Goal: Contribute content: Contribute content

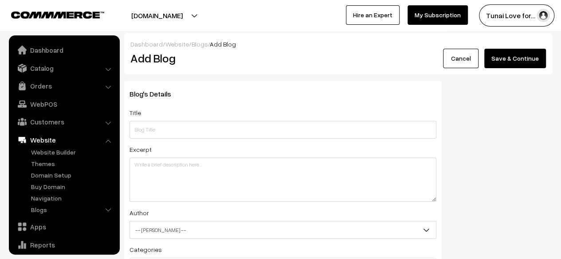
scroll to position [60, 0]
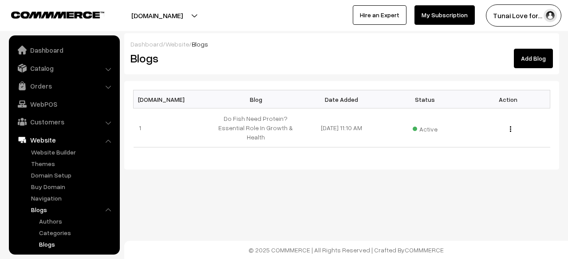
scroll to position [93, 0]
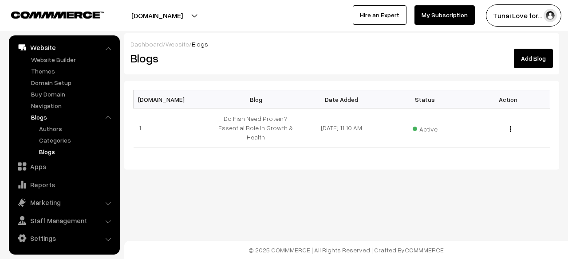
click at [536, 53] on link "Add Blog" at bounding box center [533, 59] width 39 height 20
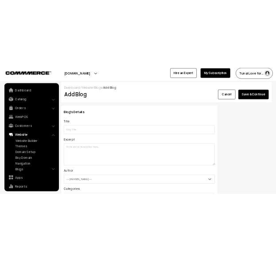
scroll to position [60, 0]
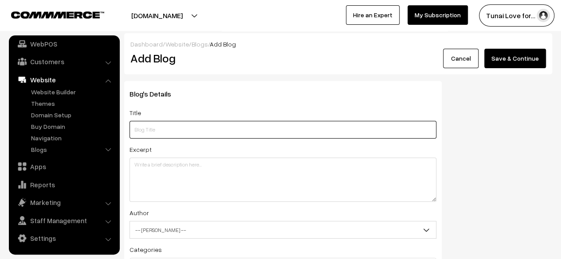
click at [193, 134] on input "text" at bounding box center [283, 130] width 307 height 18
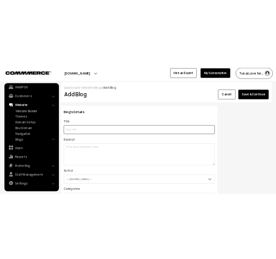
scroll to position [57, 0]
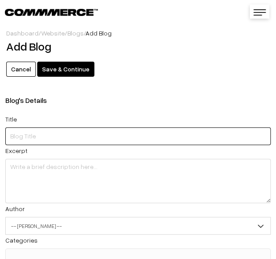
click at [132, 144] on input "text" at bounding box center [138, 136] width 266 height 18
paste input "Common Fish Tank Problems and How to Fix Them: A Beginner's Guide"
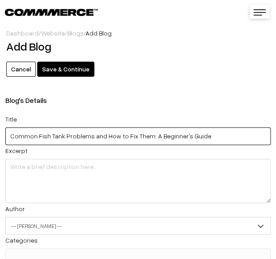
type input "Common Fish Tank Problems and How to Fix Them: A Beginner's Guide"
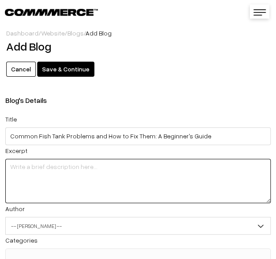
click at [36, 166] on textarea at bounding box center [138, 181] width 266 height 44
paste textarea "Struggling with murky water, pesky algae, or stressed-out fish? Discover the mo…"
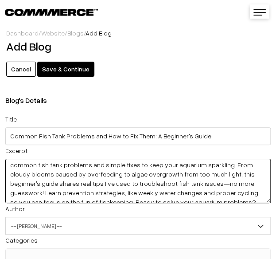
scroll to position [17, 0]
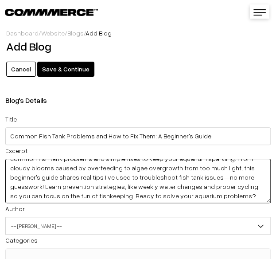
click at [122, 178] on textarea "Struggling with murky water, pesky algae, or stressed-out fish? Discover the mo…" at bounding box center [138, 181] width 266 height 44
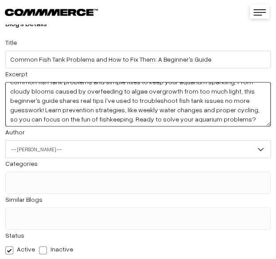
scroll to position [89, 0]
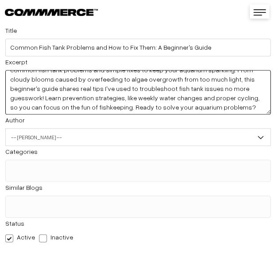
type textarea "Struggling with murky water, pesky algae, or stressed-out fish? Discover the mo…"
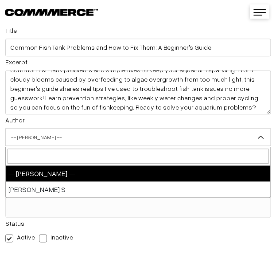
click at [55, 131] on span "-- Select Author --" at bounding box center [138, 138] width 265 height 16
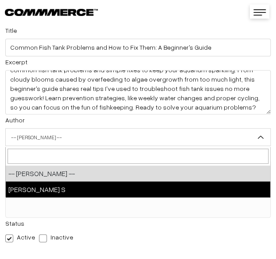
select select "1"
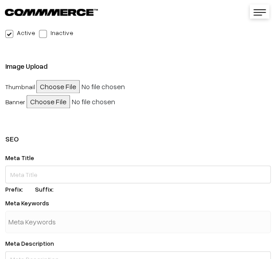
scroll to position [310, 0]
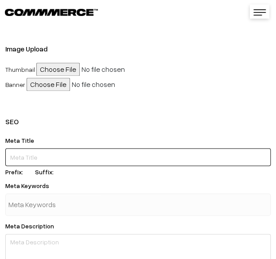
click at [48, 165] on input "text" at bounding box center [138, 157] width 266 height 18
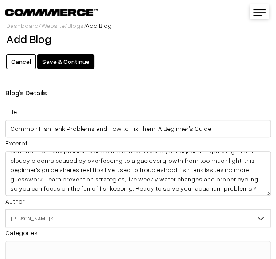
scroll to position [0, 0]
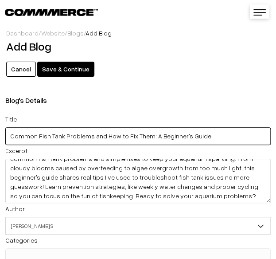
drag, startPoint x: 212, startPoint y: 139, endPoint x: -145, endPoint y: 142, distance: 357.1
click at [0, 142] on html "Thank you for showing interest. Our team will call you shortly. Close tunai.in …" at bounding box center [138, 129] width 276 height 259
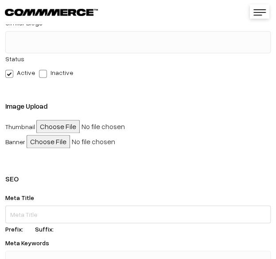
scroll to position [266, 0]
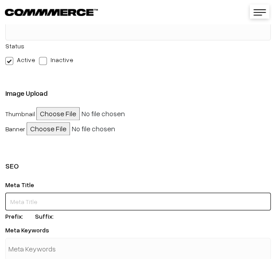
click at [38, 198] on input "text" at bounding box center [138, 201] width 266 height 18
paste input "Common Fish Tank Problems and How to Fix Them: A Beginner's Guide"
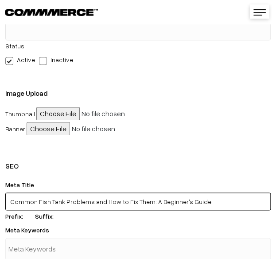
scroll to position [310, 0]
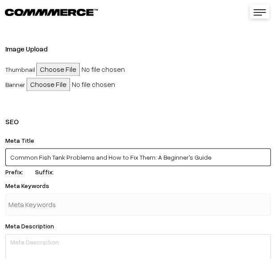
type input "Common Fish Tank Problems and How to Fix Them: A Beginner's Guide"
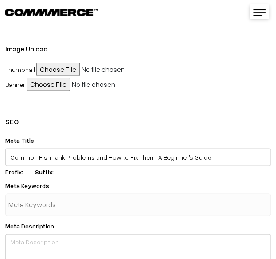
click at [37, 204] on input "text" at bounding box center [54, 205] width 92 height 18
click at [68, 206] on input "text" at bounding box center [54, 205] width 92 height 18
paste input "Common fish tank problems"
type input "Common fish tank problems"
click at [112, 208] on div at bounding box center [138, 204] width 266 height 22
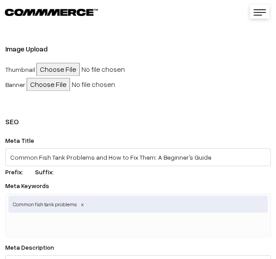
click at [109, 231] on div "Common fish tank problems" at bounding box center [138, 214] width 266 height 43
paste input "Fish tank issues"
type input "Fish tank issues"
click at [101, 231] on div "Common fish tank problems" at bounding box center [138, 214] width 266 height 43
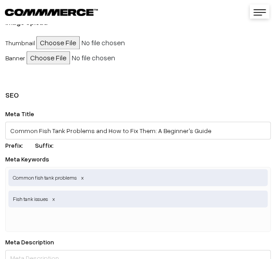
scroll to position [355, 0]
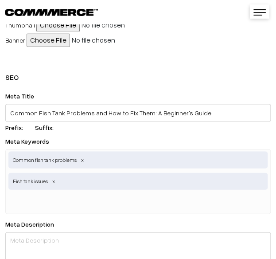
click at [144, 176] on span "Fish tank issues" at bounding box center [137, 181] width 259 height 17
paste input "common aquarium mistakes"
type input "common aquarium mistakes"
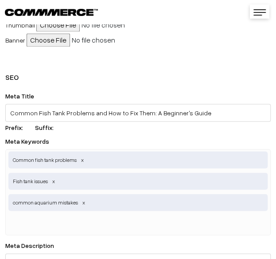
click at [117, 215] on div "Common fish tank problems Fish tank issues common aquarium mistakes" at bounding box center [138, 192] width 266 height 86
click at [93, 224] on input "text" at bounding box center [54, 224] width 92 height 18
paste input "fixing fish tank problems"
type input "fixing fish tank problems"
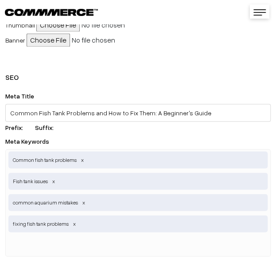
click at [130, 138] on div "Meta Keywords Common fish tank problems,Fish tank issues,common aquarium mistak…" at bounding box center [138, 195] width 266 height 121
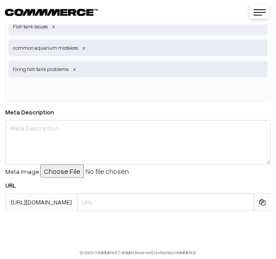
scroll to position [521, 0]
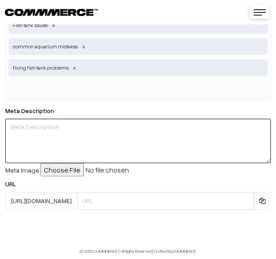
click at [94, 131] on textarea at bounding box center [138, 141] width 266 height 44
paste textarea "Discover the most common fish tank problems like cloudy water, algae overgrowth…"
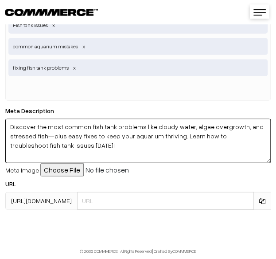
click at [102, 147] on textarea "Discover the most common fish tank problems like cloudy water, algae overgrowth…" at bounding box center [138, 141] width 266 height 44
type textarea "Discover the most common fish tank problems like cloudy water, algae overgrowth…"
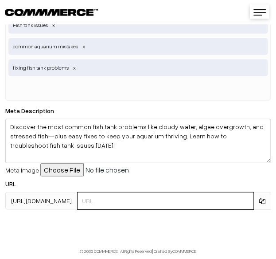
click at [130, 197] on input "text" at bounding box center [165, 201] width 177 height 18
paste input "/common-fish-tank-problems"
click at [79, 193] on input "/common-fish-tank-problems" at bounding box center [165, 201] width 177 height 18
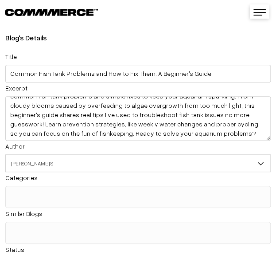
scroll to position [0, 0]
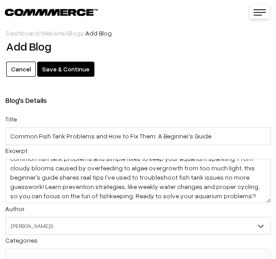
type input "common-fish-tank-problems"
click at [55, 66] on button "Save & Continue" at bounding box center [65, 69] width 57 height 15
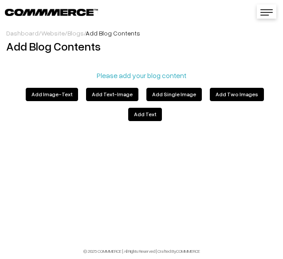
scroll to position [57, 0]
click at [162, 108] on button "Add Text" at bounding box center [145, 114] width 34 height 13
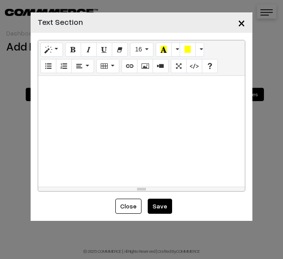
click at [66, 106] on div at bounding box center [141, 131] width 207 height 111
paste div
drag, startPoint x: 135, startPoint y: 89, endPoint x: -113, endPoint y: 96, distance: 248.5
click at [0, 96] on html "Thank you for showing interest. Our team will call you shortly. Close tunai.in …" at bounding box center [141, 129] width 283 height 259
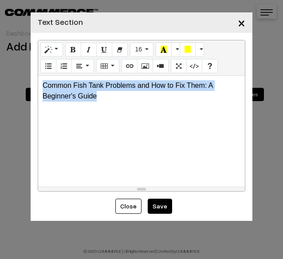
drag, startPoint x: 96, startPoint y: 101, endPoint x: 9, endPoint y: 87, distance: 87.6
click at [9, 87] on div "× Text Section <p>Common Fish Tank Problems and How to Fix Them: A Beginner's G…" at bounding box center [141, 129] width 283 height 259
click at [49, 47] on icon "Style" at bounding box center [48, 49] width 6 height 7
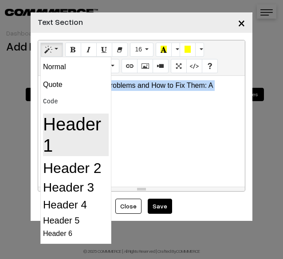
click at [76, 135] on h1 "Header 1" at bounding box center [76, 135] width 66 height 43
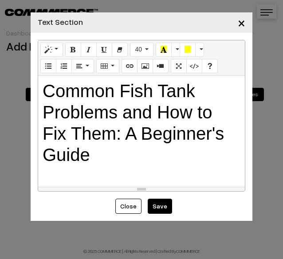
click at [124, 164] on h1 "Common Fish Tank Problems and How to Fix Them: A Beginner's Guide" at bounding box center [142, 122] width 198 height 85
click at [80, 178] on p at bounding box center [142, 174] width 198 height 11
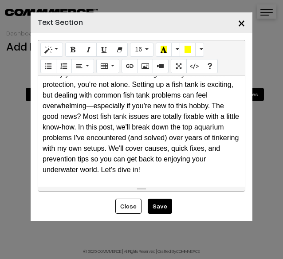
scroll to position [126, 0]
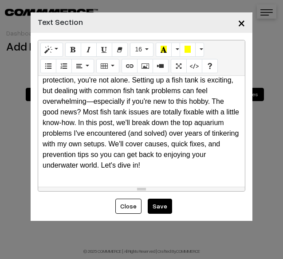
click at [72, 176] on div "Common Fish Tank Problems and How to Fix Them: A Beginner's Guide Hey there, fe…" at bounding box center [141, 131] width 207 height 111
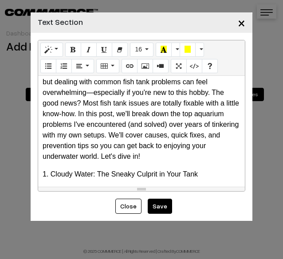
scroll to position [139, 0]
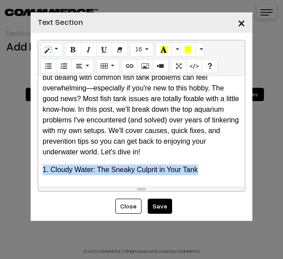
drag, startPoint x: 208, startPoint y: 165, endPoint x: 17, endPoint y: 180, distance: 191.3
click at [17, 180] on div "× Text Section <h1>Common Fish Tank Problems and How to Fix Them: A Beginner's …" at bounding box center [141, 129] width 283 height 259
click at [43, 50] on button "Style" at bounding box center [51, 50] width 23 height 14
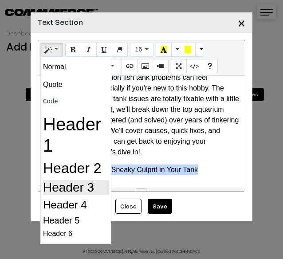
click at [55, 189] on h3 "Header 3" at bounding box center [76, 187] width 66 height 15
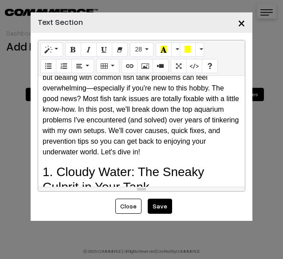
click at [172, 153] on p "Hey there, fellow fish lover! If you've ever stared at your aquarium wondering …" at bounding box center [142, 94] width 198 height 128
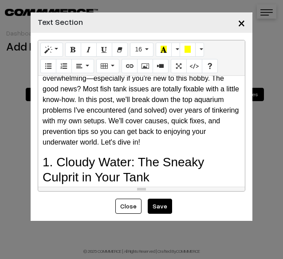
scroll to position [155, 0]
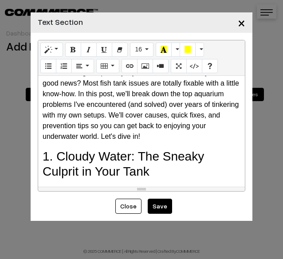
click at [151, 169] on h3 "1. Cloudy Water: The Sneaky Culprit in Your Tank" at bounding box center [142, 164] width 198 height 30
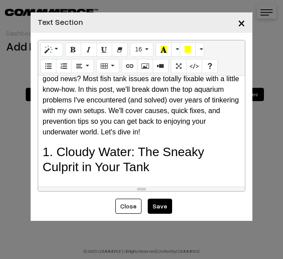
click at [71, 173] on h3 "1. Cloudy Water: The Sneaky Culprit in Your Tank" at bounding box center [142, 160] width 198 height 30
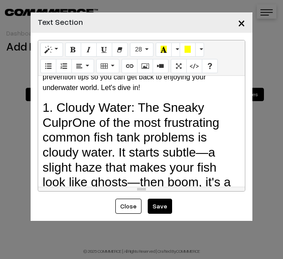
scroll to position [173, 0]
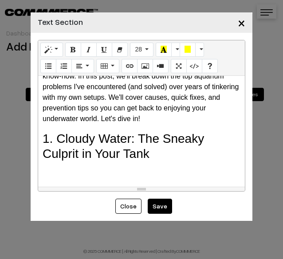
click at [170, 155] on h3 "1. Cloudy Water: The Sneaky Culprit in Your Tank" at bounding box center [142, 146] width 198 height 30
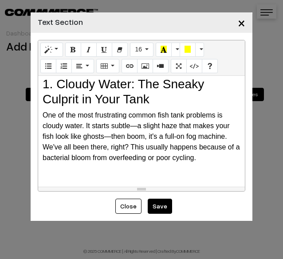
scroll to position [233, 0]
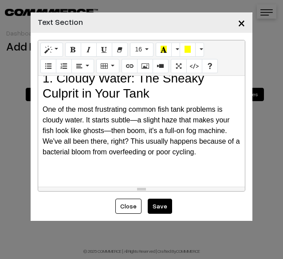
click at [77, 169] on p at bounding box center [142, 170] width 198 height 11
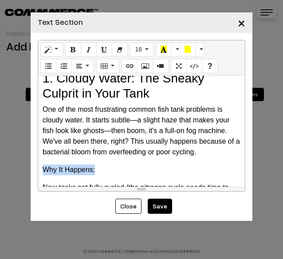
drag, startPoint x: 101, startPoint y: 169, endPoint x: 27, endPoint y: 173, distance: 73.7
click at [27, 173] on div "× Text Section Normal Quote Code Header 1 Header 2 Header 3 Header 4 Header 5 H…" at bounding box center [141, 129] width 283 height 259
click at [70, 47] on icon "Bold (CTRL+B)" at bounding box center [73, 49] width 6 height 7
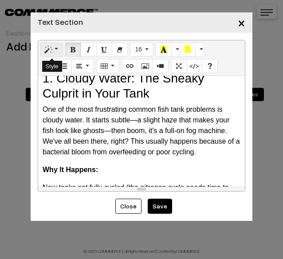
click at [55, 49] on button "Style" at bounding box center [51, 50] width 23 height 14
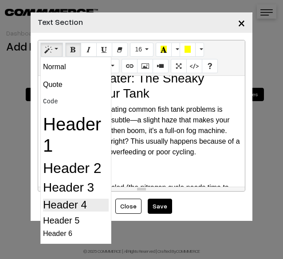
click at [71, 202] on h4 "Header 4" at bounding box center [76, 205] width 66 height 13
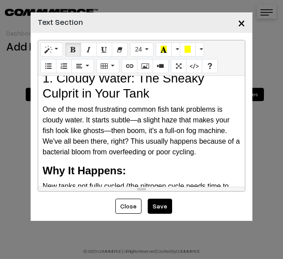
click at [134, 174] on h4 "Why It Happens:" at bounding box center [142, 171] width 198 height 13
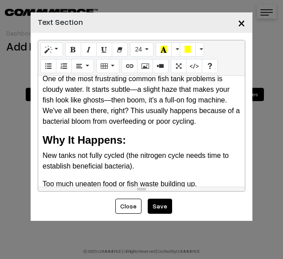
scroll to position [277, 0]
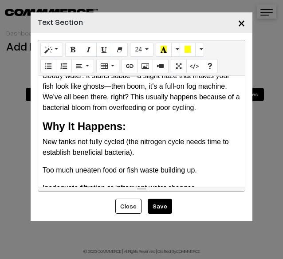
click at [43, 114] on div "Common Fish Tank Problems and How to Fix Them: A Beginner's Guide Hey there, fe…" at bounding box center [141, 131] width 207 height 111
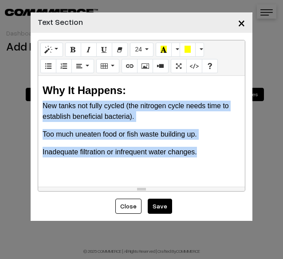
drag, startPoint x: 41, startPoint y: 105, endPoint x: 199, endPoint y: 147, distance: 163.7
click at [199, 147] on div "Common Fish Tank Problems and How to Fix Them: A Beginner's Guide Hey there, fe…" at bounding box center [141, 131] width 207 height 111
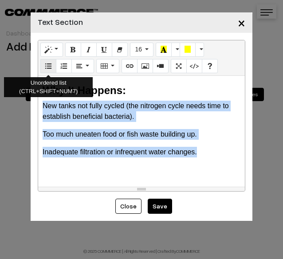
click at [53, 65] on button "Unordered list (CTRL+SHIFT+NUM7)" at bounding box center [48, 66] width 16 height 14
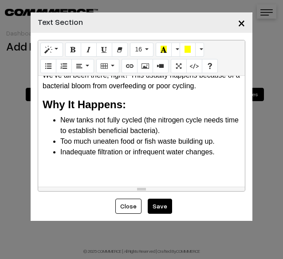
click at [96, 151] on li "Inadequate filtration or infrequent water changes." at bounding box center [150, 152] width 180 height 11
click at [220, 150] on li "Inadequate filtration or infrequent water changes." at bounding box center [150, 152] width 180 height 11
click at [60, 171] on p at bounding box center [142, 170] width 198 height 11
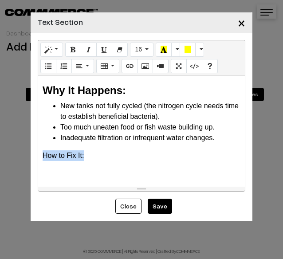
drag, startPoint x: 90, startPoint y: 159, endPoint x: 8, endPoint y: 159, distance: 82.1
click at [8, 159] on div "× Text Section Normal Quote Code Header 1 Header 2 Header 3 Header 4 Header 5 H…" at bounding box center [141, 129] width 283 height 259
click at [49, 43] on button "Style" at bounding box center [51, 50] width 23 height 14
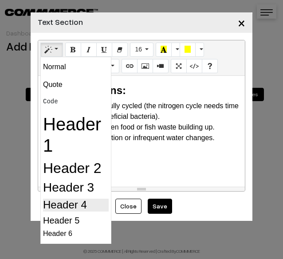
click at [75, 204] on h4 "Header 4" at bounding box center [76, 205] width 66 height 13
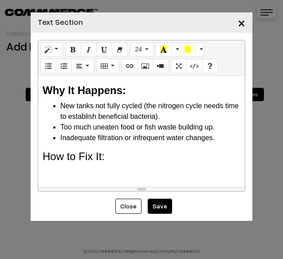
click at [119, 163] on div "Common Fish Tank Problems and How to Fix Them: A Beginner's Guide Hey there, fe…" at bounding box center [141, 131] width 207 height 111
click at [115, 165] on div "Common Fish Tank Problems and How to Fix Them: A Beginner's Guide Hey there, fe…" at bounding box center [141, 131] width 207 height 111
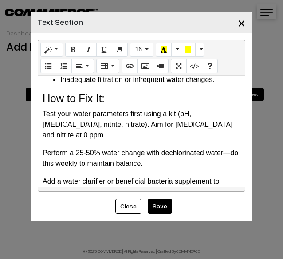
scroll to position [357, 0]
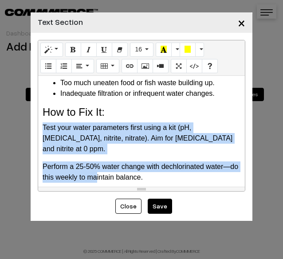
drag, startPoint x: 40, startPoint y: 126, endPoint x: 116, endPoint y: 176, distance: 91.0
click at [113, 174] on div "Common Fish Tank Problems and How to Fix Them: A Beginner's Guide Hey there, fe…" at bounding box center [141, 131] width 207 height 111
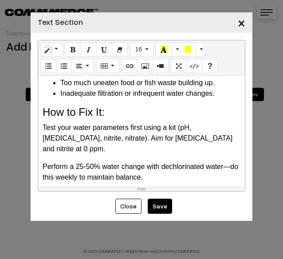
click at [118, 180] on div "Common Fish Tank Problems and How to Fix Them: A Beginner's Guide Hey there, fe…" at bounding box center [141, 131] width 207 height 111
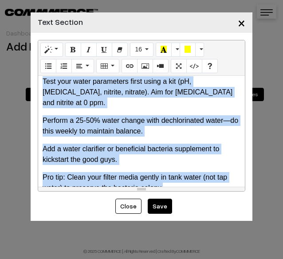
scroll to position [411, 0]
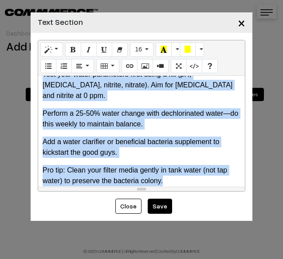
drag, startPoint x: 43, startPoint y: 126, endPoint x: 167, endPoint y: 185, distance: 137.3
click at [167, 185] on div "Common Fish Tank Problems and How to Fix Them: A Beginner's Guide Hey there, fe…" at bounding box center [141, 131] width 207 height 111
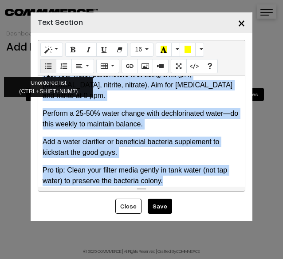
click at [48, 69] on icon "Unordered list (CTRL+SHIFT+NUM7)" at bounding box center [48, 65] width 6 height 7
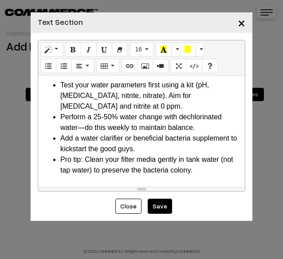
click at [101, 130] on li "Perform a 25-50% water change with dechlorinated water—do this weekly to mainta…" at bounding box center [150, 122] width 180 height 21
click at [200, 166] on li "Pro tip: Clean your filter media gently in tank water (not tap water) to preser…" at bounding box center [150, 164] width 180 height 21
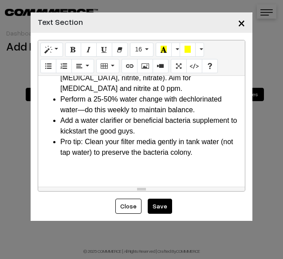
scroll to position [418, 0]
click at [59, 168] on p at bounding box center [142, 170] width 198 height 11
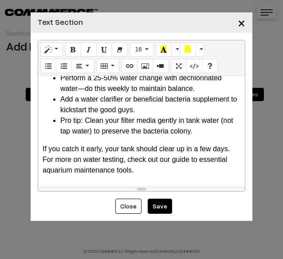
scroll to position [444, 0]
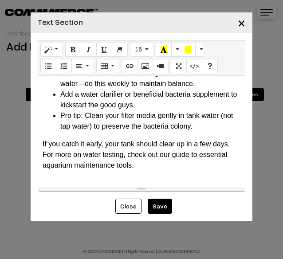
click at [51, 173] on div "Common Fish Tank Problems and How to Fix Them: A Beginner's Guide Hey there, fe…" at bounding box center [141, 131] width 207 height 111
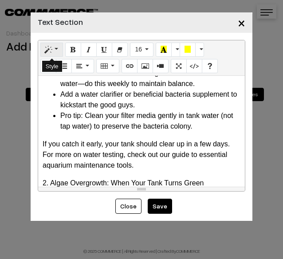
click at [45, 51] on icon "Style" at bounding box center [48, 49] width 6 height 7
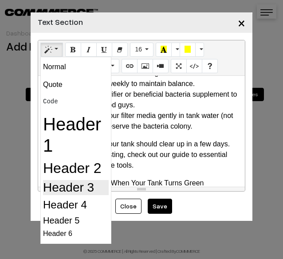
click at [61, 185] on h3 "Header 3" at bounding box center [76, 187] width 66 height 15
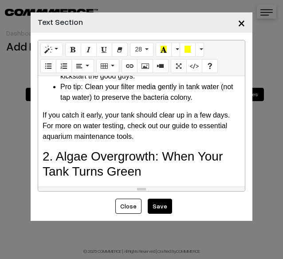
scroll to position [477, 0]
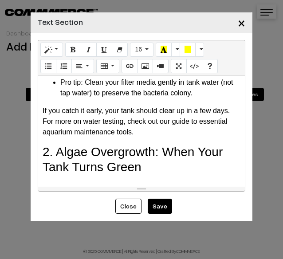
click at [161, 170] on h3 "2. Algae Overgrowth: When Your Tank Turns Green" at bounding box center [142, 160] width 198 height 30
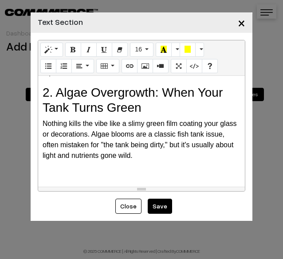
scroll to position [540, 0]
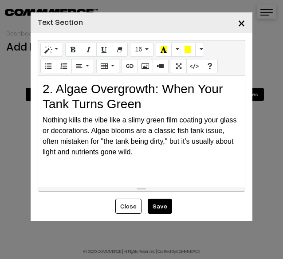
click at [75, 173] on p at bounding box center [142, 170] width 198 height 11
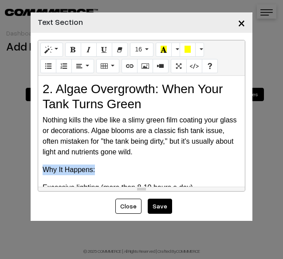
drag, startPoint x: 99, startPoint y: 167, endPoint x: 34, endPoint y: 174, distance: 65.5
click at [34, 174] on div "Normal Quote Code Header 1 Header 2 Header 3 Header 4 Header 5 Header 6 16 8 9 …" at bounding box center [142, 116] width 222 height 166
click at [76, 49] on button "Bold (CTRL+B)" at bounding box center [73, 50] width 16 height 14
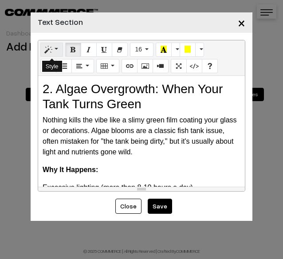
click at [54, 49] on button "Style" at bounding box center [51, 50] width 23 height 14
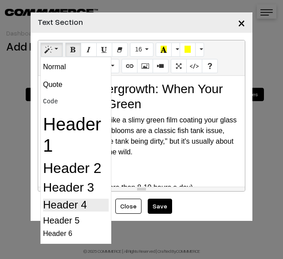
click at [82, 204] on h4 "Header 4" at bounding box center [76, 205] width 66 height 13
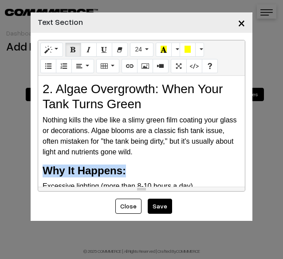
scroll to position [627, 0]
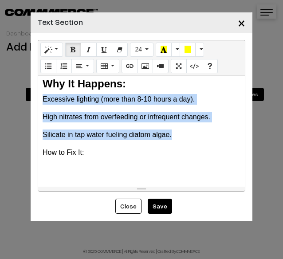
drag, startPoint x: 43, startPoint y: 94, endPoint x: 171, endPoint y: 134, distance: 134.1
click at [171, 134] on div "Common Fish Tank Problems and How to Fix Them: A Beginner's Guide Hey there, fe…" at bounding box center [141, 131] width 207 height 111
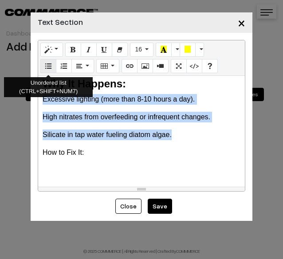
click at [52, 69] on button "Unordered list (CTRL+SHIFT+NUM7)" at bounding box center [48, 66] width 16 height 14
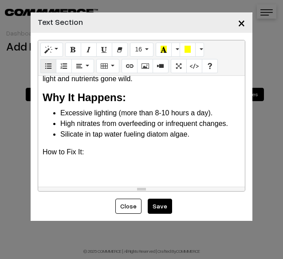
scroll to position [613, 0]
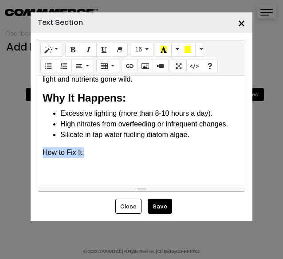
drag, startPoint x: 86, startPoint y: 154, endPoint x: 24, endPoint y: 157, distance: 61.7
click at [24, 157] on div "× Text Section Normal Quote Code Header 1 Header 2 Header 3 Header 4 Header 5 H…" at bounding box center [141, 129] width 283 height 259
click at [76, 47] on button "Bold (CTRL+B)" at bounding box center [73, 50] width 16 height 14
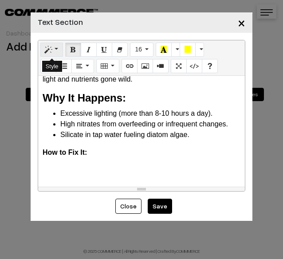
click at [58, 51] on button "Style" at bounding box center [51, 50] width 23 height 14
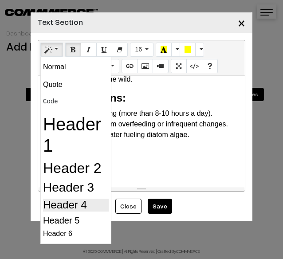
click at [75, 202] on h4 "Header 4" at bounding box center [76, 205] width 66 height 13
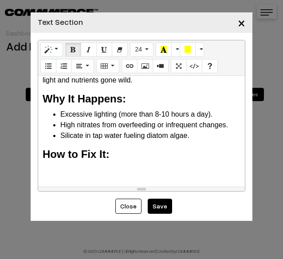
scroll to position [612, 0]
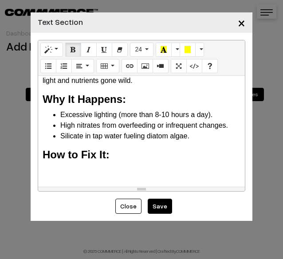
click at [137, 153] on h4 "How to Fix It:" at bounding box center [142, 155] width 198 height 13
click at [95, 170] on p at bounding box center [142, 170] width 198 height 11
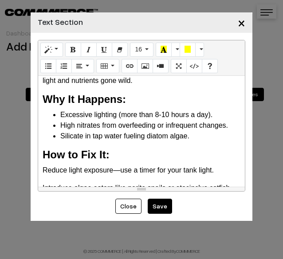
scroll to position [627, 0]
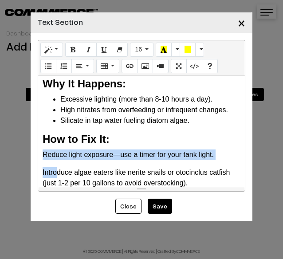
drag, startPoint x: 39, startPoint y: 154, endPoint x: 71, endPoint y: 181, distance: 40.9
click at [66, 179] on div "Common Fish Tank Problems and How to Fix Them: A Beginner's Guide Hey there, fe…" at bounding box center [141, 131] width 207 height 111
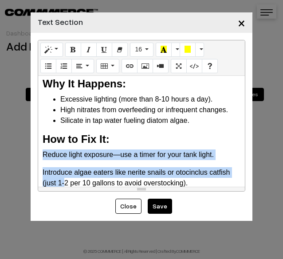
click at [70, 148] on div "Common Fish Tank Problems and How to Fix Them: A Beginner's Guide Hey there, fe…" at bounding box center [141, 131] width 207 height 111
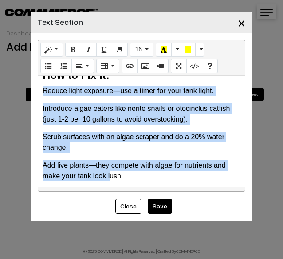
scroll to position [697, 0]
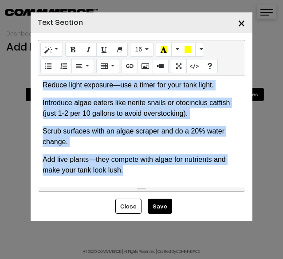
drag, startPoint x: 39, startPoint y: 150, endPoint x: 132, endPoint y: 175, distance: 96.4
click at [132, 175] on div "Common Fish Tank Problems and How to Fix Them: A Beginner's Guide Hey there, fe…" at bounding box center [141, 131] width 207 height 111
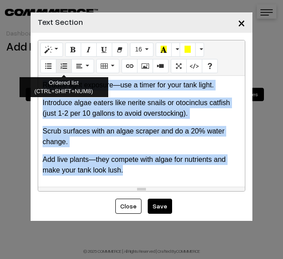
click at [61, 66] on icon "Ordered list (CTRL+SHIFT+NUM8)" at bounding box center [64, 65] width 6 height 7
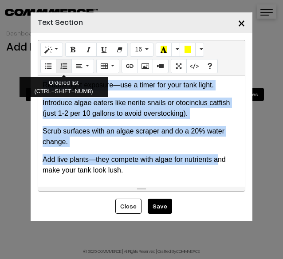
scroll to position [676, 0]
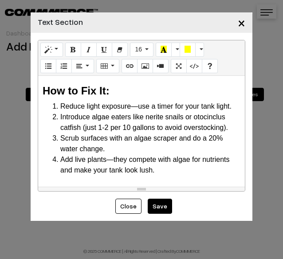
click at [135, 149] on li "Scrub surfaces with an algae scraper and do a 20% water change." at bounding box center [150, 143] width 180 height 21
click at [158, 168] on li "Add live plants—they compete with algae for nutrients and make your tank look l…" at bounding box center [150, 164] width 180 height 21
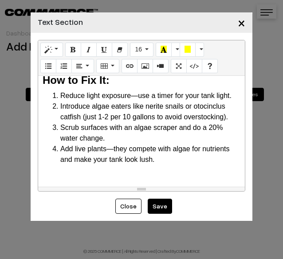
scroll to position [693, 0]
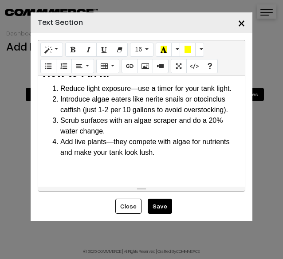
click at [50, 162] on div "Common Fish Tank Problems and How to Fix Them: A Beginner's Guide Hey there, fe…" at bounding box center [141, 131] width 207 height 111
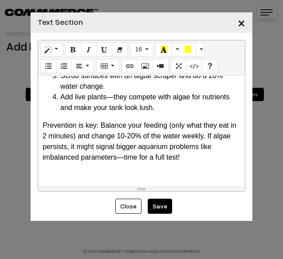
scroll to position [743, 0]
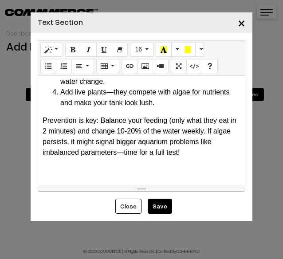
click at [47, 172] on p at bounding box center [142, 170] width 198 height 11
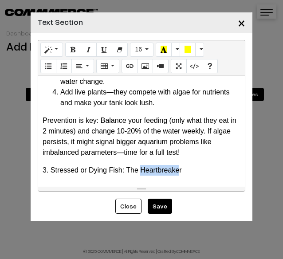
drag, startPoint x: 178, startPoint y: 165, endPoint x: 142, endPoint y: 173, distance: 37.2
click at [142, 173] on p "3. Stressed or Dying Fish: The Heartbreaker" at bounding box center [142, 170] width 198 height 11
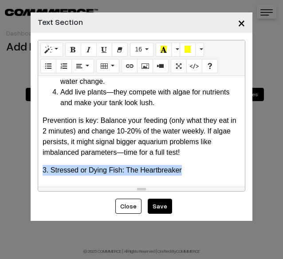
drag, startPoint x: 189, startPoint y: 171, endPoint x: 17, endPoint y: 173, distance: 171.2
click at [17, 173] on div "× Text Section Normal Quote Code Header 1 Header 2 Header 3 Header 4 Header 5 H…" at bounding box center [141, 129] width 283 height 259
click at [41, 48] on button "Style" at bounding box center [51, 50] width 23 height 14
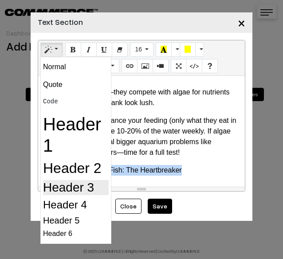
click at [63, 190] on h3 "Header 3" at bounding box center [76, 187] width 66 height 15
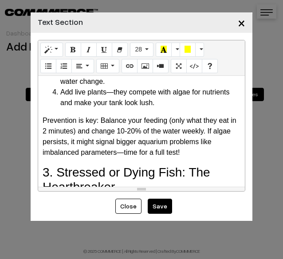
click at [147, 163] on div "Common Fish Tank Problems and How to Fix Them: A Beginner's Guide Hey there, fe…" at bounding box center [141, 131] width 207 height 111
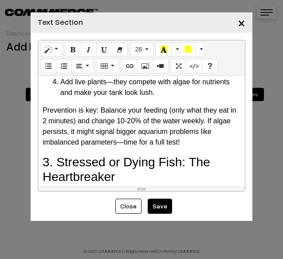
scroll to position [758, 0]
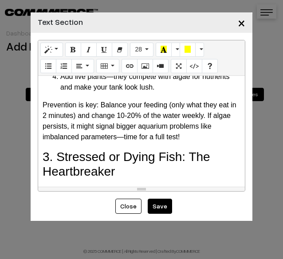
click at [127, 171] on h3 "3. Stressed or Dying Fish: The Heartbreaker" at bounding box center [142, 164] width 198 height 30
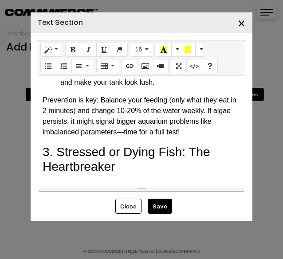
click at [119, 169] on h3 "3. Stressed or Dying Fish: The Heartbreaker" at bounding box center [142, 160] width 198 height 30
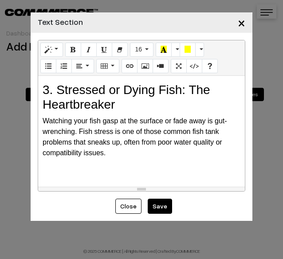
scroll to position [826, 0]
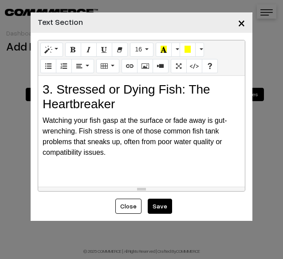
click at [180, 172] on p at bounding box center [142, 170] width 198 height 11
click at [61, 170] on p at bounding box center [142, 170] width 198 height 11
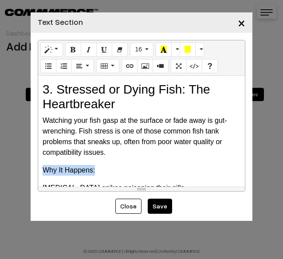
drag, startPoint x: 98, startPoint y: 172, endPoint x: 10, endPoint y: 162, distance: 89.2
click at [14, 172] on div "× Text Section Normal Quote Code Header 1 Header 2 Header 3 Header 4 Header 5 H…" at bounding box center [141, 129] width 283 height 259
click at [54, 53] on button "Style" at bounding box center [51, 50] width 23 height 14
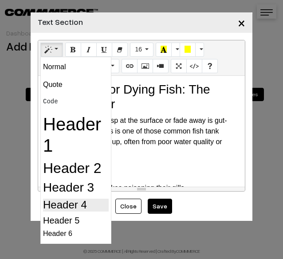
click at [83, 207] on h4 "Header 4" at bounding box center [76, 205] width 66 height 13
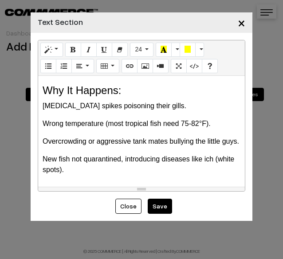
scroll to position [915, 0]
drag, startPoint x: 43, startPoint y: 98, endPoint x: 64, endPoint y: 43, distance: 58.2
click at [65, 52] on div "Normal Quote Code Header 1 Header 2 Header 3 Header 4 Header 5 Header 6 24 8 9 …" at bounding box center [142, 116] width 208 height 152
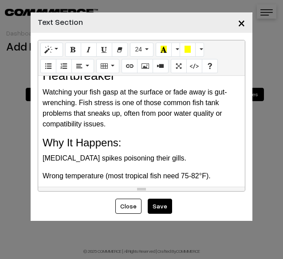
click at [112, 163] on div "Common Fish Tank Problems and How to Fix Them: A Beginner's Guide Hey there, fe…" at bounding box center [141, 131] width 207 height 111
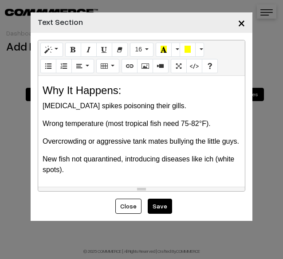
scroll to position [917, 0]
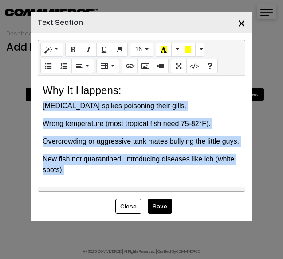
drag, startPoint x: 43, startPoint y: 94, endPoint x: 88, endPoint y: 178, distance: 95.3
click at [88, 178] on div "Common Fish Tank Problems and How to Fix Them: A Beginner's Guide Hey there, fe…" at bounding box center [141, 131] width 207 height 111
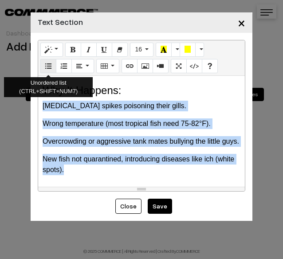
click at [51, 67] on icon "Unordered list (CTRL+SHIFT+NUM7)" at bounding box center [48, 65] width 6 height 7
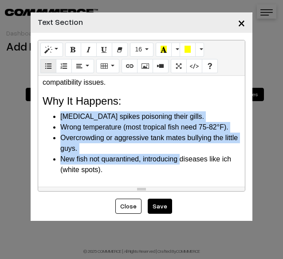
scroll to position [896, 0]
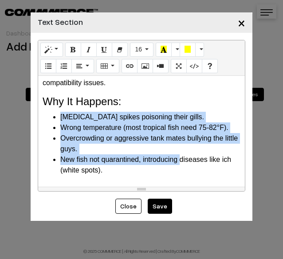
click at [102, 126] on li "Wrong temperature (most tropical fish need 75-82°F)." at bounding box center [150, 127] width 180 height 11
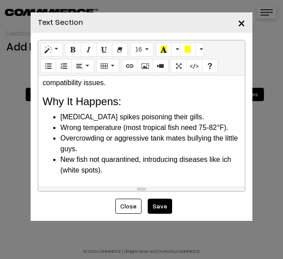
click at [114, 185] on div "Common Fish Tank Problems and How to Fix Them: A Beginner's Guide Hey there, fe…" at bounding box center [141, 131] width 207 height 111
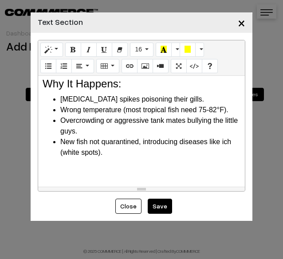
scroll to position [917, 0]
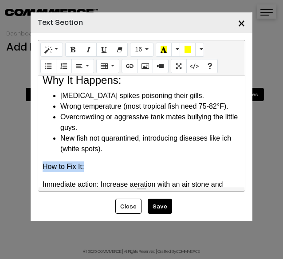
drag, startPoint x: 97, startPoint y: 163, endPoint x: -102, endPoint y: 163, distance: 199.1
click at [0, 163] on html "Thank you for showing interest. Our team will call you shortly. Close tunai.in …" at bounding box center [141, 129] width 283 height 259
click at [48, 49] on icon "Style" at bounding box center [48, 49] width 6 height 7
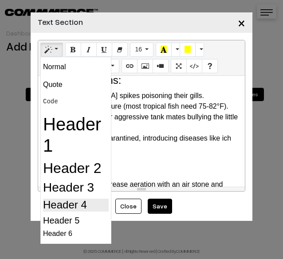
click at [100, 207] on h4 "Header 4" at bounding box center [76, 205] width 66 height 13
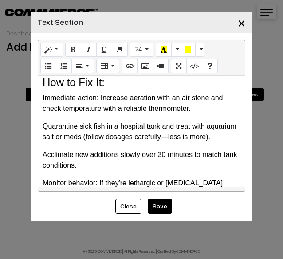
scroll to position [1006, 0]
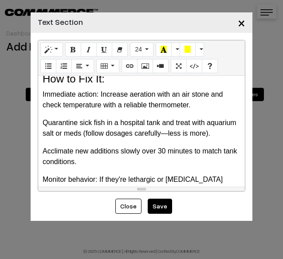
drag, startPoint x: 37, startPoint y: 86, endPoint x: 90, endPoint y: 135, distance: 72.5
click at [99, 149] on div "Normal Quote Code Header 1 Header 2 Header 3 Header 4 Header 5 Header 6 24 8 9 …" at bounding box center [142, 116] width 222 height 166
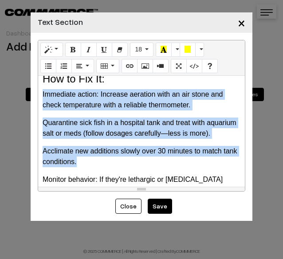
scroll to position [1047, 0]
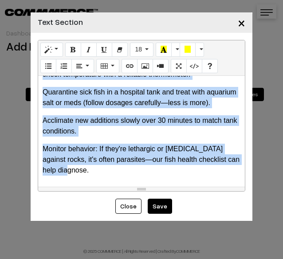
drag, startPoint x: 43, startPoint y: 92, endPoint x: 123, endPoint y: 167, distance: 109.9
click at [123, 167] on div "Common Fish Tank Problems and How to Fix Them: A Beginner's Guide Hey there, fe…" at bounding box center [141, 131] width 207 height 111
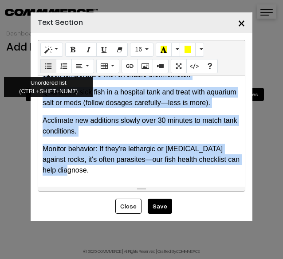
click at [45, 67] on icon "Unordered list (CTRL+SHIFT+NUM7)" at bounding box center [48, 65] width 6 height 7
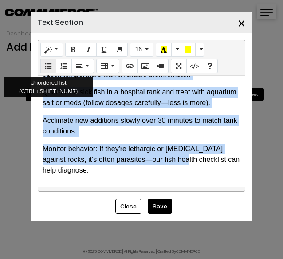
scroll to position [1025, 0]
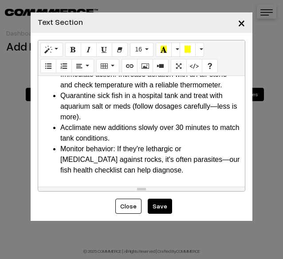
click at [133, 147] on li "Monitor behavior: If they're lethargic or [MEDICAL_DATA] against rocks, it's of…" at bounding box center [150, 160] width 180 height 32
click at [127, 175] on div "Common Fish Tank Problems and How to Fix Them: A Beginner's Guide Hey there, fe…" at bounding box center [141, 131] width 207 height 111
click at [158, 170] on li "Monitor behavior: If they're lethargic or [MEDICAL_DATA] against rocks, it's of…" at bounding box center [150, 160] width 180 height 32
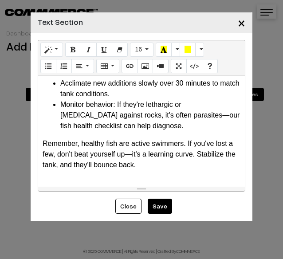
scroll to position [1082, 0]
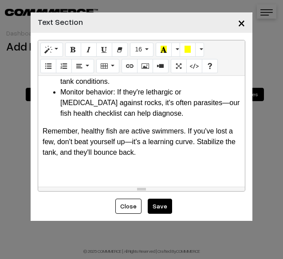
click at [59, 168] on p at bounding box center [142, 170] width 198 height 11
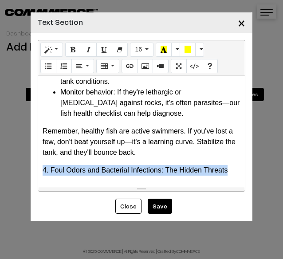
drag, startPoint x: 235, startPoint y: 167, endPoint x: 31, endPoint y: 168, distance: 203.6
click at [31, 168] on div "Normal Quote Code Header 1 Header 2 Header 3 Header 4 Header 5 Header 6 16 8 9 …" at bounding box center [142, 116] width 222 height 166
click at [51, 48] on button "Style" at bounding box center [51, 50] width 23 height 14
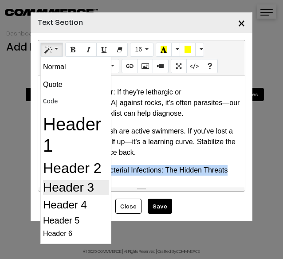
click at [71, 183] on h3 "Header 3" at bounding box center [76, 187] width 66 height 15
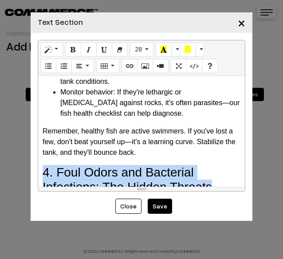
scroll to position [1116, 0]
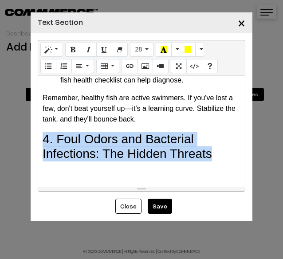
click at [80, 159] on h3 "4. Foul Odors and Bacterial Infections: The Hidden Threats" at bounding box center [142, 147] width 198 height 30
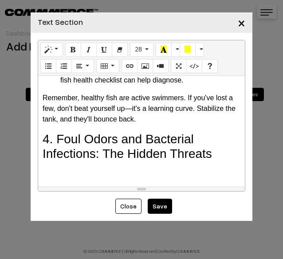
click at [236, 163] on div "Common Fish Tank Problems and How to Fix Them: A Beginner's Guide Hey there, fe…" at bounding box center [141, 131] width 207 height 111
click at [216, 150] on h3 "4. Foul Odors and Bacterial Infections: The Hidden Threats" at bounding box center [142, 147] width 198 height 30
click at [46, 172] on p at bounding box center [142, 170] width 198 height 11
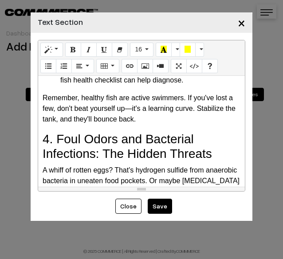
scroll to position [1160, 0]
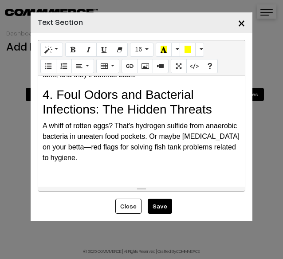
click at [106, 155] on p "A whiff of rotten eggs? That's hydrogen sulfide from anaerobic bacteria in unea…" at bounding box center [142, 142] width 198 height 43
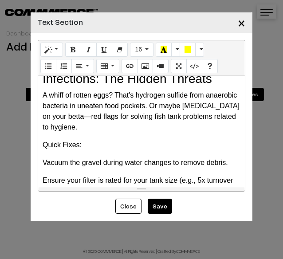
scroll to position [1204, 0]
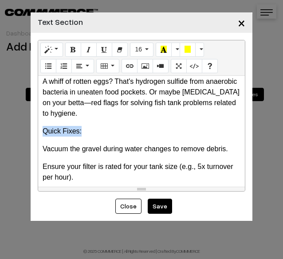
drag, startPoint x: 97, startPoint y: 125, endPoint x: 30, endPoint y: 134, distance: 68.1
click at [30, 134] on div "× Text Section Normal Quote Code Header 1 Header 2 Header 3 Header 4 Header 5 H…" at bounding box center [141, 129] width 283 height 259
click at [57, 46] on button "Style" at bounding box center [51, 50] width 23 height 14
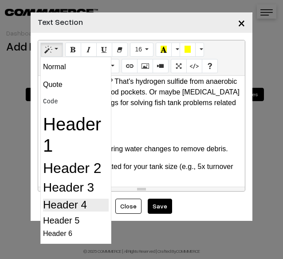
click at [90, 199] on h4 "Header 4" at bounding box center [76, 205] width 66 height 13
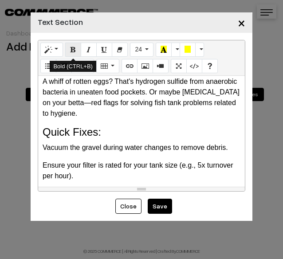
click at [76, 52] on button "Bold (CTRL+B)" at bounding box center [73, 50] width 16 height 14
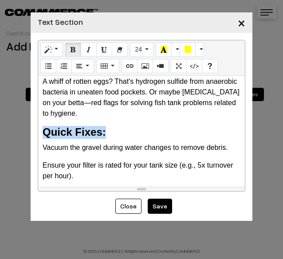
click at [187, 137] on h4 "Quick Fixes:" at bounding box center [142, 132] width 198 height 13
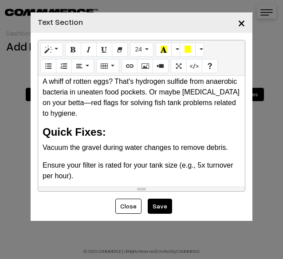
scroll to position [1256, 0]
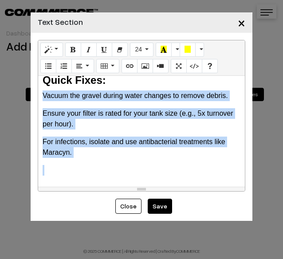
drag, startPoint x: 39, startPoint y: 91, endPoint x: 67, endPoint y: 168, distance: 81.2
click at [67, 168] on div "Common Fish Tank Problems and How to Fix Them: A Beginner's Guide Hey there, fe…" at bounding box center [141, 131] width 207 height 111
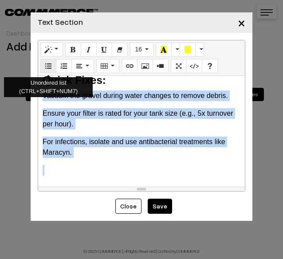
click at [43, 64] on button "Unordered list (CTRL+SHIFT+NUM7)" at bounding box center [48, 66] width 16 height 14
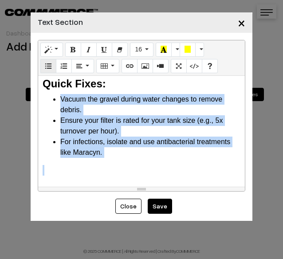
scroll to position [1253, 0]
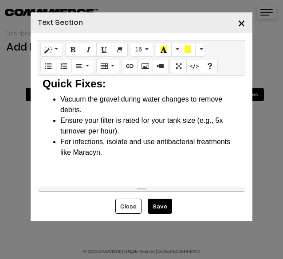
click at [122, 146] on li "For infections, isolate and use antibacterial treatments like Maracyn." at bounding box center [150, 147] width 180 height 21
click at [96, 155] on li "For infections, isolate and use antibacterial treatments like Maracyn." at bounding box center [150, 147] width 180 height 21
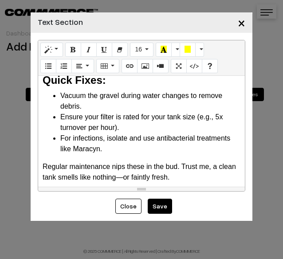
click at [143, 178] on p "Regular maintenance nips these in the bud. Trust me, a clean tank smells like n…" at bounding box center [142, 171] width 198 height 21
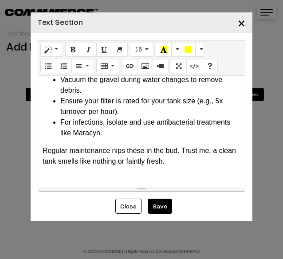
scroll to position [1281, 0]
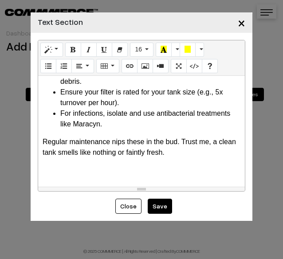
click at [192, 160] on div "Common Fish Tank Problems and How to Fix Them: A Beginner's Guide Hey there, fe…" at bounding box center [141, 131] width 207 height 111
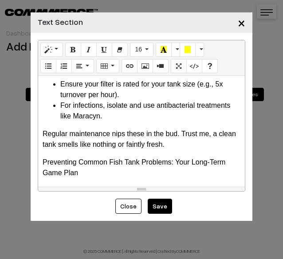
scroll to position [1292, 0]
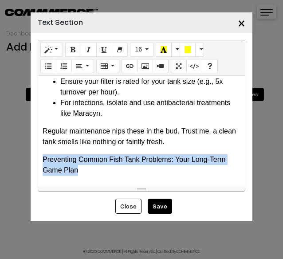
drag, startPoint x: 42, startPoint y: 161, endPoint x: 84, endPoint y: 174, distance: 44.5
click at [84, 174] on div "Common Fish Tank Problems and How to Fix Them: A Beginner's Guide Hey there, fe…" at bounding box center [141, 131] width 207 height 111
click at [47, 51] on icon "Style" at bounding box center [48, 49] width 6 height 7
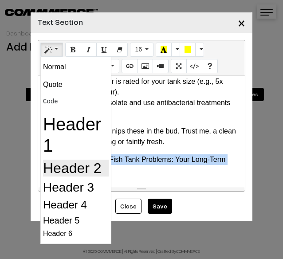
click at [52, 168] on h2 "Header 2" at bounding box center [76, 168] width 66 height 17
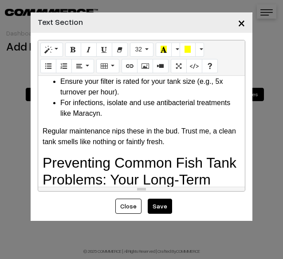
click at [138, 140] on p "Regular maintenance nips these in the bud. Trust me, a clean tank smells like n…" at bounding box center [142, 136] width 198 height 21
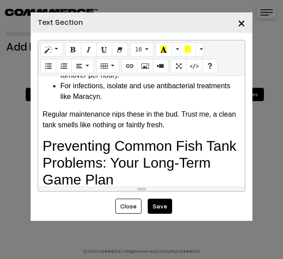
scroll to position [1318, 0]
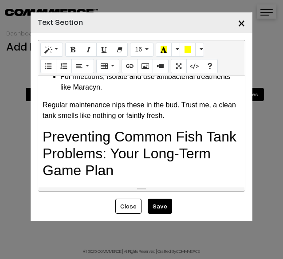
click at [155, 174] on h2 "Preventing Common Fish Tank Problems: Your Long-Term Game Plan" at bounding box center [142, 153] width 198 height 51
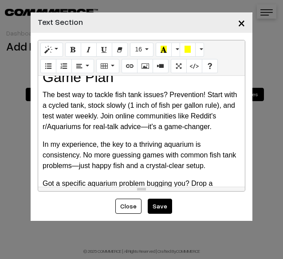
scroll to position [1477, 0]
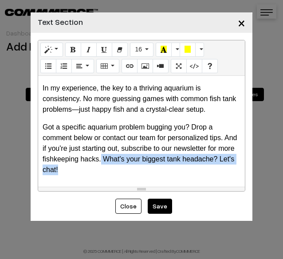
drag, startPoint x: 111, startPoint y: 170, endPoint x: 119, endPoint y: 162, distance: 11.3
click at [119, 162] on p "Got a specific aquarium problem bugging you? Drop a comment below or contact ou…" at bounding box center [142, 148] width 198 height 53
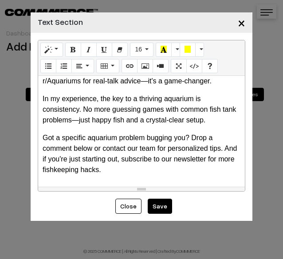
scroll to position [1467, 0]
drag, startPoint x: 99, startPoint y: 149, endPoint x: 37, endPoint y: 151, distance: 62.2
click at [37, 151] on div "Normal Quote Code Header 1 Header 2 Header 3 Header 4 Header 5 Header 6 16 8 9 …" at bounding box center [142, 116] width 222 height 166
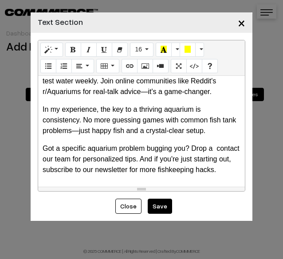
click at [72, 143] on p "Got a specific aquarium problem bugging you? Drop a contact our team for person…" at bounding box center [142, 159] width 198 height 32
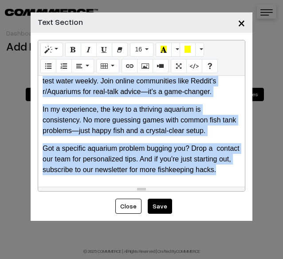
drag, startPoint x: 41, startPoint y: 126, endPoint x: 77, endPoint y: 186, distance: 69.8
click at [77, 186] on div "Common Fish Tank Problems and How to Fix Them: A Beginner's Guide Hey there, fe…" at bounding box center [141, 131] width 207 height 111
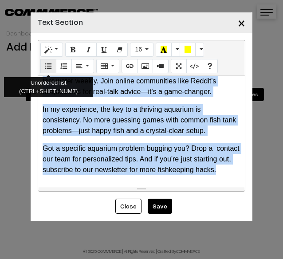
click at [45, 62] on icon "Unordered list (CTRL+SHIFT+NUM7)" at bounding box center [48, 65] width 6 height 7
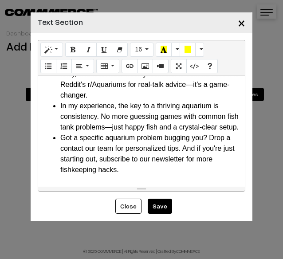
click at [131, 107] on li "In my experience, the key to a thriving aquarium is consistency. No more guessi…" at bounding box center [150, 117] width 180 height 32
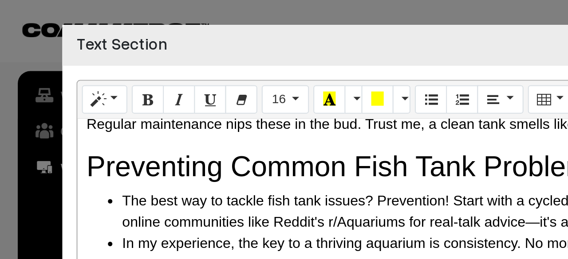
scroll to position [802, 0]
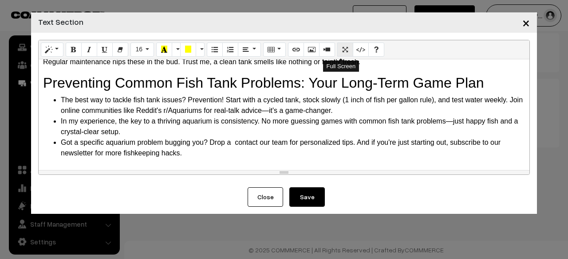
click at [283, 52] on button "Full Screen" at bounding box center [345, 50] width 16 height 14
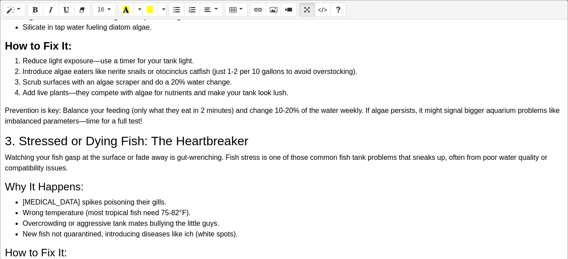
scroll to position [644, 0]
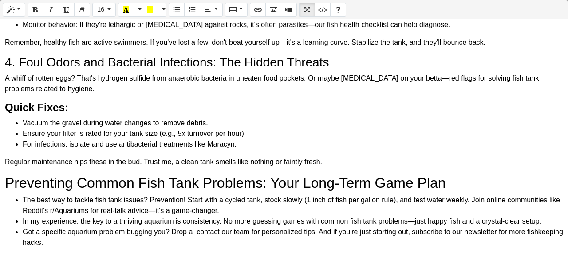
drag, startPoint x: 0, startPoint y: 28, endPoint x: 472, endPoint y: 232, distance: 514.0
click at [283, 232] on div "Normal Quote Code Header 1 Header 2 Header 3 Header 4 Header 5 Header 6 16 8 9 …" at bounding box center [284, 130] width 568 height 261
click at [283, 232] on li "Got a specific aquarium problem bugging you? Drop a contact our team for person…" at bounding box center [293, 237] width 540 height 21
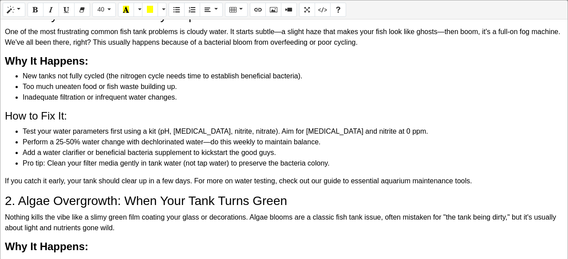
scroll to position [0, 0]
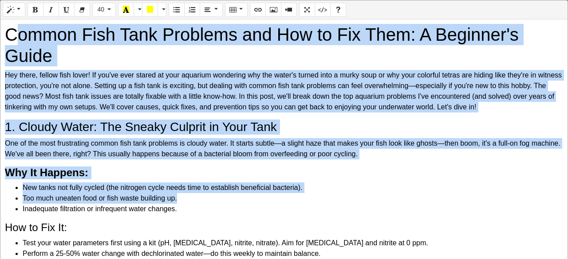
drag, startPoint x: 13, startPoint y: 34, endPoint x: 225, endPoint y: 194, distance: 265.7
click at [225, 194] on div "Common Fish Tank Problems and How to Fix Them: A Beginner's Guide Hey there, fe…" at bounding box center [283, 140] width 567 height 240
click at [225, 194] on li "Too much uneaten food or fish waste building up." at bounding box center [293, 198] width 540 height 11
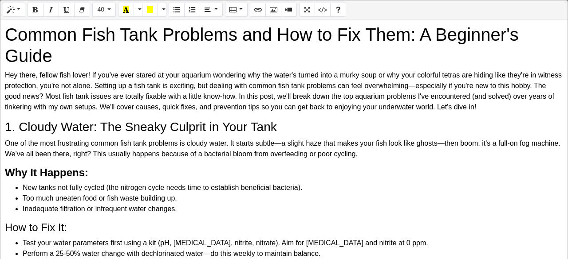
click at [6, 31] on h1 "Common Fish Tank Problems and How to Fix Them: A Beginner's Guide" at bounding box center [284, 45] width 558 height 43
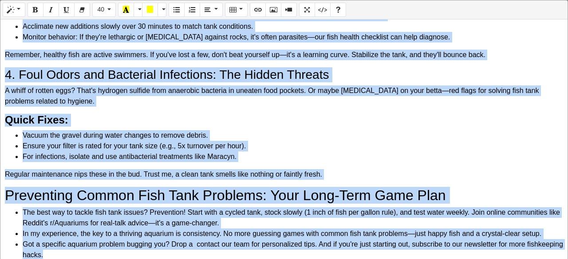
scroll to position [644, 0]
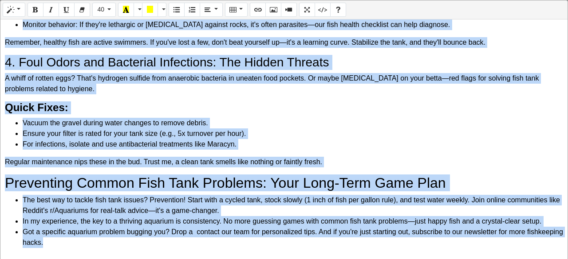
drag, startPoint x: 6, startPoint y: 31, endPoint x: 327, endPoint y: 257, distance: 392.8
click at [283, 257] on div "Common Fish Tank Problems and How to Fix Them: A Beginner's Guide Hey there, fe…" at bounding box center [283, 140] width 567 height 240
drag, startPoint x: 6, startPoint y: 35, endPoint x: 161, endPoint y: 280, distance: 290.4
click at [161, 259] on html "Thank you for showing interest. Our team will call you shortly. Close tunai.in …" at bounding box center [284, 129] width 568 height 259
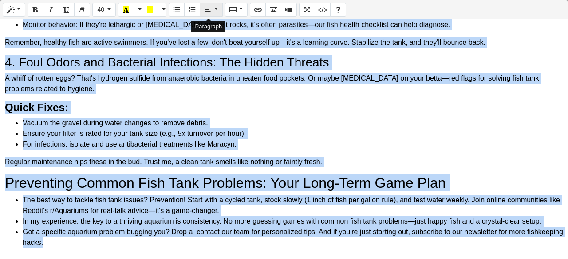
click at [204, 11] on icon "Paragraph" at bounding box center [207, 9] width 6 height 7
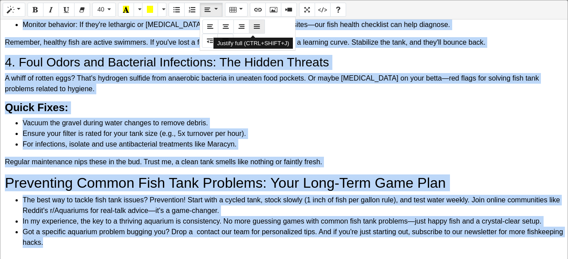
click at [253, 31] on button "Justify full (CTRL+SHIFT+J)" at bounding box center [257, 27] width 16 height 14
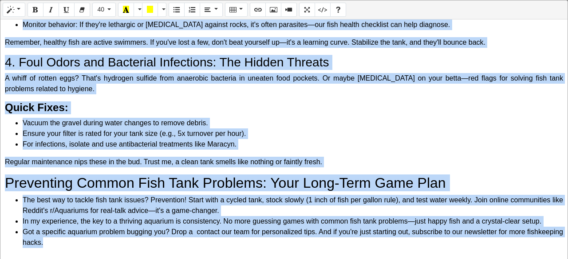
click at [283, 108] on h4 "Quick Fixes:" at bounding box center [284, 108] width 558 height 13
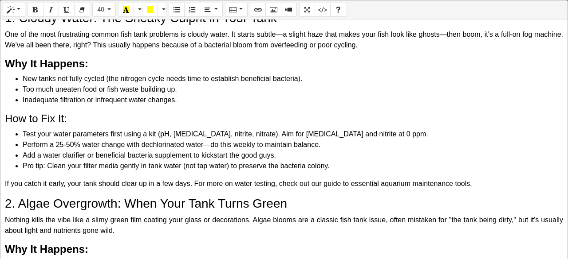
scroll to position [133, 0]
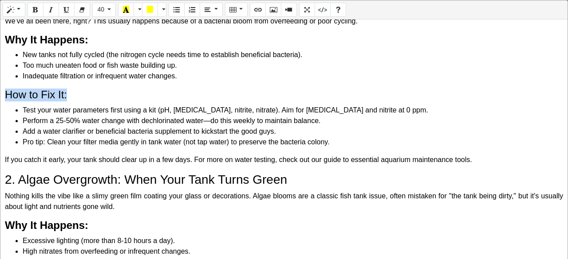
drag, startPoint x: 73, startPoint y: 93, endPoint x: 0, endPoint y: 82, distance: 73.5
click at [0, 82] on div "Normal Quote Code Header 1 Header 2 Header 3 Header 4 Header 5 Header 6 40 8 9 …" at bounding box center [284, 130] width 568 height 261
click at [38, 13] on icon "Bold (CTRL+B)" at bounding box center [35, 9] width 6 height 7
click at [93, 155] on p "If you catch it early, your tank should clear up in a few days. For more on wat…" at bounding box center [284, 160] width 558 height 11
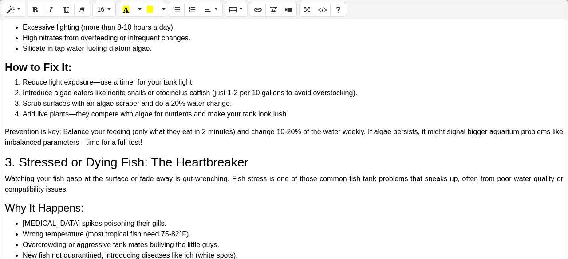
scroll to position [399, 0]
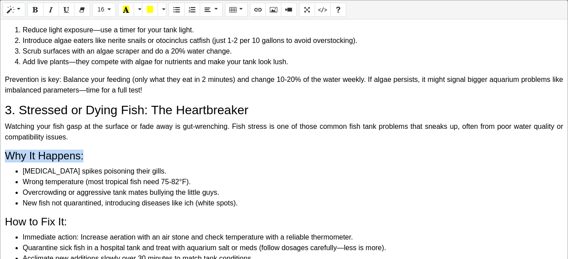
drag, startPoint x: 93, startPoint y: 155, endPoint x: 0, endPoint y: 146, distance: 93.1
click at [0, 146] on div "Normal Quote Code Header 1 Header 2 Header 3 Header 4 Header 5 Header 6 16 8 9 …" at bounding box center [284, 130] width 568 height 261
click at [30, 15] on button "Bold (CTRL+B)" at bounding box center [35, 10] width 16 height 14
click at [75, 148] on div "Common Fish Tank Problems and How to Fix Them: A Beginner's Guide Hey there, fe…" at bounding box center [283, 140] width 567 height 240
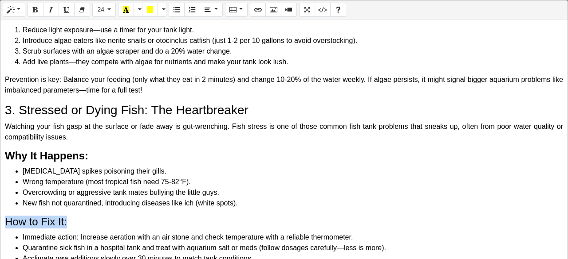
drag, startPoint x: 70, startPoint y: 224, endPoint x: 0, endPoint y: 224, distance: 70.1
click at [0, 224] on div "Normal Quote Code Header 1 Header 2 Header 3 Header 4 Header 5 Header 6 24 8 9 …" at bounding box center [284, 130] width 568 height 261
click at [170, 157] on h4 "Why It Happens:" at bounding box center [284, 156] width 558 height 13
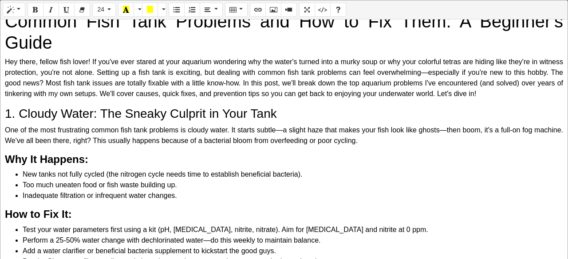
scroll to position [0, 0]
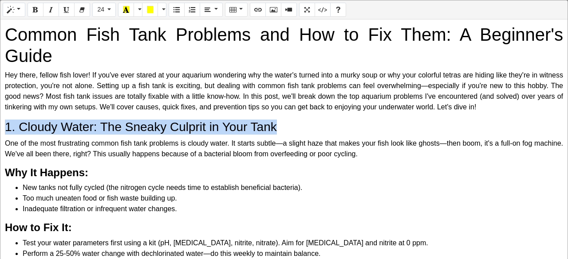
drag, startPoint x: 8, startPoint y: 122, endPoint x: 310, endPoint y: 128, distance: 301.7
click at [283, 128] on h3 "1. Cloudy Water: The Sneaky Culprit in Your Tank" at bounding box center [284, 127] width 558 height 15
click at [35, 13] on icon "Bold (CTRL+B)" at bounding box center [35, 9] width 6 height 7
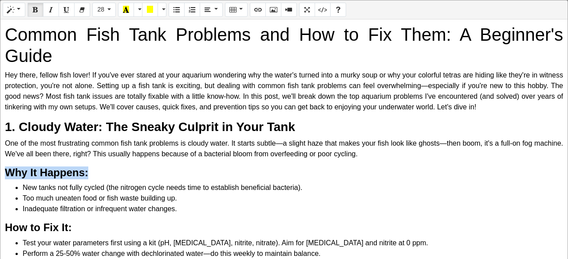
drag, startPoint x: 90, startPoint y: 173, endPoint x: 0, endPoint y: 172, distance: 90.0
click at [0, 172] on div "Normal Quote Code Header 1 Header 2 Header 3 Header 4 Header 5 Header 6 28 8 9 …" at bounding box center [284, 130] width 568 height 261
click at [32, 16] on button "Bold (CTRL+B)" at bounding box center [35, 10] width 16 height 14
click at [94, 169] on h4 "Why It Happens:" at bounding box center [284, 173] width 558 height 13
click at [40, 235] on div "Common Fish Tank Problems and How to Fix Them: A Beginner's Guide Hey there, fe…" at bounding box center [283, 140] width 567 height 240
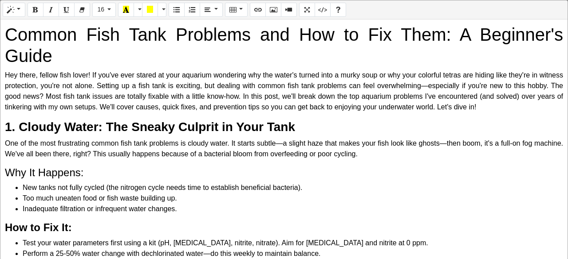
click at [74, 228] on h4 "How to Fix It:" at bounding box center [284, 228] width 558 height 13
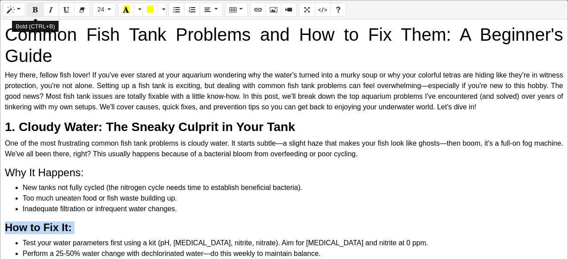
click at [29, 10] on button "Bold (CTRL+B)" at bounding box center [35, 10] width 16 height 14
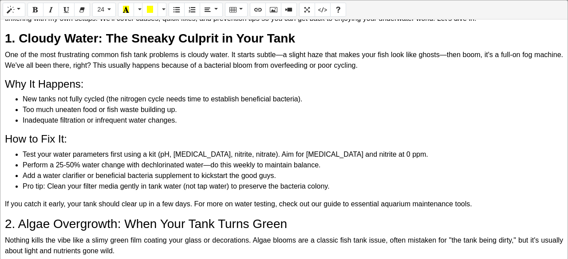
click at [164, 179] on li "Add a water clarifier or beneficial bacteria supplement to kickstart the good g…" at bounding box center [293, 176] width 540 height 11
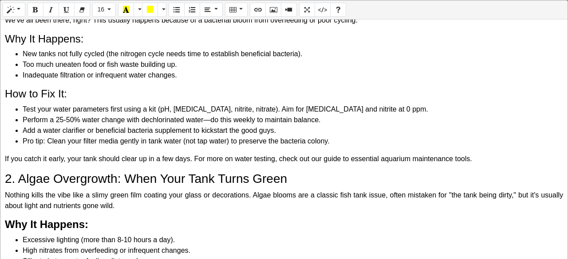
scroll to position [177, 0]
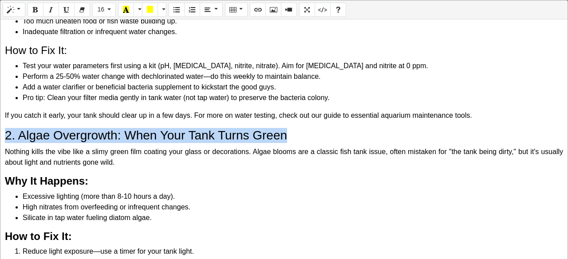
drag, startPoint x: 304, startPoint y: 134, endPoint x: 0, endPoint y: 134, distance: 303.8
click at [0, 134] on div "Normal Quote Code Header 1 Header 2 Header 3 Header 4 Header 5 Header 6 16 8 9 …" at bounding box center [284, 130] width 568 height 261
click at [36, 9] on icon "Bold (CTRL+B)" at bounding box center [35, 9] width 6 height 7
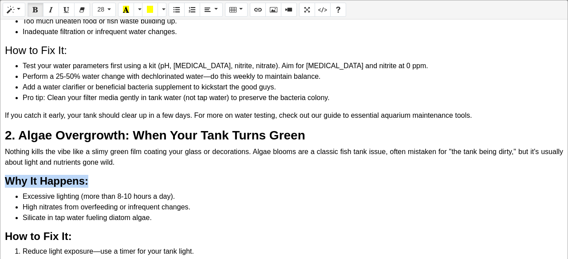
drag, startPoint x: 97, startPoint y: 182, endPoint x: 4, endPoint y: 181, distance: 92.7
click at [5, 181] on h4 "Why It Happens:" at bounding box center [284, 181] width 558 height 13
click at [37, 15] on button "Bold (CTRL+B)" at bounding box center [35, 10] width 16 height 14
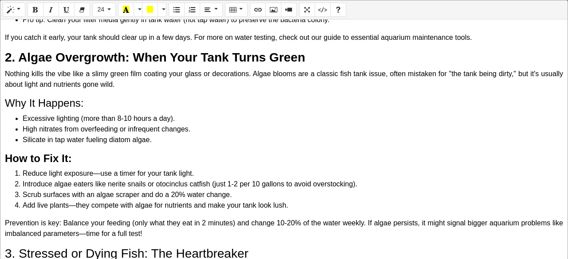
scroll to position [266, 0]
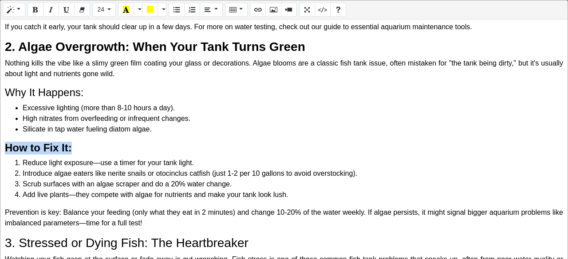
drag, startPoint x: 82, startPoint y: 151, endPoint x: 0, endPoint y: 149, distance: 81.6
click at [0, 149] on div "Normal Quote Code Header 1 Header 2 Header 3 Header 4 Header 5 Header 6 24 8 9 …" at bounding box center [284, 130] width 568 height 261
click at [35, 13] on icon "Bold (CTRL+B)" at bounding box center [35, 9] width 6 height 7
click at [82, 106] on li "Excessive lighting (more than 8-10 hours a day)." at bounding box center [293, 108] width 540 height 11
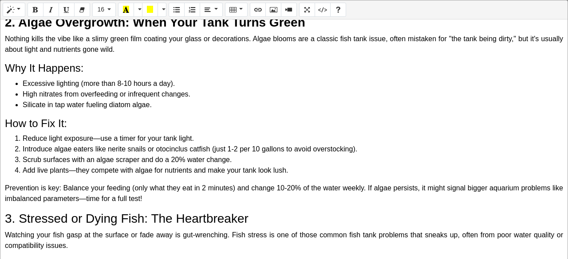
scroll to position [310, 0]
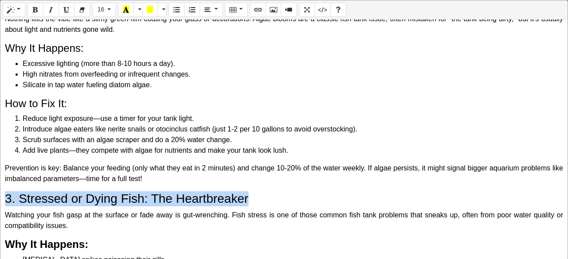
drag, startPoint x: 250, startPoint y: 200, endPoint x: 2, endPoint y: 200, distance: 248.4
click at [2, 200] on div "Common Fish Tank Problems and How to Fix Them: A Beginner's Guide Hey there, fe…" at bounding box center [283, 140] width 567 height 240
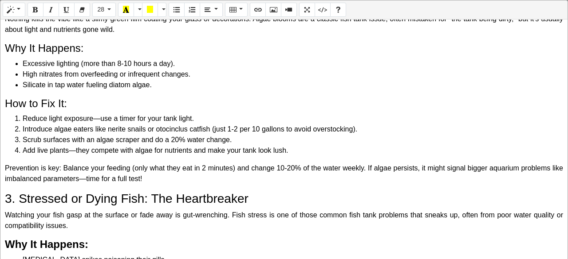
click at [37, 17] on div "Normal Quote Code Header 1 Header 2 Header 3 Header 4 Header 5 Header 6 28 8 9 …" at bounding box center [283, 9] width 567 height 19
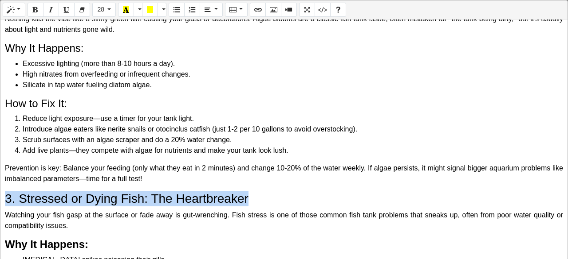
drag, startPoint x: 258, startPoint y: 194, endPoint x: 0, endPoint y: 191, distance: 258.2
click at [0, 191] on div "Normal Quote Code Header 1 Header 2 Header 3 Header 4 Header 5 Header 6 28 8 9 …" at bounding box center [284, 130] width 568 height 261
click at [35, 16] on button "Bold (CTRL+B)" at bounding box center [35, 10] width 16 height 14
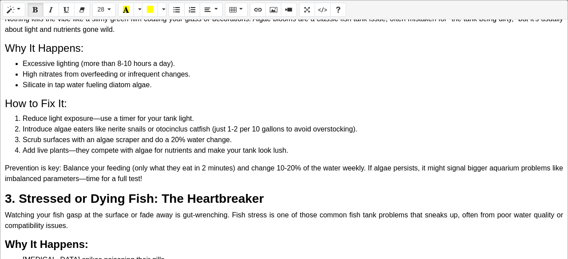
click at [82, 140] on li "Scrub surfaces with an algae scraper and do a 20% water change." at bounding box center [293, 140] width 540 height 11
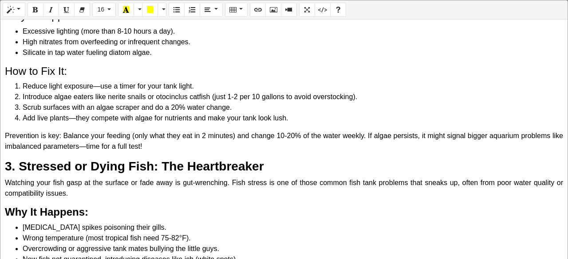
scroll to position [399, 0]
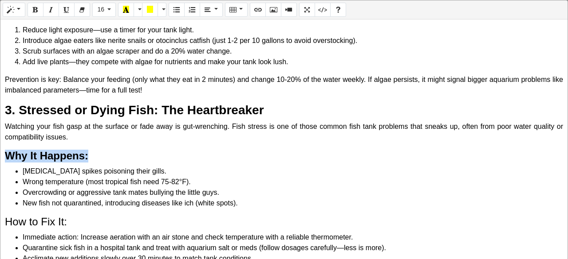
drag, startPoint x: 101, startPoint y: 157, endPoint x: 0, endPoint y: 157, distance: 101.1
click at [0, 157] on div "Normal Quote Code Header 1 Header 2 Header 3 Header 4 Header 5 Header 6 16 8 9 …" at bounding box center [284, 130] width 568 height 261
click at [35, 12] on icon "Bold (CTRL+B)" at bounding box center [35, 9] width 6 height 7
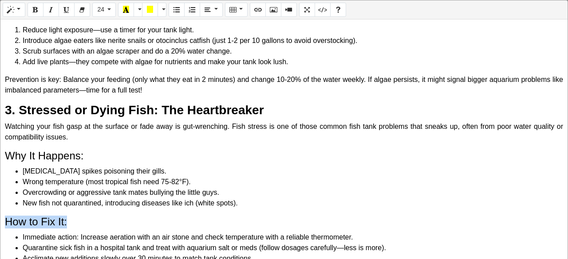
drag, startPoint x: 71, startPoint y: 219, endPoint x: 3, endPoint y: 221, distance: 67.9
click at [3, 221] on div "Common Fish Tank Problems and How to Fix Them: A Beginner's Guide Hey there, fe…" at bounding box center [283, 140] width 567 height 240
click at [40, 8] on button "Bold (CTRL+B)" at bounding box center [35, 10] width 16 height 14
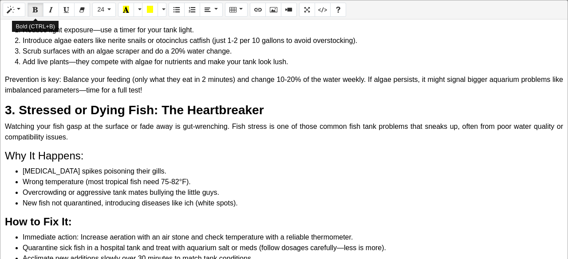
click at [38, 11] on button "Bold (CTRL+B)" at bounding box center [35, 10] width 16 height 14
click at [86, 220] on h4 "How to Fix It:" at bounding box center [284, 222] width 558 height 13
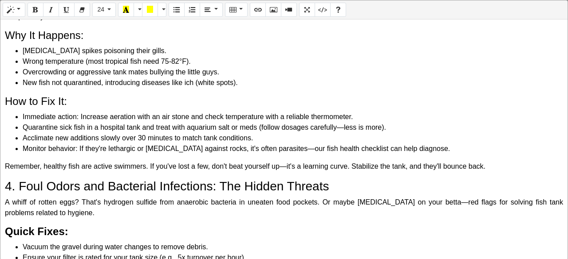
scroll to position [532, 0]
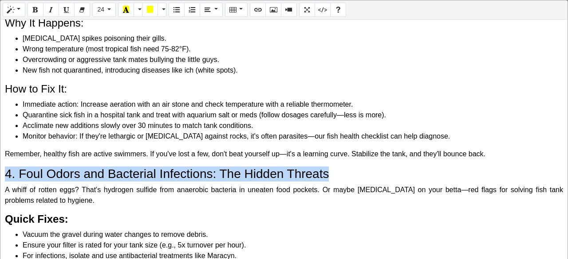
drag, startPoint x: 4, startPoint y: 172, endPoint x: 370, endPoint y: 159, distance: 366.1
click at [283, 159] on div "Common Fish Tank Problems and How to Fix Them: A Beginner's Guide Hey there, fe…" at bounding box center [283, 140] width 567 height 240
click at [37, 16] on button "Bold (CTRL+B)" at bounding box center [35, 10] width 16 height 14
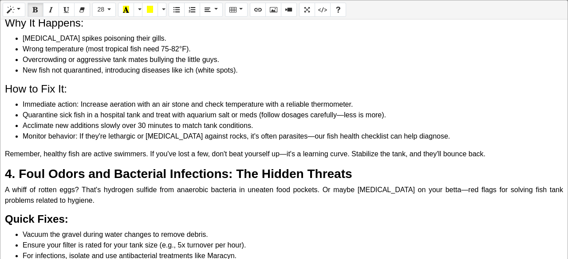
click at [113, 184] on div "Common Fish Tank Problems and How to Fix Them: A Beginner's Guide Hey there, fe…" at bounding box center [283, 140] width 567 height 240
drag, startPoint x: 71, startPoint y: 172, endPoint x: 102, endPoint y: 196, distance: 39.2
click at [102, 196] on p "A whiff of rotten eggs? That's hydrogen sulphide from anaerobic bacteria in une…" at bounding box center [284, 195] width 558 height 21
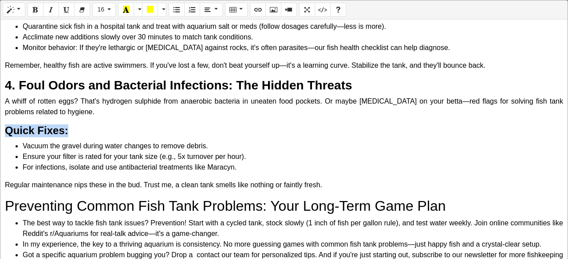
drag, startPoint x: 72, startPoint y: 131, endPoint x: 0, endPoint y: 127, distance: 71.9
click at [0, 127] on div "Normal Quote Code Header 1 Header 2 Header 3 Header 4 Header 5 Header 6 16 8 9 …" at bounding box center [284, 130] width 568 height 261
click at [37, 13] on icon "Bold (CTRL+B)" at bounding box center [35, 9] width 6 height 7
click at [102, 158] on li "Ensure your filter is rated for your tank size (e.g., 5x turnover per hour)." at bounding box center [293, 157] width 540 height 11
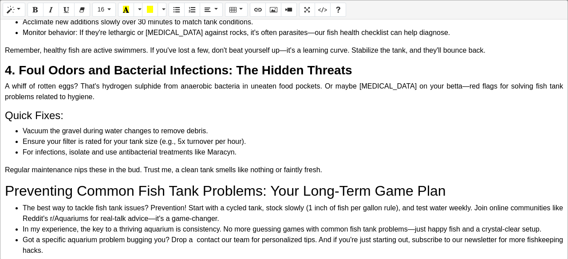
scroll to position [644, 0]
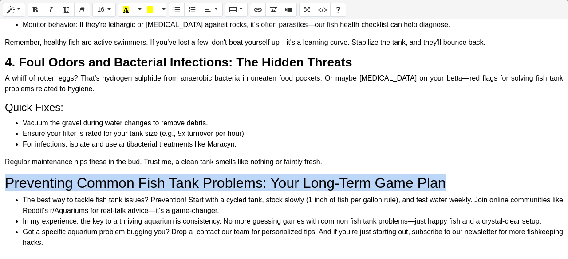
drag, startPoint x: 460, startPoint y: 185, endPoint x: 7, endPoint y: 183, distance: 452.9
click at [7, 183] on h2 "Preventing Common Fish Tank Problems: Your Long-Term Game Plan" at bounding box center [284, 183] width 558 height 17
click at [29, 11] on button "Bold (CTRL+B)" at bounding box center [35, 10] width 16 height 14
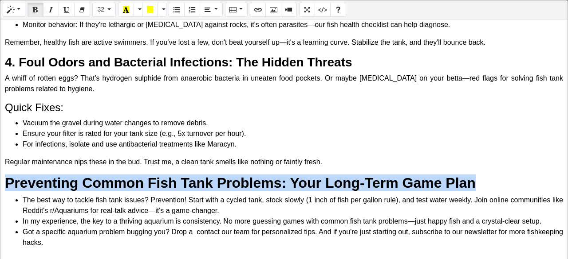
click at [177, 189] on b "Preventing Common Fish Tank Problems: Your Long-Term Game Plan" at bounding box center [240, 183] width 471 height 16
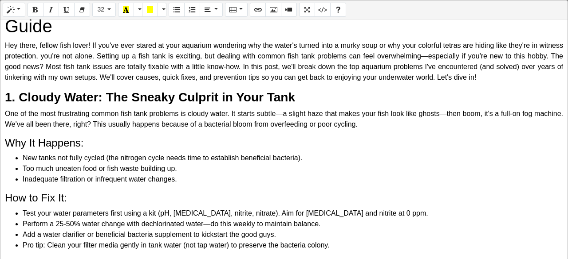
scroll to position [0, 0]
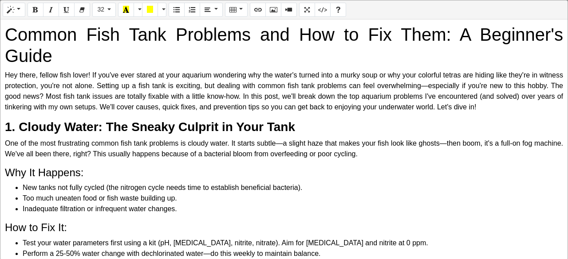
drag, startPoint x: 0, startPoint y: 71, endPoint x: 436, endPoint y: 94, distance: 436.2
click at [283, 94] on div "Normal Quote Code Header 1 Header 2 Header 3 Header 4 Header 5 Header 6 32 8 9 …" at bounding box center [284, 130] width 568 height 261
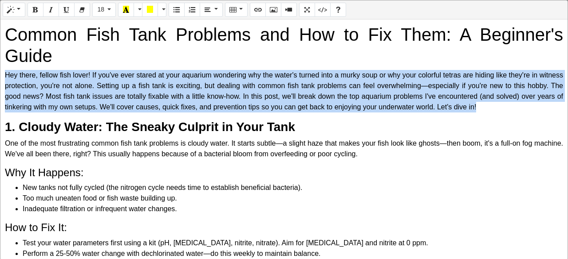
drag, startPoint x: 4, startPoint y: 74, endPoint x: 555, endPoint y: 105, distance: 552.6
click at [283, 105] on div "Common Fish Tank Problems and How to Fix Them: A Beginner's Guide Hey there, fe…" at bounding box center [283, 140] width 567 height 240
click at [105, 10] on button "16" at bounding box center [104, 10] width 24 height 14
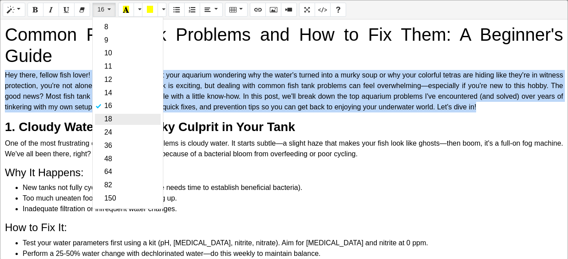
click at [110, 122] on link "18" at bounding box center [128, 119] width 66 height 11
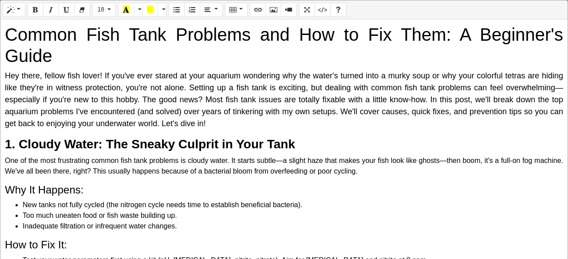
scroll to position [44, 0]
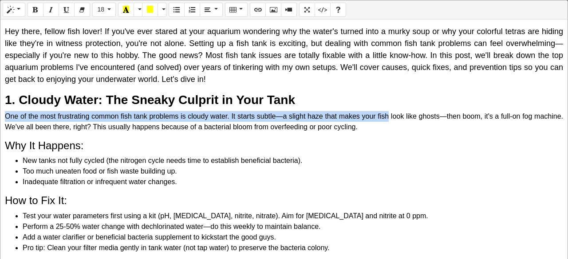
drag, startPoint x: 1, startPoint y: 110, endPoint x: 403, endPoint y: 120, distance: 402.0
click at [283, 120] on div "Common Fish Tank Problems and How to Fix Them: A Beginner's Guide Hey there, fe…" at bounding box center [283, 140] width 567 height 240
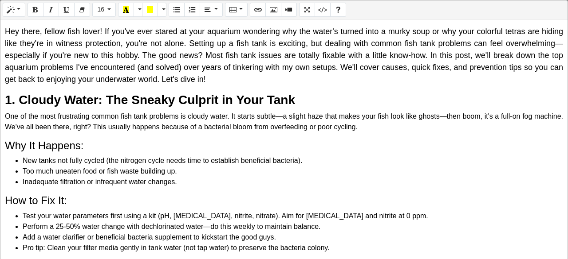
drag, startPoint x: 0, startPoint y: 111, endPoint x: 392, endPoint y: 123, distance: 392.3
click at [283, 123] on div "Normal Quote Code Header 1 Header 2 Header 3 Header 4 Header 5 Header 6 16 8 9 …" at bounding box center [284, 130] width 568 height 261
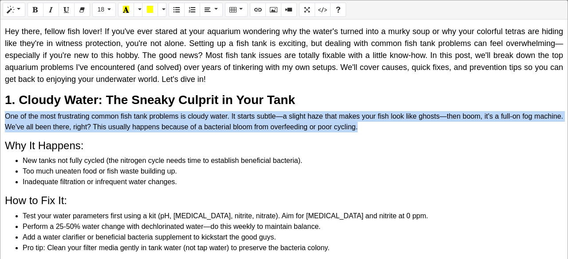
drag, startPoint x: 392, startPoint y: 129, endPoint x: 0, endPoint y: 114, distance: 392.4
click at [0, 114] on div "Normal Quote Code Header 1 Header 2 Header 3 Header 4 Header 5 Header 6 18 8 9 …" at bounding box center [284, 130] width 568 height 261
click at [104, 16] on button "18" at bounding box center [104, 10] width 24 height 14
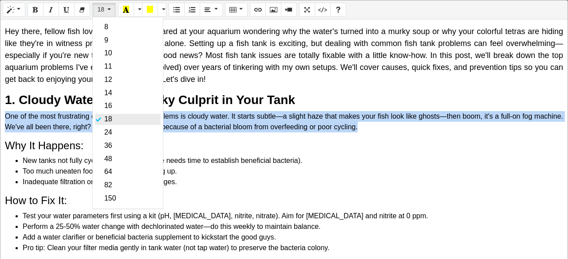
click at [107, 118] on link "18" at bounding box center [128, 119] width 66 height 11
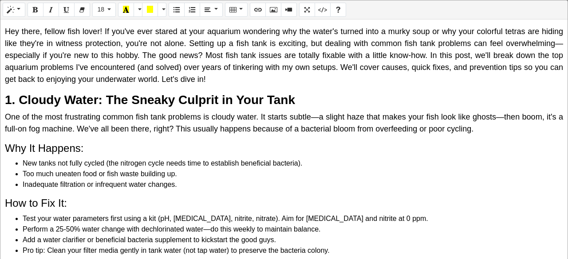
click at [122, 134] on p "One of the most frustrating common fish tank problems is cloudy water. It start…" at bounding box center [284, 123] width 558 height 24
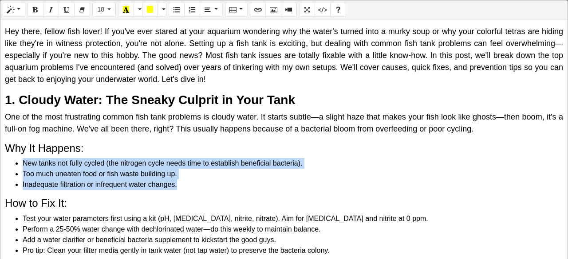
drag, startPoint x: 23, startPoint y: 164, endPoint x: 186, endPoint y: 184, distance: 164.5
click at [186, 184] on ul "New tanks not fully cycled (the nitrogen cycle needs time to establish benefici…" at bounding box center [284, 174] width 558 height 32
click at [109, 7] on button "16" at bounding box center [104, 10] width 24 height 14
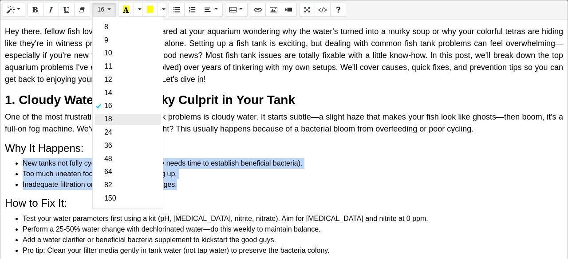
click at [117, 123] on link "18" at bounding box center [128, 119] width 66 height 11
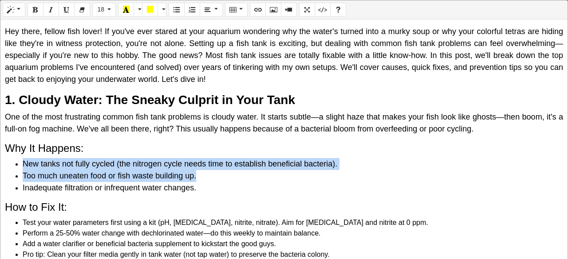
click at [197, 178] on li "Too much uneaten food or fish waste building up." at bounding box center [293, 176] width 540 height 12
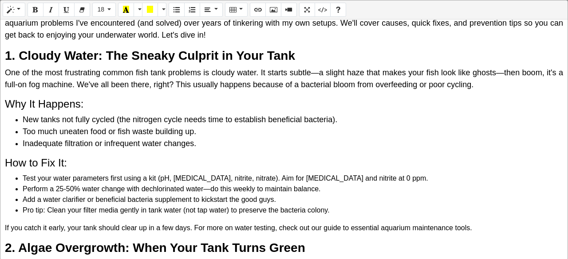
scroll to position [133, 0]
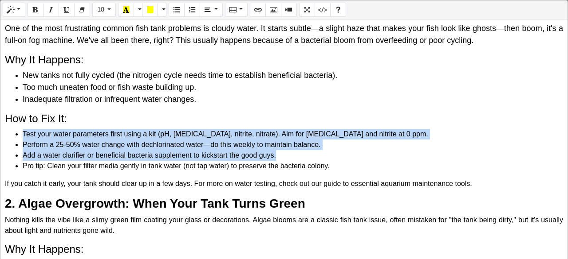
drag, startPoint x: 22, startPoint y: 134, endPoint x: 291, endPoint y: 161, distance: 270.6
click at [283, 161] on ul "Test your water parameters first using a kit (pH, ammonia, nitrite, nitrate). A…" at bounding box center [284, 150] width 558 height 43
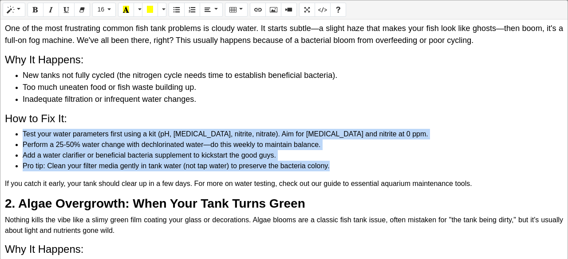
drag, startPoint x: 353, startPoint y: 163, endPoint x: 6, endPoint y: 132, distance: 348.7
click at [6, 132] on ul "Test your water parameters first using a kit (pH, ammonia, nitrite, nitrate). A…" at bounding box center [284, 150] width 558 height 43
click at [93, 11] on button "16" at bounding box center [104, 10] width 24 height 14
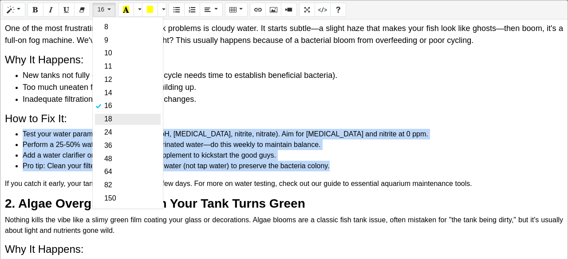
click at [113, 122] on link "18" at bounding box center [128, 119] width 66 height 11
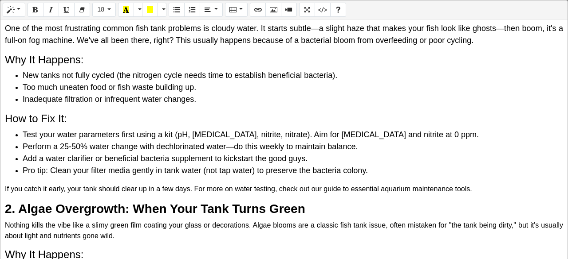
click at [264, 125] on h4 "How to Fix It:" at bounding box center [284, 119] width 558 height 13
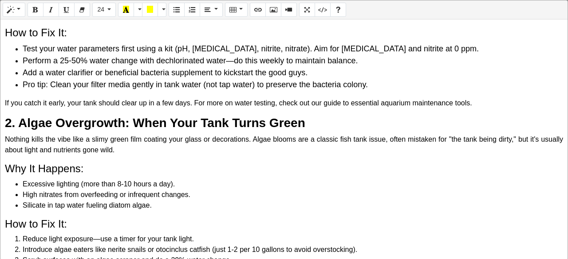
scroll to position [222, 0]
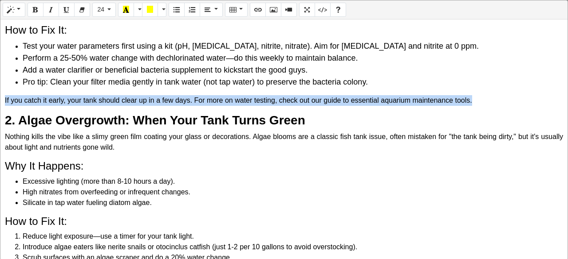
drag, startPoint x: 4, startPoint y: 98, endPoint x: 491, endPoint y: 93, distance: 486.6
click at [283, 93] on div "Common Fish Tank Problems and How to Fix Them: A Beginner's Guide Hey there, fe…" at bounding box center [283, 140] width 567 height 240
click at [106, 4] on button "16" at bounding box center [104, 10] width 24 height 14
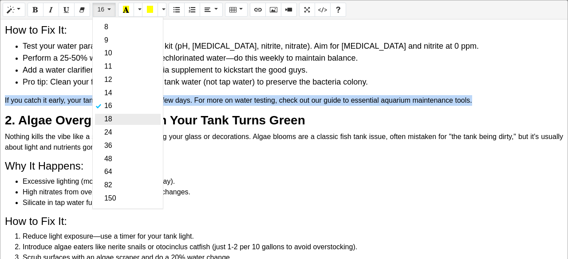
click at [114, 118] on link "18" at bounding box center [128, 119] width 66 height 11
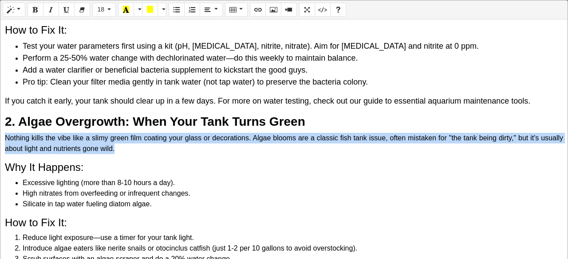
drag, startPoint x: 3, startPoint y: 135, endPoint x: 142, endPoint y: 146, distance: 139.2
click at [142, 146] on div "Common Fish Tank Problems and How to Fix Them: A Beginner's Guide Hey there, fe…" at bounding box center [283, 140] width 567 height 240
click at [99, 6] on span "16" at bounding box center [100, 9] width 7 height 7
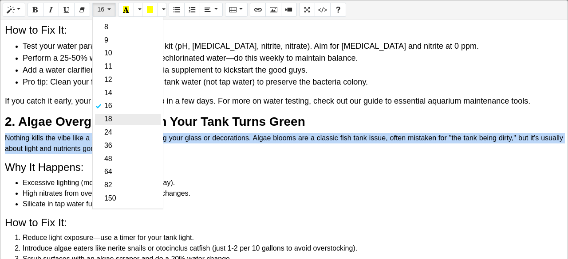
click at [99, 123] on link "18" at bounding box center [128, 119] width 66 height 11
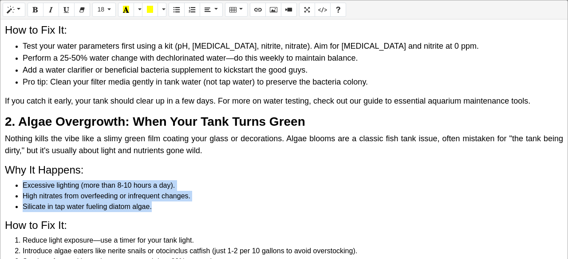
drag, startPoint x: 22, startPoint y: 186, endPoint x: 155, endPoint y: 204, distance: 134.7
click at [155, 204] on ul "Excessive lighting (more than 8-10 hours a day). High nitrates from overfeeding…" at bounding box center [284, 197] width 558 height 32
click at [103, 10] on button "16" at bounding box center [104, 10] width 24 height 14
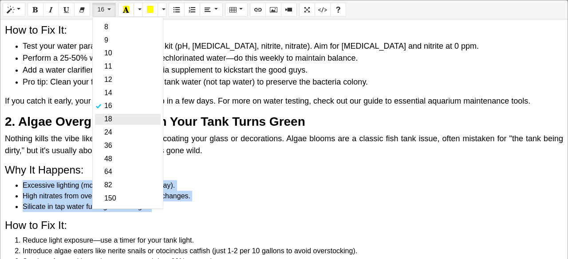
click at [103, 124] on link "18" at bounding box center [128, 119] width 66 height 11
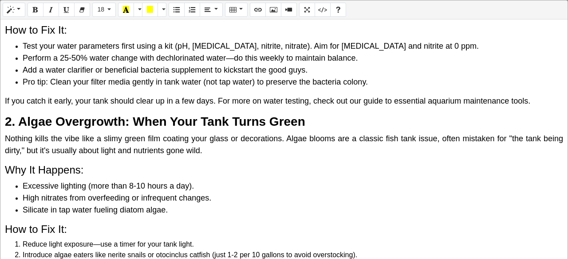
click at [158, 174] on h4 "Why It Happens:" at bounding box center [284, 170] width 558 height 13
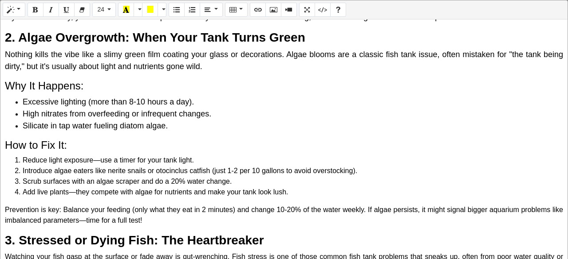
scroll to position [310, 0]
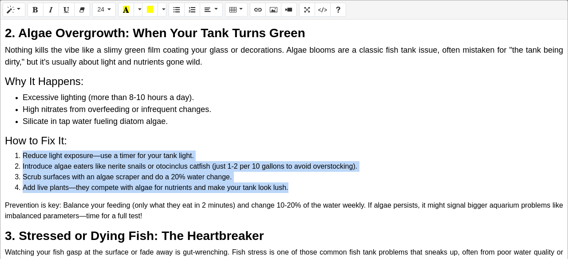
drag, startPoint x: 14, startPoint y: 155, endPoint x: 296, endPoint y: 192, distance: 285.0
click at [283, 192] on ol "Reduce light exposure—use a timer for your tank light. Introduce algae eaters l…" at bounding box center [284, 172] width 558 height 43
click at [105, 14] on button "16" at bounding box center [104, 10] width 24 height 14
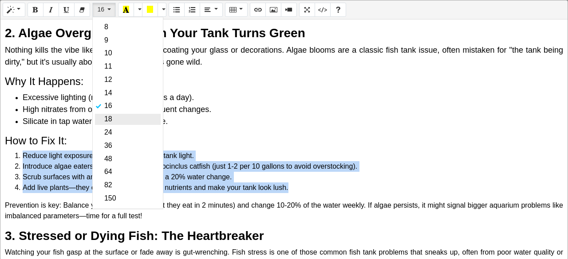
click at [106, 121] on link "18" at bounding box center [128, 119] width 66 height 11
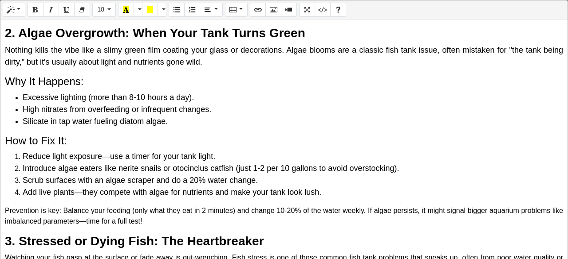
click at [173, 143] on h4 "How to Fix It:" at bounding box center [284, 141] width 558 height 13
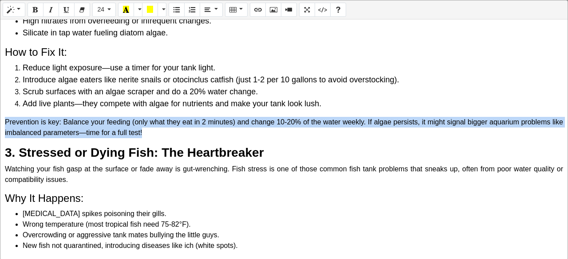
drag, startPoint x: 5, startPoint y: 118, endPoint x: 190, endPoint y: 131, distance: 185.4
click at [190, 131] on p "Prevention is key: Balance your feeding (only what they eat in 2 minutes) and c…" at bounding box center [284, 127] width 558 height 21
click at [97, 10] on span "16" at bounding box center [100, 9] width 7 height 7
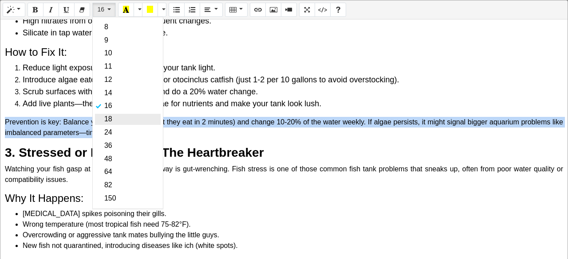
click at [107, 118] on link "18" at bounding box center [128, 119] width 66 height 11
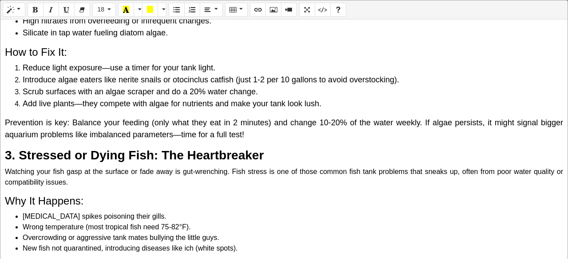
scroll to position [444, 0]
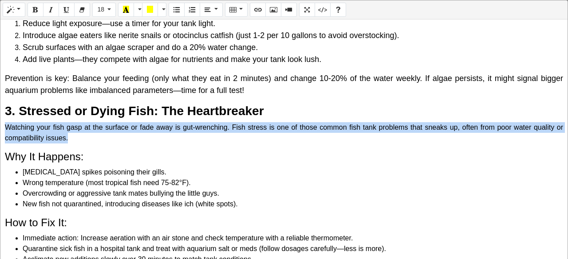
drag, startPoint x: 5, startPoint y: 127, endPoint x: 75, endPoint y: 137, distance: 71.3
click at [75, 137] on p "Watching your fish gasp at the surface or fade away is gut-wrenching. Fish stre…" at bounding box center [284, 132] width 558 height 21
click at [105, 11] on button "16" at bounding box center [104, 10] width 24 height 14
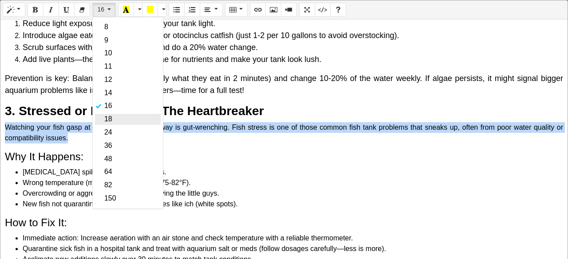
click at [112, 116] on link "18" at bounding box center [128, 119] width 66 height 11
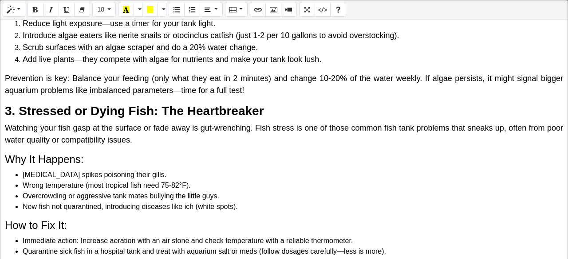
scroll to position [532, 0]
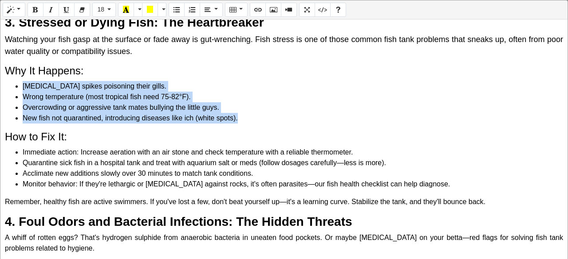
drag, startPoint x: 23, startPoint y: 86, endPoint x: 239, endPoint y: 117, distance: 218.7
click at [239, 117] on ul "Ammonia spikes poisoning their gills. Wrong temperature (most tropical fish nee…" at bounding box center [284, 102] width 558 height 43
click at [104, 8] on button "16" at bounding box center [104, 10] width 24 height 14
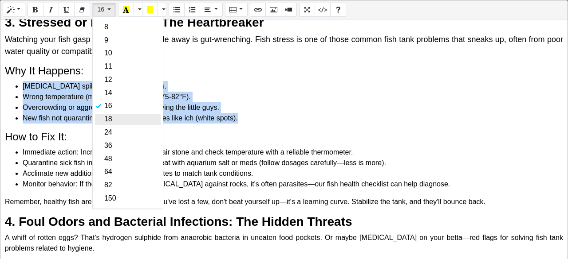
click at [128, 122] on link "18" at bounding box center [128, 119] width 66 height 11
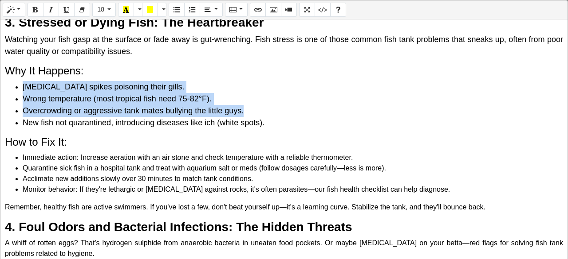
scroll to position [621, 0]
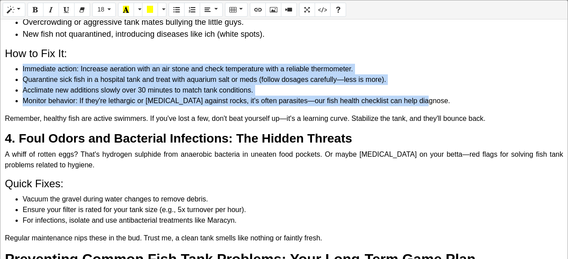
drag, startPoint x: 21, startPoint y: 69, endPoint x: 430, endPoint y: 99, distance: 410.0
click at [283, 99] on ul "Immediate action: Increase aeration with an air stone and check temperature wit…" at bounding box center [284, 85] width 558 height 43
click at [98, 11] on span "16" at bounding box center [100, 9] width 7 height 7
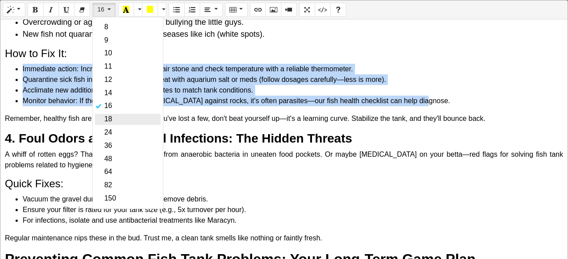
click at [110, 116] on link "18" at bounding box center [128, 119] width 66 height 11
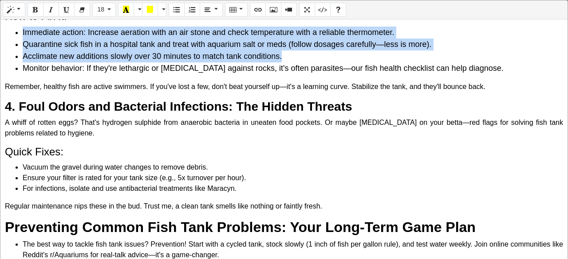
scroll to position [703, 0]
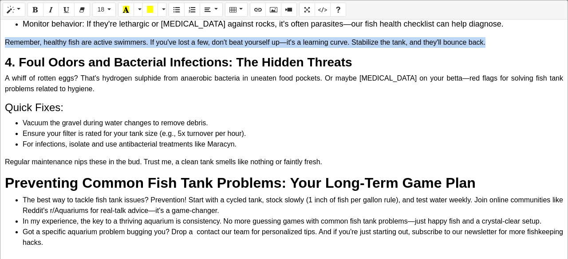
drag, startPoint x: 3, startPoint y: 42, endPoint x: 525, endPoint y: 44, distance: 522.1
click at [283, 44] on div "Common Fish Tank Problems and How to Fix Them: A Beginner's Guide Hey there, fe…" at bounding box center [283, 140] width 567 height 240
click at [107, 11] on button "16" at bounding box center [104, 10] width 24 height 14
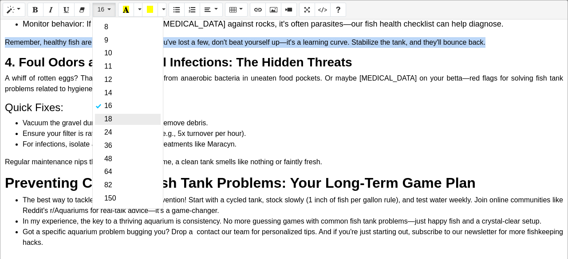
click at [119, 117] on link "18" at bounding box center [128, 119] width 66 height 11
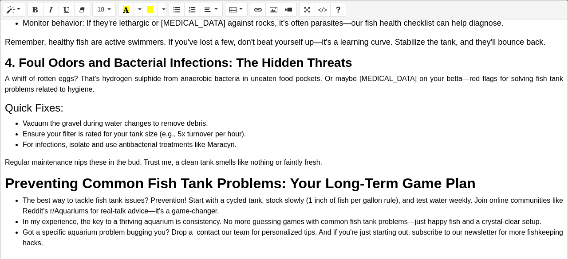
scroll to position [704, 0]
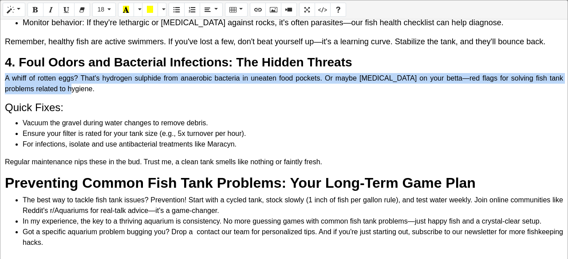
drag, startPoint x: 4, startPoint y: 76, endPoint x: 75, endPoint y: 91, distance: 72.5
click at [75, 91] on div "Common Fish Tank Problems and How to Fix Them: A Beginner's Guide Hey there, fe…" at bounding box center [283, 140] width 567 height 240
click at [112, 9] on button "16" at bounding box center [104, 10] width 24 height 14
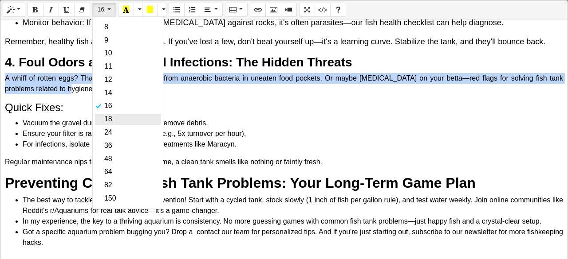
click at [112, 118] on link "18" at bounding box center [128, 119] width 66 height 11
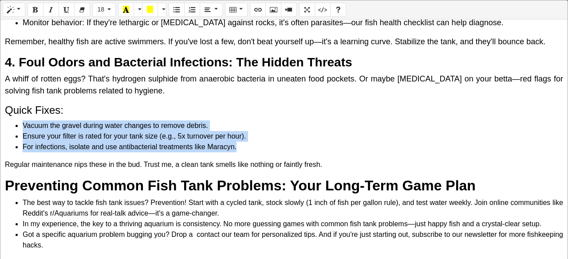
drag, startPoint x: 14, startPoint y: 125, endPoint x: 240, endPoint y: 148, distance: 227.4
click at [240, 148] on ul "Vacuum the gravel during water changes to remove debris. Ensure your filter is …" at bounding box center [284, 137] width 558 height 32
click at [114, 12] on button "16" at bounding box center [104, 10] width 24 height 14
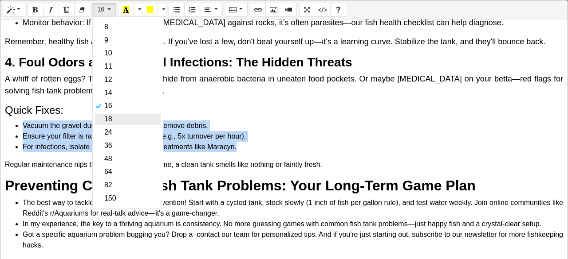
click at [122, 120] on link "18" at bounding box center [128, 119] width 66 height 11
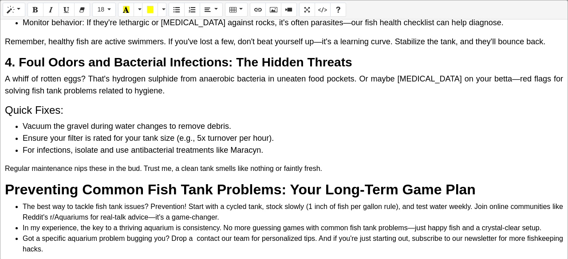
click at [113, 114] on h4 "Quick Fixes:" at bounding box center [284, 110] width 558 height 13
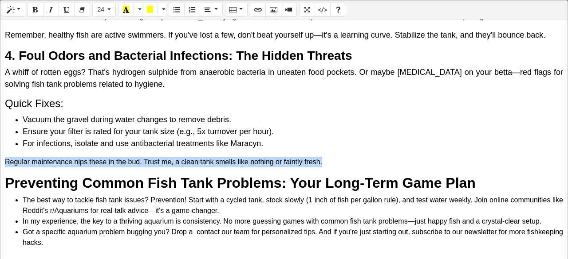
drag, startPoint x: 1, startPoint y: 158, endPoint x: 567, endPoint y: 156, distance: 566.4
click at [283, 156] on div "Normal Quote Code Header 1 Header 2 Header 3 Header 4 Header 5 Header 6 24 8 9 …" at bounding box center [284, 130] width 568 height 261
click at [106, 10] on button "24" at bounding box center [104, 10] width 24 height 14
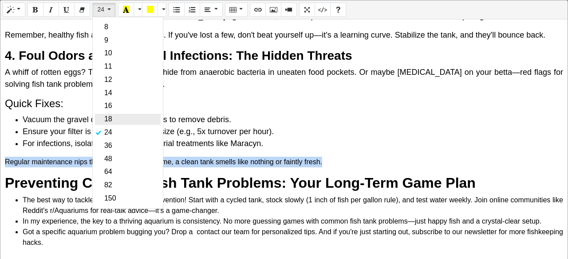
click at [111, 120] on link "18" at bounding box center [128, 119] width 66 height 11
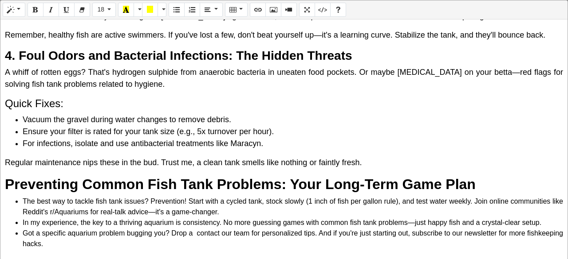
click at [283, 118] on li "Vacuum the gravel during water changes to remove debris." at bounding box center [293, 120] width 540 height 12
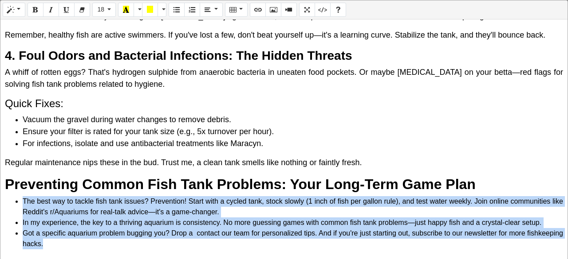
scroll to position [712, 0]
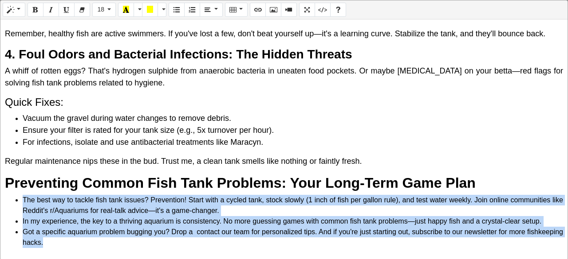
drag, startPoint x: 19, startPoint y: 198, endPoint x: 85, endPoint y: 258, distance: 89.2
click at [85, 258] on div "Common Fish Tank Problems and How to Fix Them: A Beginner's Guide Hey there, fe…" at bounding box center [283, 140] width 567 height 240
click at [99, 9] on span "16" at bounding box center [100, 9] width 7 height 7
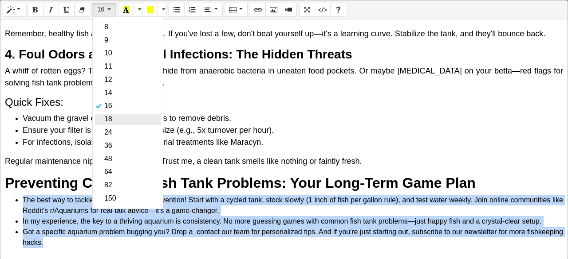
click at [112, 121] on link "18" at bounding box center [128, 119] width 66 height 11
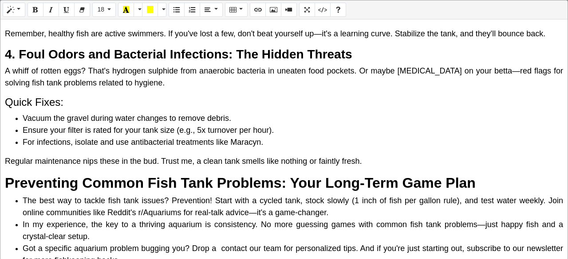
click at [129, 160] on span "Regular maintenance nips these in the bud. Trust me, a clean tank smells like n…" at bounding box center [183, 161] width 357 height 9
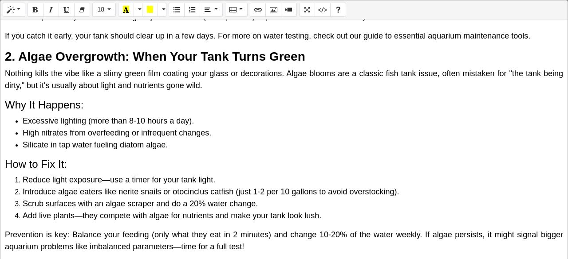
scroll to position [0, 0]
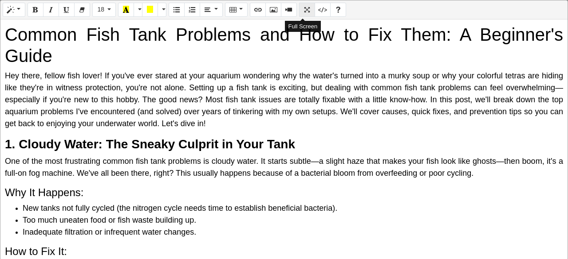
click at [283, 7] on button "Full Screen" at bounding box center [307, 10] width 16 height 14
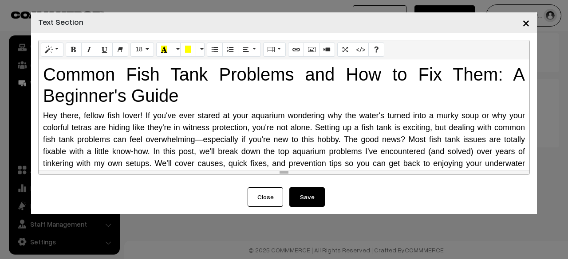
click at [283, 195] on button "Save" at bounding box center [306, 198] width 35 height 20
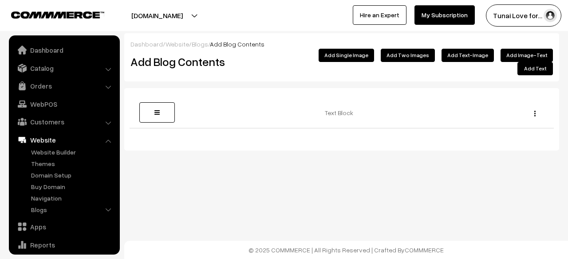
scroll to position [60, 0]
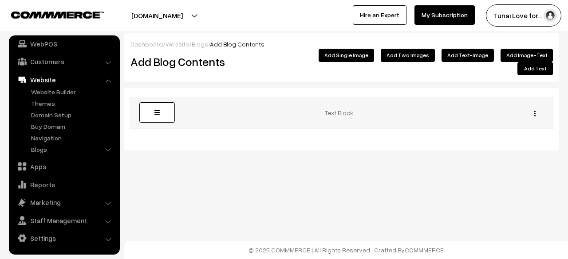
click at [535, 108] on td "Edit [GEOGRAPHIC_DATA]" at bounding box center [532, 112] width 43 height 31
click at [534, 110] on button "button" at bounding box center [535, 113] width 2 height 7
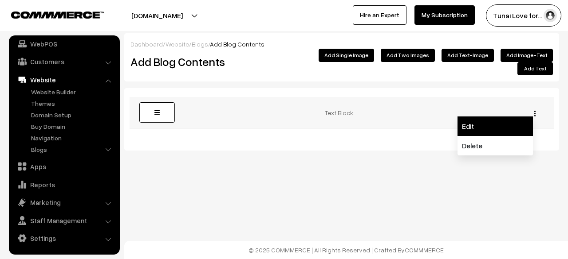
click at [507, 117] on link "Edit" at bounding box center [494, 127] width 75 height 20
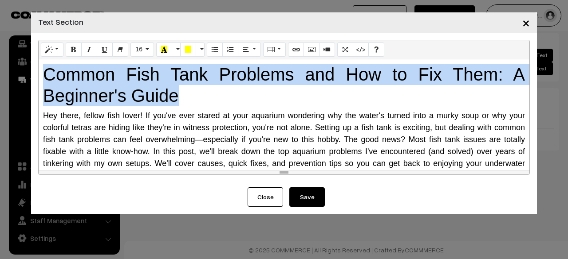
drag, startPoint x: 185, startPoint y: 97, endPoint x: 41, endPoint y: 71, distance: 146.9
click at [41, 71] on div "Common Fish Tank Problems and How to Fix Them: A Beginner's Guide Hey there, fe…" at bounding box center [284, 114] width 491 height 111
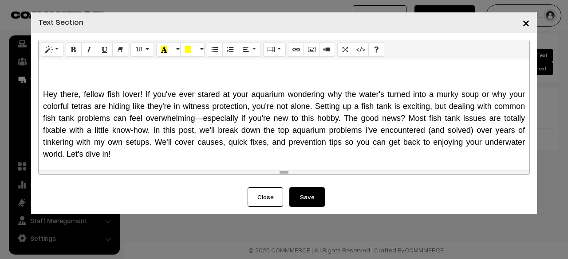
click at [126, 65] on h1 at bounding box center [284, 74] width 482 height 21
click at [310, 204] on button "Save" at bounding box center [306, 198] width 35 height 20
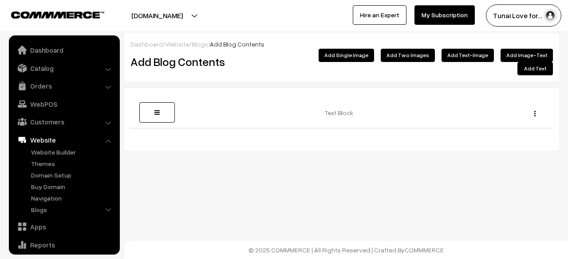
scroll to position [60, 0]
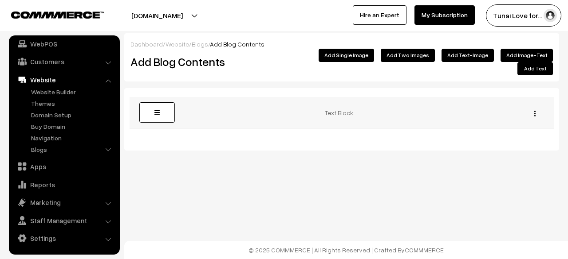
click at [532, 108] on div "Edit [GEOGRAPHIC_DATA]" at bounding box center [532, 112] width 32 height 9
click at [533, 108] on div "Edit [GEOGRAPHIC_DATA]" at bounding box center [532, 112] width 32 height 9
click at [535, 111] on img "button" at bounding box center [534, 114] width 1 height 6
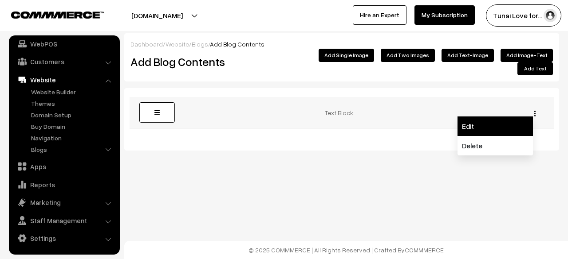
click at [479, 122] on link "Edit" at bounding box center [494, 127] width 75 height 20
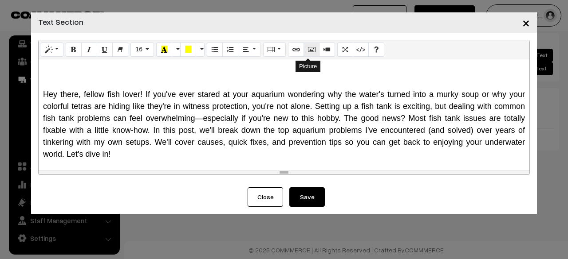
click at [308, 51] on icon "Picture" at bounding box center [311, 49] width 6 height 7
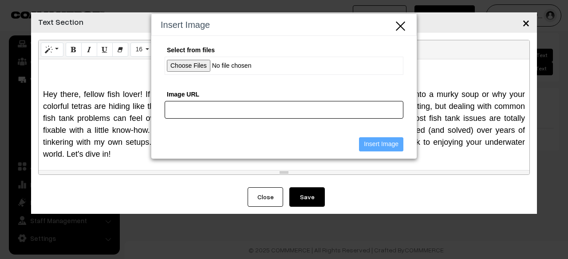
click at [181, 117] on input "Image URL" at bounding box center [284, 110] width 239 height 18
click at [183, 106] on input "Image URL" at bounding box center [284, 110] width 239 height 18
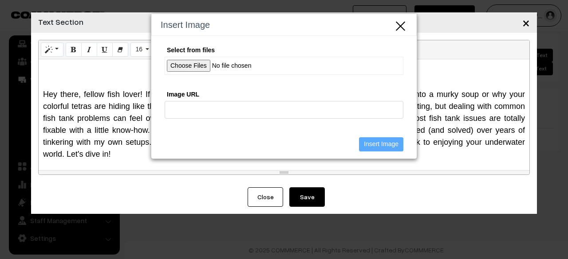
click at [185, 70] on input "Select from files" at bounding box center [284, 66] width 239 height 18
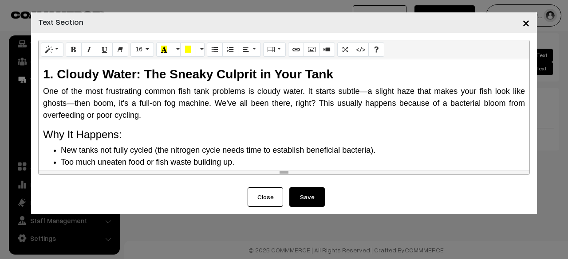
scroll to position [0, 0]
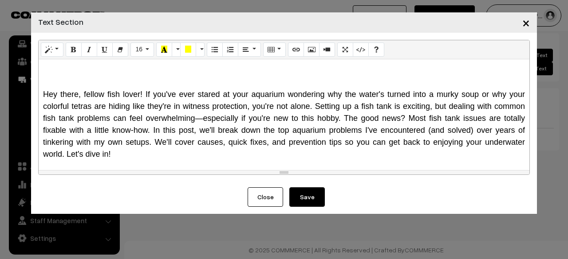
click at [279, 196] on button "Close" at bounding box center [264, 198] width 35 height 20
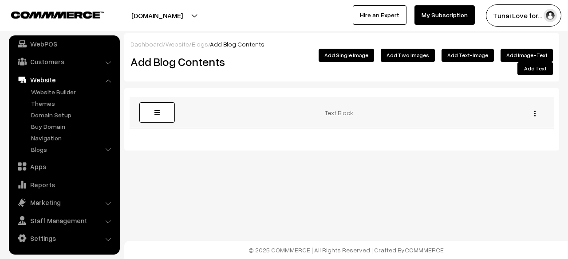
click at [532, 108] on div "Edit Delete" at bounding box center [532, 112] width 32 height 9
click at [534, 111] on img "button" at bounding box center [534, 114] width 1 height 6
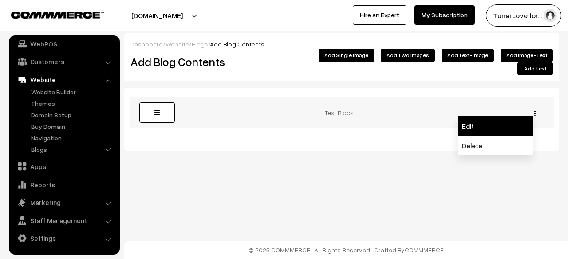
click at [500, 119] on link "Edit" at bounding box center [494, 127] width 75 height 20
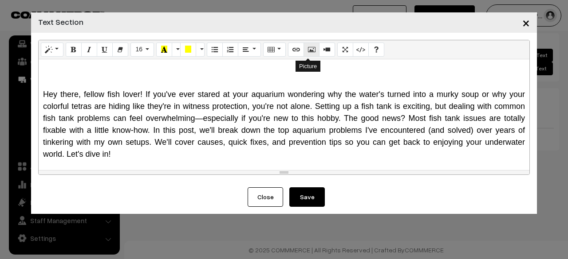
click at [309, 50] on icon "Picture" at bounding box center [311, 49] width 6 height 7
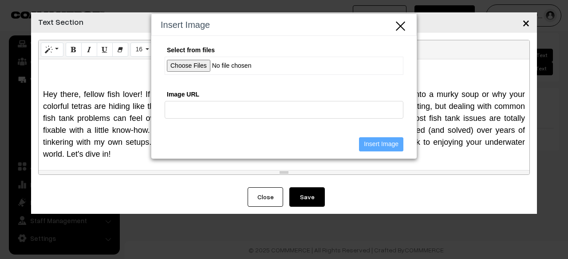
click at [253, 65] on input "Select from files" at bounding box center [284, 66] width 239 height 18
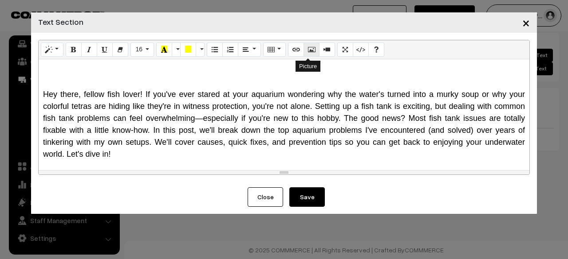
click at [312, 44] on button "Picture" at bounding box center [311, 50] width 16 height 14
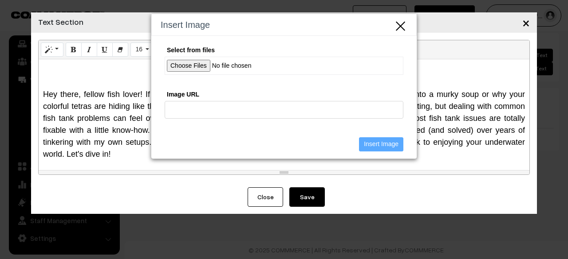
click at [192, 64] on input "Select from files" at bounding box center [284, 66] width 239 height 18
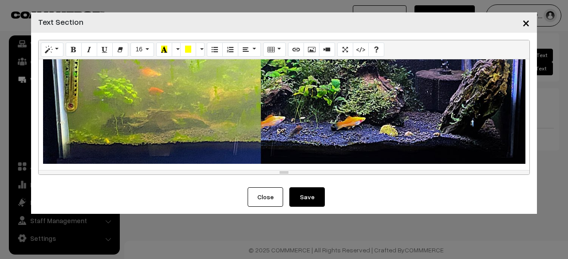
scroll to position [1355, 0]
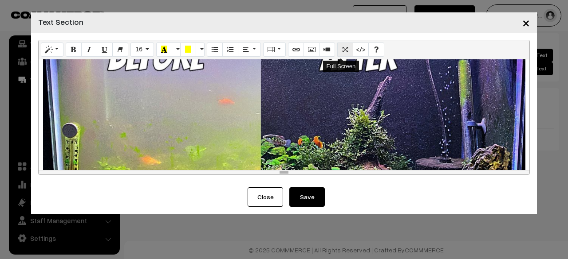
click at [345, 50] on button "Full Screen" at bounding box center [345, 50] width 16 height 14
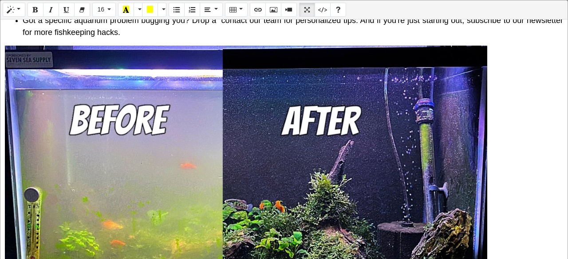
scroll to position [904, 0]
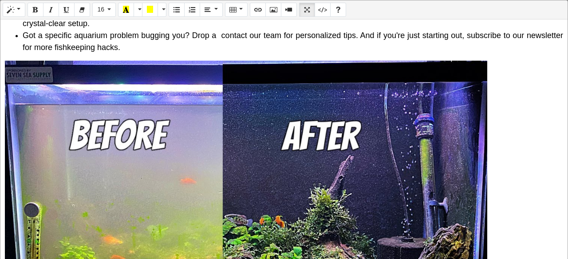
click at [307, 138] on div "Normal Quote Code Header 1 Header 2 Header 3 Header 4 Header 5 Header 6 16 8 9 …" at bounding box center [284, 130] width 568 height 261
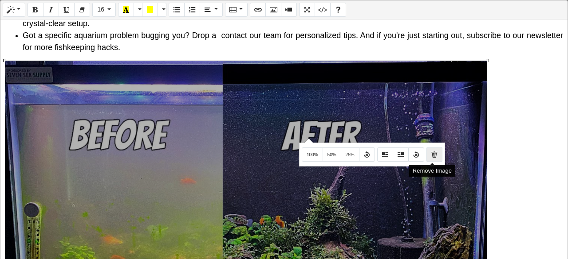
click at [432, 154] on icon "Remove Image" at bounding box center [434, 154] width 6 height 7
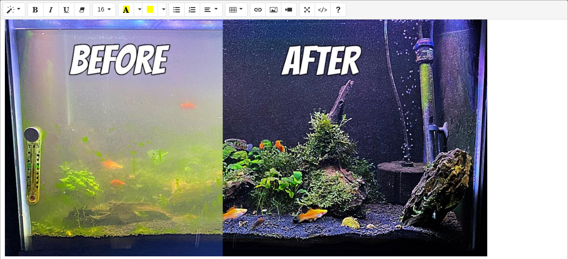
scroll to position [987, 0]
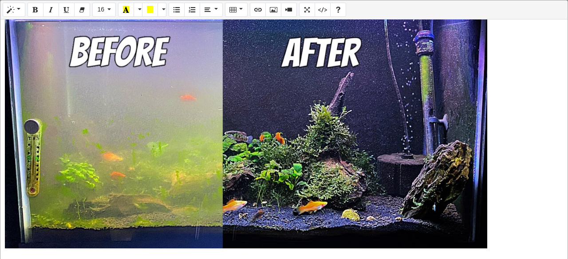
click at [432, 154] on div "Normal Quote Code Header 1 Header 2 Header 3 Header 4 Header 5 Header 6 16 8 9 …" at bounding box center [284, 130] width 568 height 261
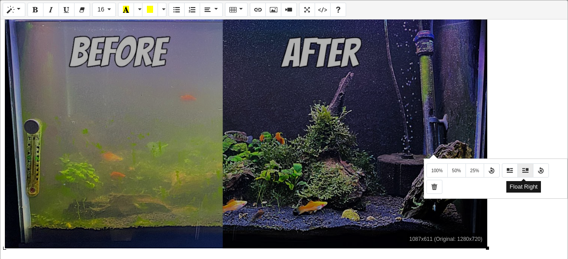
click at [522, 171] on icon "Float Right" at bounding box center [525, 170] width 6 height 7
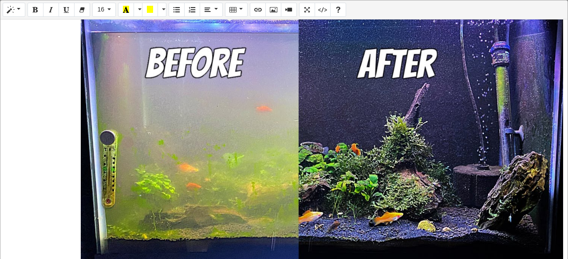
scroll to position [976, 0]
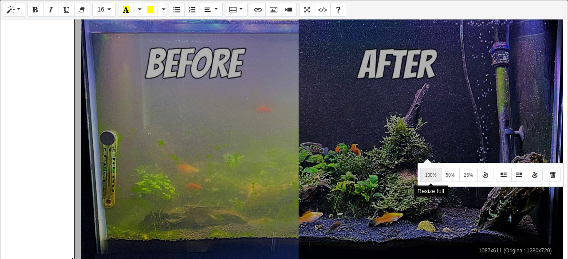
drag, startPoint x: 426, startPoint y: 158, endPoint x: 430, endPoint y: 175, distance: 17.4
click at [430, 175] on span "100%" at bounding box center [431, 175] width 12 height 5
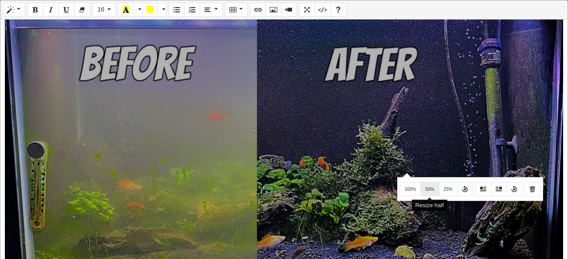
drag, startPoint x: 405, startPoint y: 173, endPoint x: 428, endPoint y: 187, distance: 26.7
click at [428, 187] on button "50%" at bounding box center [429, 189] width 19 height 14
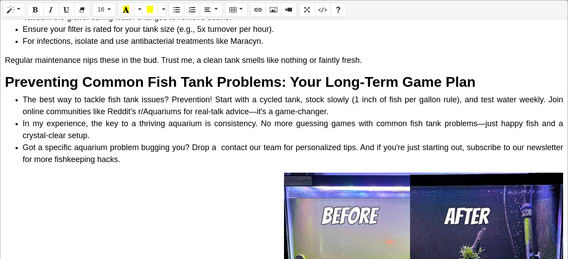
scroll to position [860, 0]
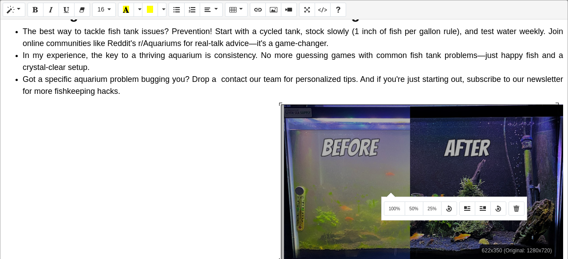
drag, startPoint x: 389, startPoint y: 192, endPoint x: 307, endPoint y: 131, distance: 102.4
click at [307, 131] on div "622x350 (Original: 1280x720) Hey there, fellow fish lover! If you've ever stare…" at bounding box center [283, 140] width 567 height 240
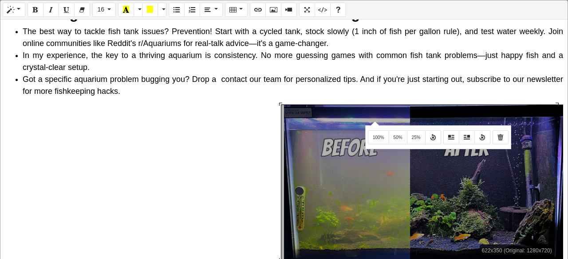
drag, startPoint x: 373, startPoint y: 121, endPoint x: 55, endPoint y: 176, distance: 323.2
click at [55, 176] on div "Hey there, fellow fish lover! If you've ever stared at your aquarium wondering …" at bounding box center [283, 140] width 567 height 240
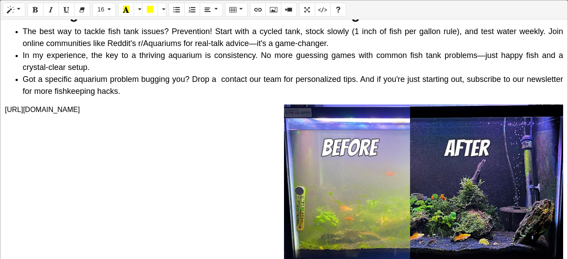
drag, startPoint x: 522, startPoint y: 235, endPoint x: 361, endPoint y: 196, distance: 165.1
click at [361, 196] on div "622x350 (Original: 1280x720) Hey there, fellow fish lover! If you've ever stare…" at bounding box center [283, 140] width 567 height 240
click at [361, 196] on div "Normal Quote Code Header 1 Header 2 Header 3 Header 4 Header 5 Header 6 16 8 9 …" at bounding box center [284, 130] width 568 height 261
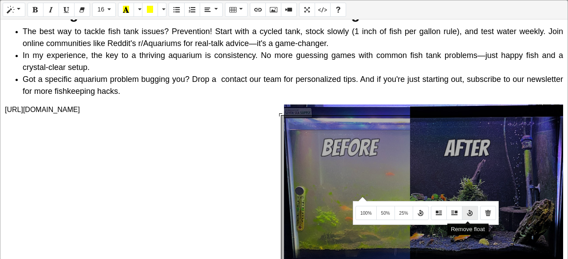
click at [467, 212] on icon "Remove float" at bounding box center [470, 212] width 6 height 7
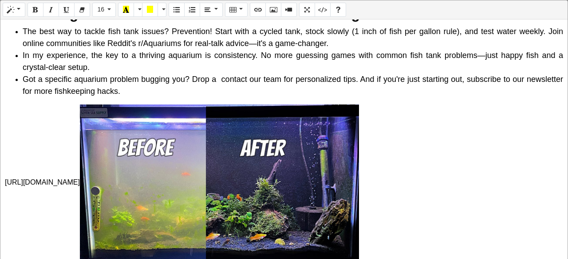
scroll to position [882, 0]
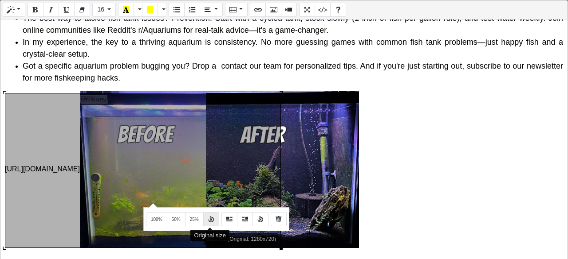
drag, startPoint x: 152, startPoint y: 203, endPoint x: 207, endPoint y: 217, distance: 56.9
click at [208, 217] on icon "Original size" at bounding box center [211, 219] width 6 height 7
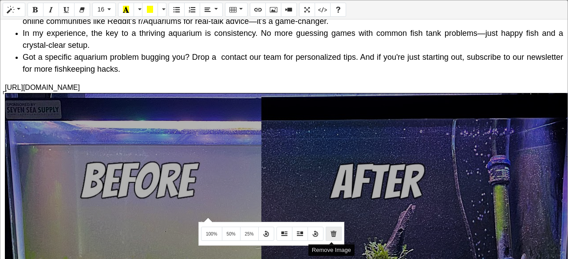
drag, startPoint x: 207, startPoint y: 217, endPoint x: 334, endPoint y: 236, distance: 128.2
click at [334, 236] on icon "Remove Image" at bounding box center [333, 233] width 6 height 7
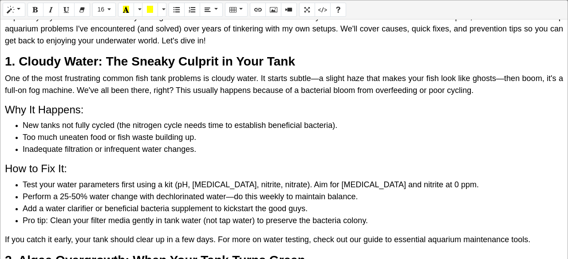
scroll to position [0, 0]
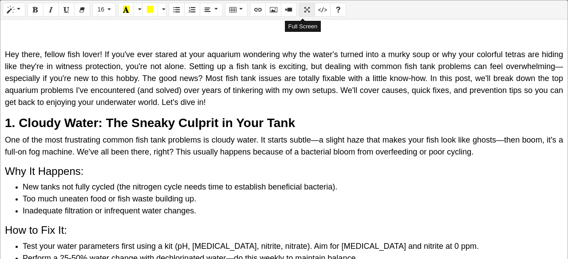
click at [304, 7] on icon "Full Screen" at bounding box center [307, 9] width 6 height 7
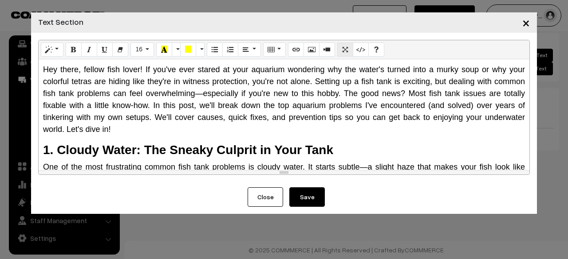
scroll to position [44, 0]
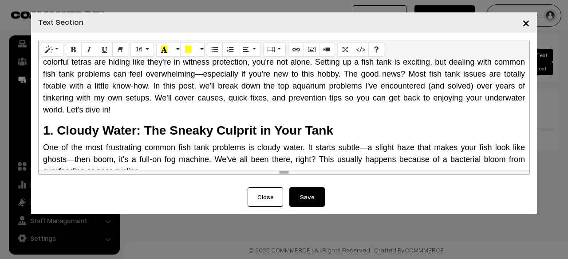
click at [298, 196] on button "Save" at bounding box center [306, 198] width 35 height 20
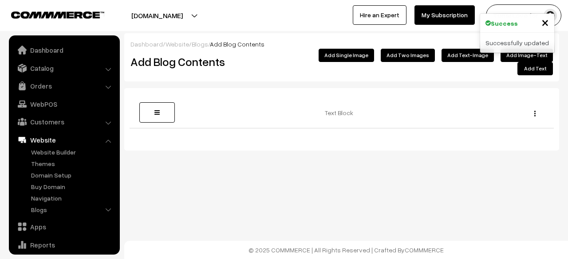
scroll to position [60, 0]
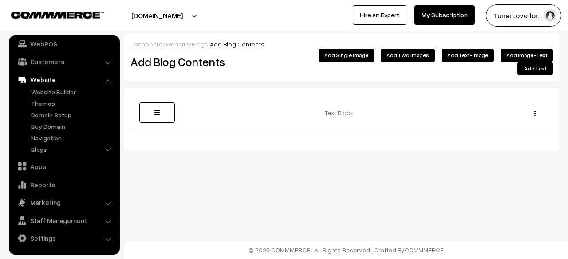
click at [469, 59] on button "Add Text-Image" at bounding box center [467, 55] width 52 height 13
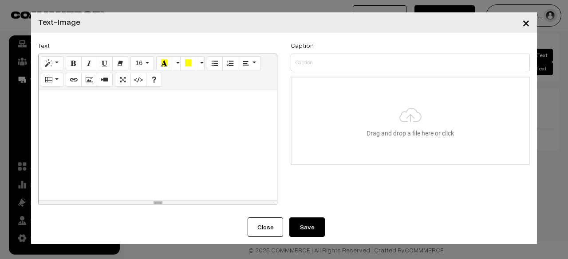
click at [520, 9] on button "×" at bounding box center [526, 22] width 22 height 27
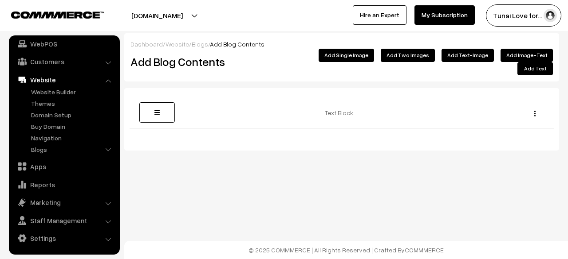
click at [422, 53] on button "Add Two Images" at bounding box center [408, 55] width 54 height 13
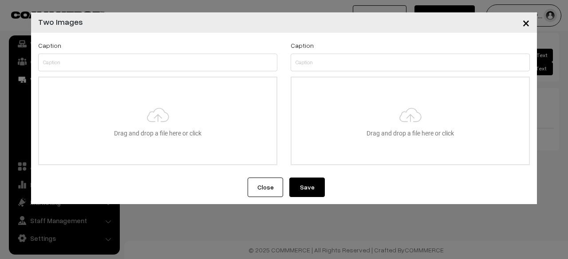
click at [522, 21] on span "×" at bounding box center [526, 22] width 8 height 16
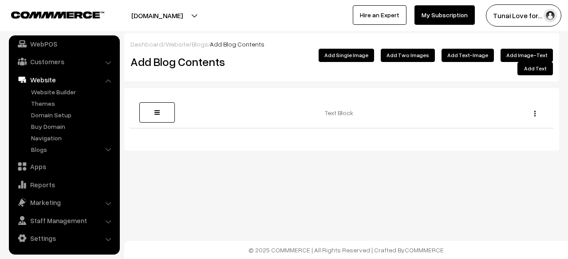
click at [374, 58] on button "Add Single Image" at bounding box center [345, 55] width 55 height 13
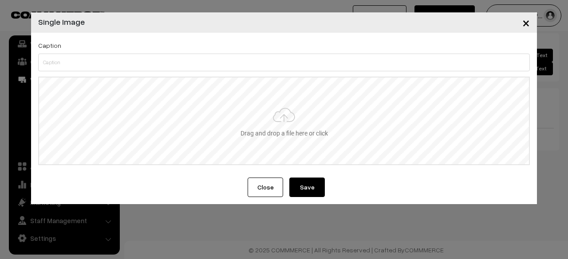
click at [278, 141] on input "file" at bounding box center [284, 121] width 490 height 87
type input "C:\fakepath\common-fish-tank-problems-cloudy-water-fix-2.jpg"
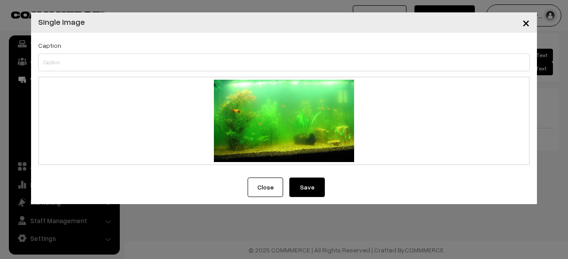
click at [308, 203] on div "Close Save" at bounding box center [284, 191] width 506 height 27
click at [306, 191] on button "Save" at bounding box center [306, 188] width 35 height 20
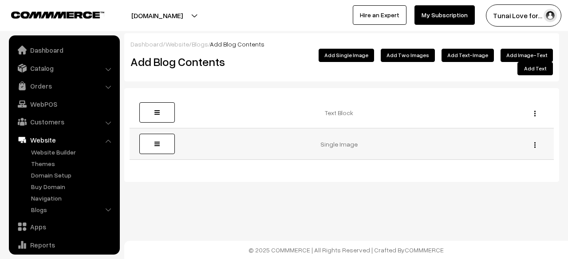
scroll to position [60, 0]
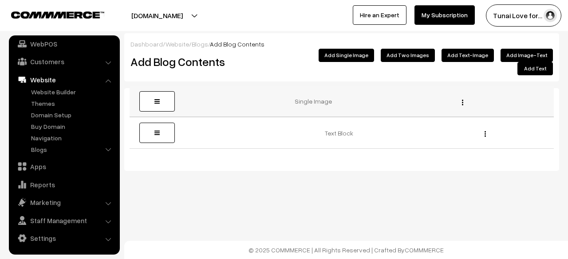
drag, startPoint x: 168, startPoint y: 134, endPoint x: 161, endPoint y: 101, distance: 33.6
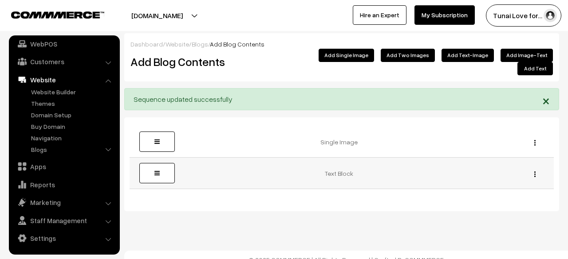
click at [534, 172] on img "button" at bounding box center [534, 175] width 1 height 6
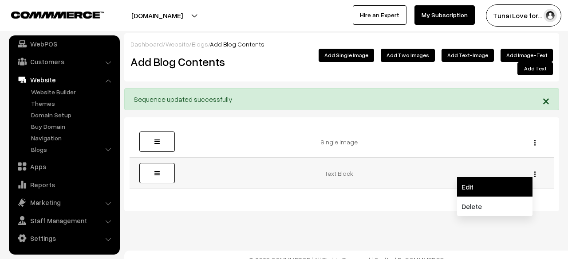
click at [509, 177] on link "Edit" at bounding box center [494, 187] width 75 height 20
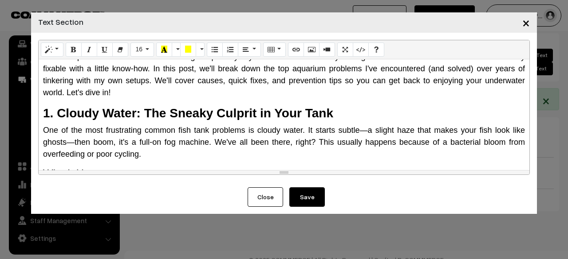
scroll to position [0, 0]
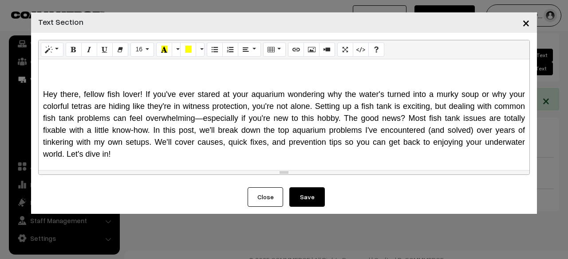
click at [525, 24] on span "×" at bounding box center [526, 22] width 8 height 16
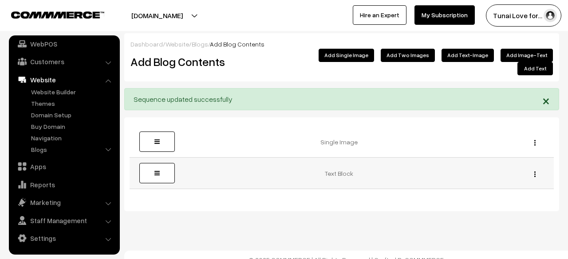
click at [535, 171] on button "button" at bounding box center [535, 174] width 2 height 7
drag, startPoint x: 156, startPoint y: 202, endPoint x: 156, endPoint y: 192, distance: 9.8
click at [156, 202] on div "Dashboard / Website / Blogs / Add Blog Contents Add Blog Contents Add Image-Tex…" at bounding box center [284, 134] width 568 height 269
click at [536, 169] on div "Edit [GEOGRAPHIC_DATA]" at bounding box center [532, 173] width 32 height 9
click at [534, 172] on img "button" at bounding box center [534, 175] width 1 height 6
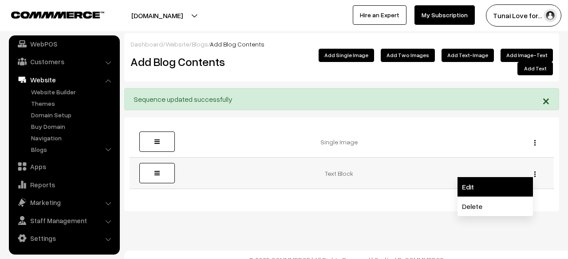
click at [499, 177] on link "Edit" at bounding box center [494, 187] width 75 height 20
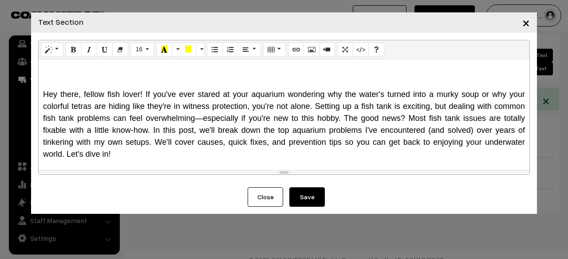
click at [138, 73] on h1 at bounding box center [284, 74] width 482 height 21
paste div
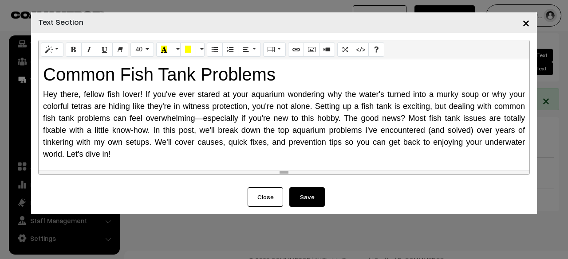
drag, startPoint x: 322, startPoint y: 81, endPoint x: 0, endPoint y: 61, distance: 323.1
click at [0, 61] on div "× Text Section Normal Quote Code Header 1 Header 2 Header 3 Header 4 Header 5 H…" at bounding box center [284, 129] width 568 height 259
click at [53, 48] on button "Style" at bounding box center [52, 50] width 23 height 14
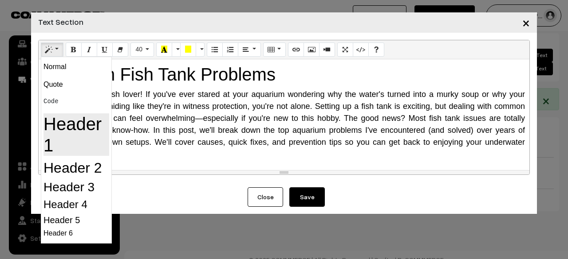
click at [79, 129] on h1 "Header 1" at bounding box center [76, 135] width 66 height 43
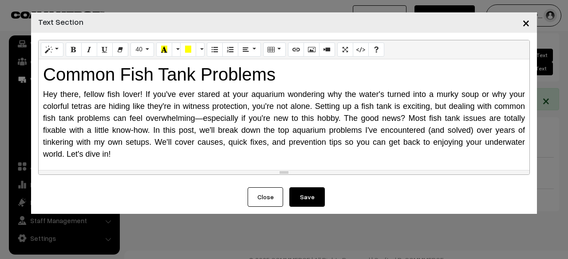
click at [317, 82] on h1 "Common Fish Tank Problems" at bounding box center [284, 74] width 482 height 21
click at [315, 197] on button "Save" at bounding box center [306, 198] width 35 height 20
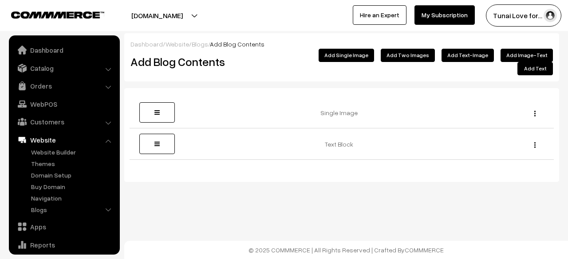
scroll to position [60, 0]
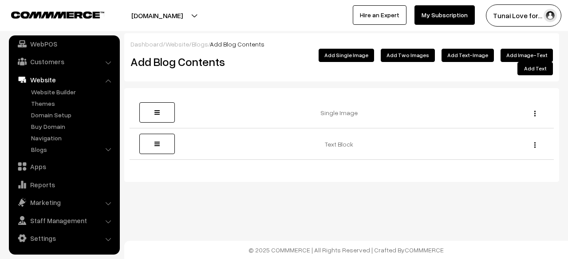
click at [517, 62] on button "Add Text" at bounding box center [534, 68] width 35 height 13
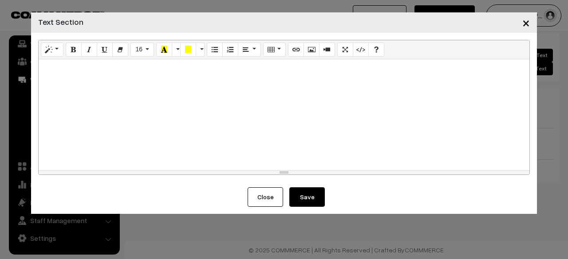
click at [524, 22] on span "×" at bounding box center [526, 22] width 8 height 16
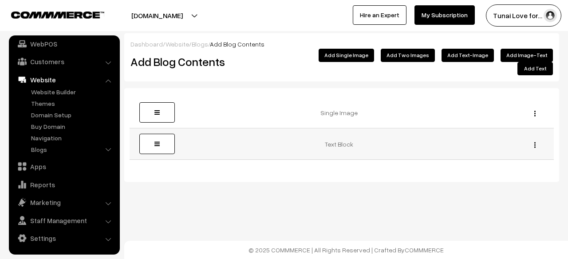
click at [534, 142] on img "button" at bounding box center [534, 145] width 1 height 6
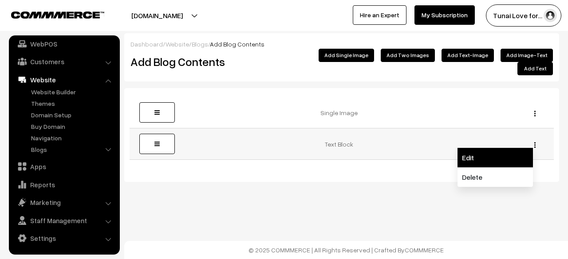
click at [504, 151] on link "Edit" at bounding box center [494, 158] width 75 height 20
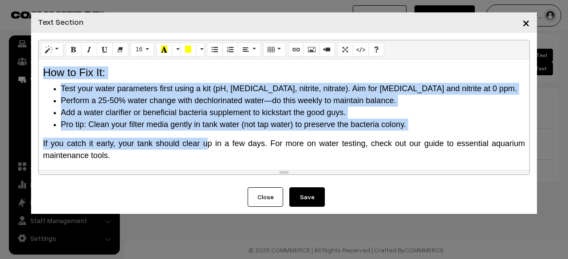
scroll to position [266, 0]
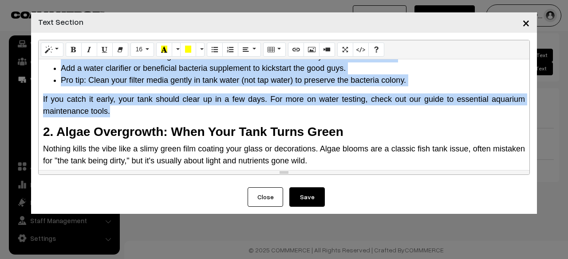
drag, startPoint x: 42, startPoint y: 81, endPoint x: 140, endPoint y: 112, distance: 102.5
click at [140, 112] on div "Common Fish Tank Problems Hey there, fellow fish lover! If you've ever stared a…" at bounding box center [284, 114] width 491 height 111
copy div "1. Cloudy Water: The Sneaky Culprit in Your Tank One of the most frustrating co…"
click at [526, 24] on span "×" at bounding box center [526, 22] width 8 height 16
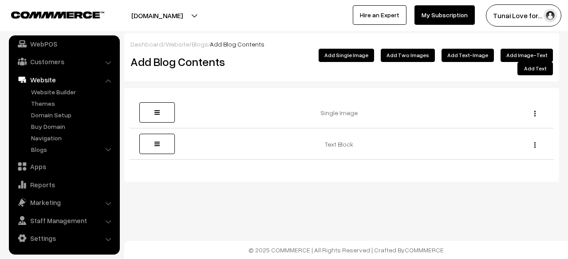
click at [517, 62] on button "Add Text" at bounding box center [534, 68] width 35 height 13
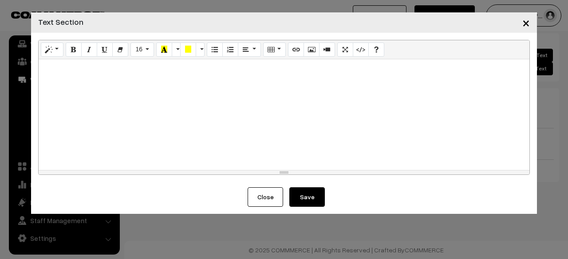
click at [291, 111] on div at bounding box center [284, 114] width 491 height 111
paste div
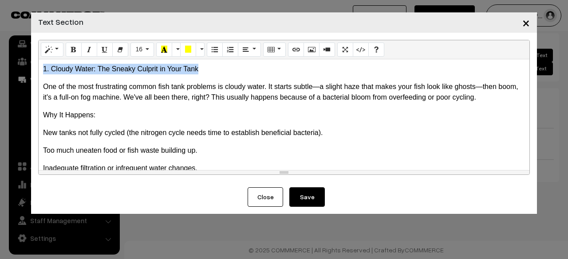
drag, startPoint x: 212, startPoint y: 71, endPoint x: 19, endPoint y: 71, distance: 193.4
click at [19, 71] on div "× Text Section Normal Quote Code Header 1 Header 2 Header 3 Header 4 Header 5 H…" at bounding box center [284, 129] width 568 height 259
click at [51, 50] on icon "Style" at bounding box center [49, 49] width 6 height 7
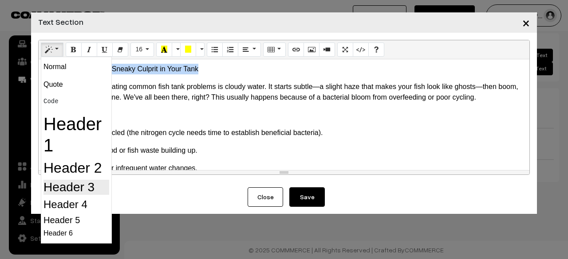
click at [68, 183] on h3 "Header 3" at bounding box center [76, 187] width 66 height 15
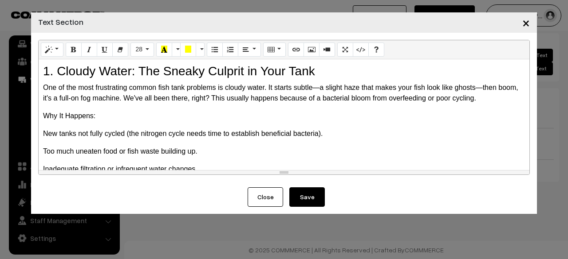
click at [142, 124] on div "1. Cloudy Water: The Sneaky Culprit in Your Tank One of the most frustrating c…" at bounding box center [284, 114] width 491 height 111
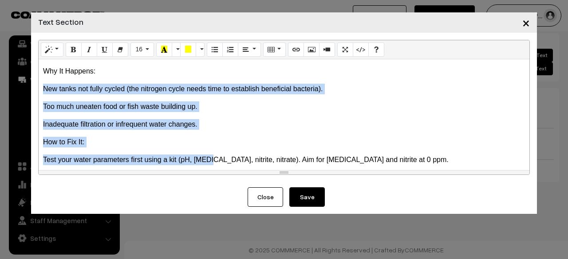
scroll to position [47, 0]
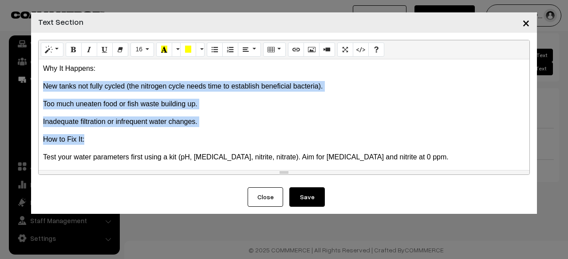
drag, startPoint x: 39, startPoint y: 135, endPoint x: 210, endPoint y: 143, distance: 171.4
click at [210, 143] on div "1. Cloudy Water: The Sneaky Culprit in Your Tank One of the most frustrating c…" at bounding box center [284, 114] width 491 height 111
click at [209, 136] on p "How to Fix It:" at bounding box center [284, 139] width 482 height 11
drag, startPoint x: 208, startPoint y: 119, endPoint x: 43, endPoint y: 74, distance: 170.2
click at [43, 74] on div "1. Cloudy Water: The Sneaky Culprit in Your Tank One of the most frustrating c…" at bounding box center [284, 114] width 491 height 111
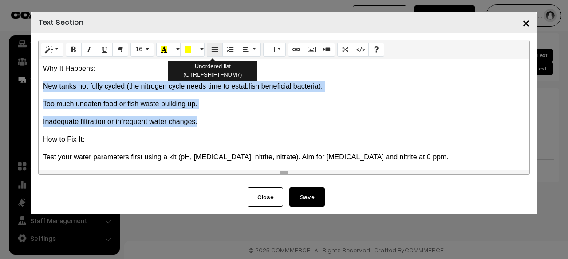
click at [208, 48] on button "Unordered list (CTRL+SHIFT+NUM7)" at bounding box center [215, 50] width 16 height 14
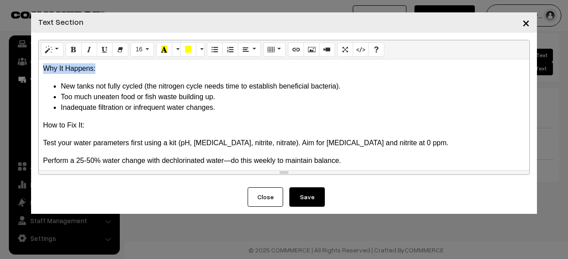
drag, startPoint x: 96, startPoint y: 71, endPoint x: 35, endPoint y: 66, distance: 61.0
click at [35, 66] on div "Normal Quote Code Header 1 Header 2 Header 3 Header 4 Header 5 Header 6 16 8 9 …" at bounding box center [284, 110] width 506 height 155
click at [71, 47] on icon "Bold (CTRL+B)" at bounding box center [74, 49] width 6 height 7
drag, startPoint x: 98, startPoint y: 122, endPoint x: 68, endPoint y: 63, distance: 66.3
click at [24, 119] on div "× Text Section Normal Quote Code Header 1 Header 2 Header 3 Header 4 Header 5 H…" at bounding box center [284, 129] width 568 height 259
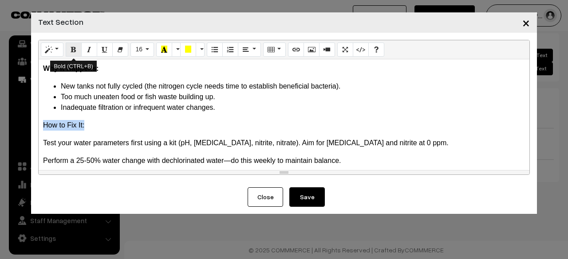
click at [71, 53] on icon "Bold (CTRL+B)" at bounding box center [74, 49] width 6 height 7
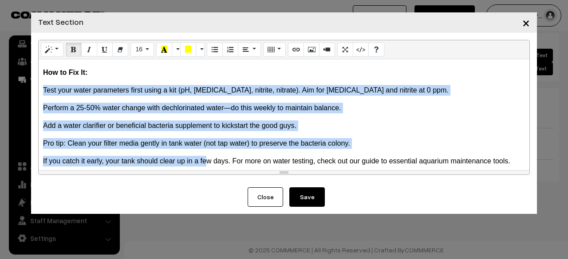
scroll to position [108, 0]
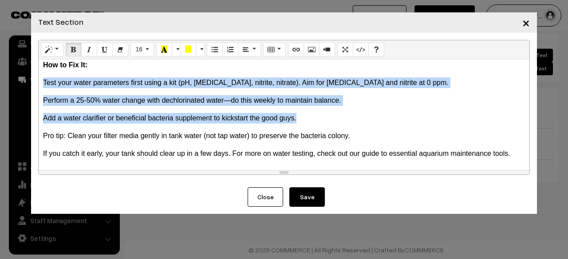
drag, startPoint x: 42, startPoint y: 139, endPoint x: 406, endPoint y: 114, distance: 364.6
click at [406, 114] on div "1. Cloudy Water: The Sneaky Culprit in Your Tank One of the most frustrating c…" at bounding box center [284, 114] width 491 height 111
click at [212, 51] on icon "Unordered list (CTRL+SHIFT+NUM7)" at bounding box center [215, 49] width 6 height 7
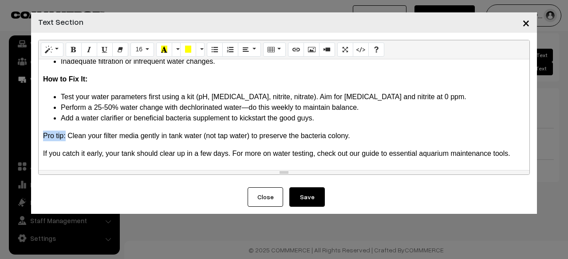
drag, startPoint x: 64, startPoint y: 135, endPoint x: 43, endPoint y: 137, distance: 21.4
click at [43, 137] on p "Pro tip: Clean your filter media gently in tank water (not tap water) to preser…" at bounding box center [284, 136] width 482 height 11
click at [75, 48] on icon "Bold (CTRL+B)" at bounding box center [74, 49] width 6 height 7
click at [69, 151] on p "If you catch it early, your tank should clear up in a few days. For more on wat…" at bounding box center [284, 154] width 482 height 11
click at [61, 145] on div "1. Cloudy Water: The Sneaky Culprit in Your Tank One of the most frustrating c…" at bounding box center [284, 114] width 491 height 111
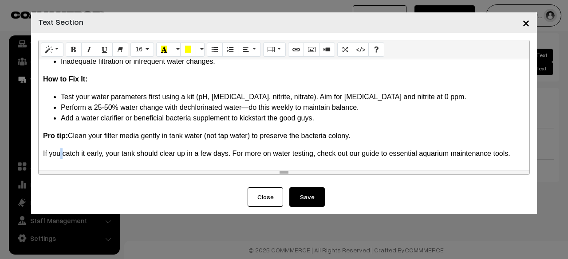
click at [61, 145] on div "1. Cloudy Water: The Sneaky Culprit in Your Tank One of the most frustrating c…" at bounding box center [284, 114] width 491 height 111
click at [70, 145] on div "1. Cloudy Water: The Sneaky Culprit in Your Tank One of the most frustrating c…" at bounding box center [284, 114] width 491 height 111
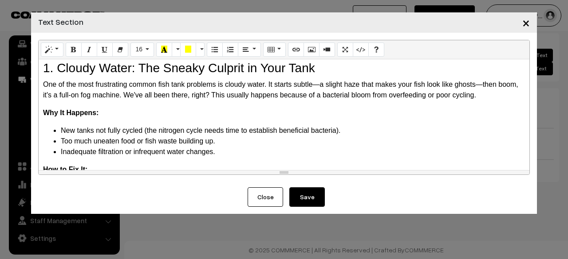
scroll to position [0, 0]
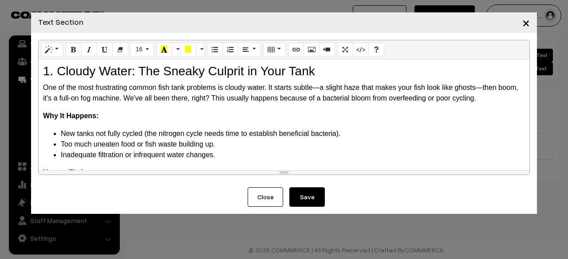
click at [303, 196] on button "Save" at bounding box center [306, 198] width 35 height 20
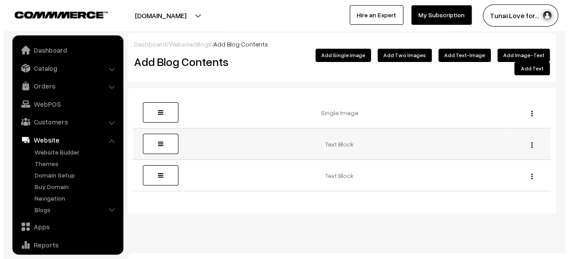
scroll to position [60, 0]
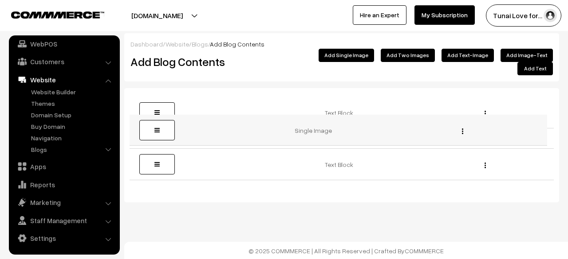
drag, startPoint x: 162, startPoint y: 96, endPoint x: 153, endPoint y: 123, distance: 28.6
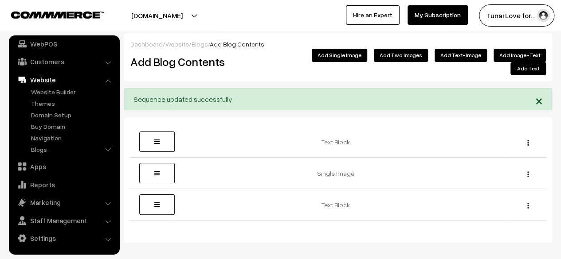
click at [346, 59] on button "Add Single Image" at bounding box center [339, 55] width 55 height 13
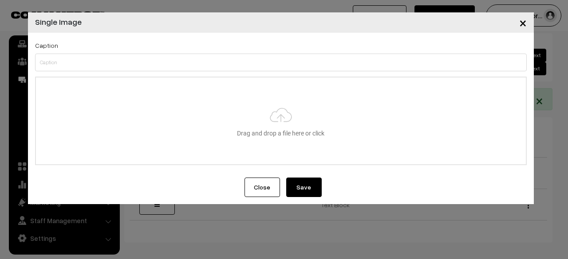
click at [278, 102] on input "file" at bounding box center [281, 121] width 490 height 87
type input "C:\fakepath\common-fish-tank-problems-cloudy-water-fix.jpg"
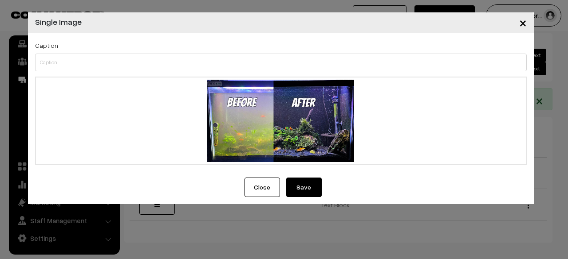
click at [303, 183] on button "Save" at bounding box center [303, 188] width 35 height 20
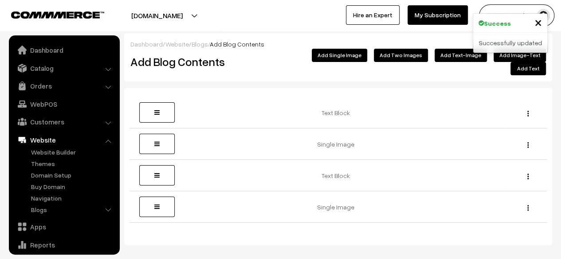
scroll to position [60, 0]
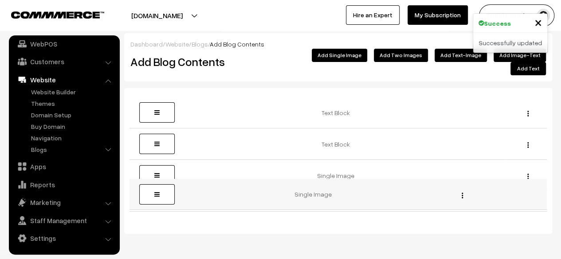
drag, startPoint x: 148, startPoint y: 127, endPoint x: 150, endPoint y: 188, distance: 60.4
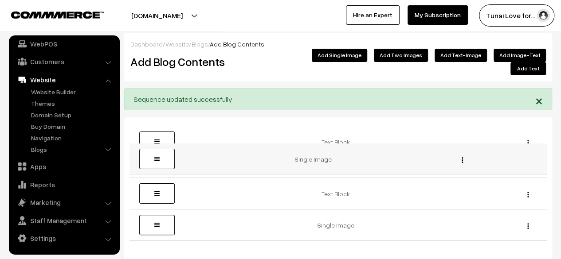
drag, startPoint x: 151, startPoint y: 196, endPoint x: 151, endPoint y: 161, distance: 35.0
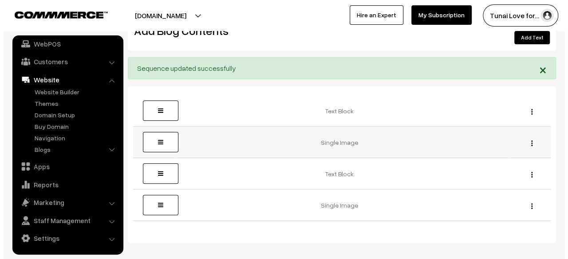
scroll to position [44, 0]
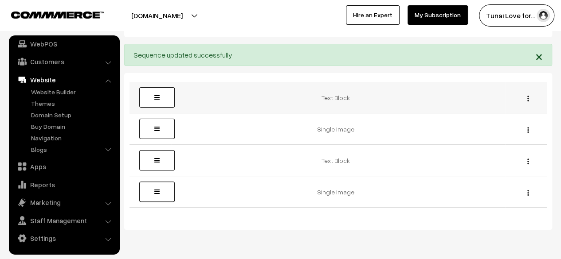
click at [526, 93] on div "Edit [GEOGRAPHIC_DATA]" at bounding box center [526, 97] width 31 height 9
click at [527, 96] on img "button" at bounding box center [527, 99] width 1 height 6
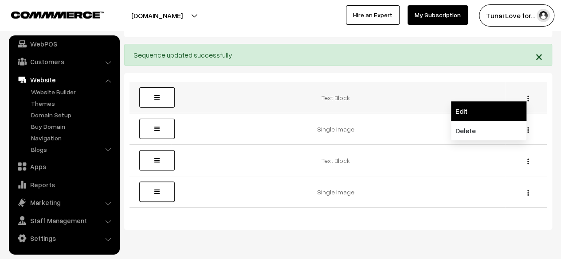
click at [509, 102] on link "Edit" at bounding box center [488, 112] width 75 height 20
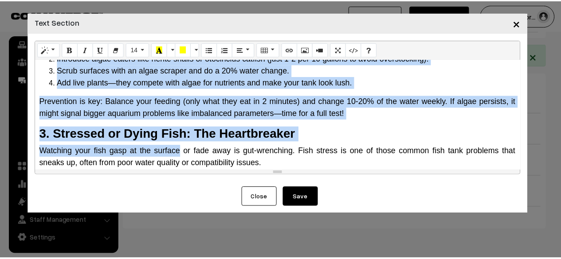
scroll to position [464, 0]
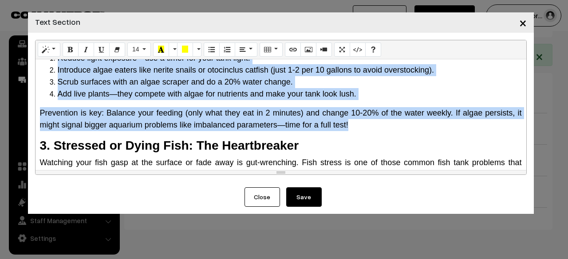
drag, startPoint x: 39, startPoint y: 83, endPoint x: 359, endPoint y: 119, distance: 322.7
click at [359, 119] on div "Common Fish Tank Problems Hey there, fellow fish lover! If you've ever stared a…" at bounding box center [280, 114] width 491 height 111
copy div "2. Algae Overgrowth: When Your Tank Turns Green Nothing kills the vibe like a s…"
click at [259, 189] on button "Close" at bounding box center [261, 198] width 35 height 20
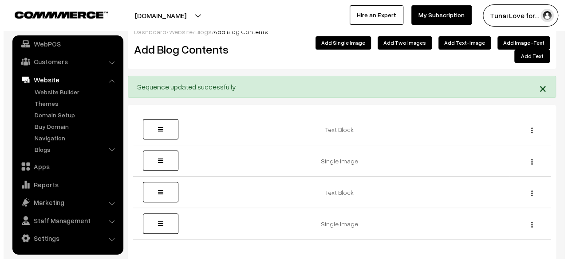
scroll to position [0, 0]
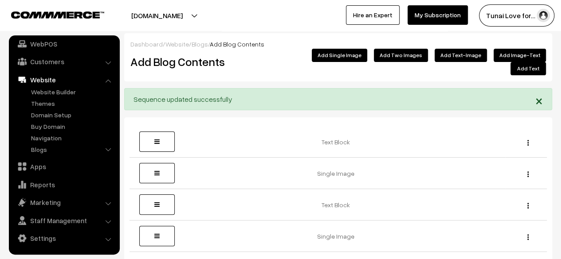
click at [511, 62] on button "Add Text" at bounding box center [528, 68] width 35 height 13
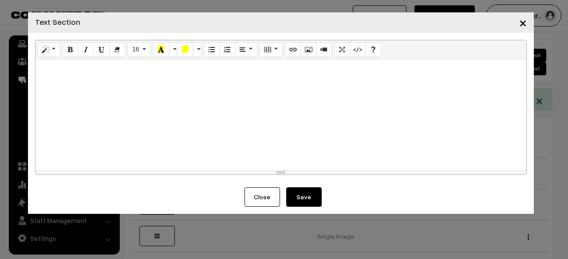
click at [312, 155] on div at bounding box center [280, 114] width 491 height 111
paste div
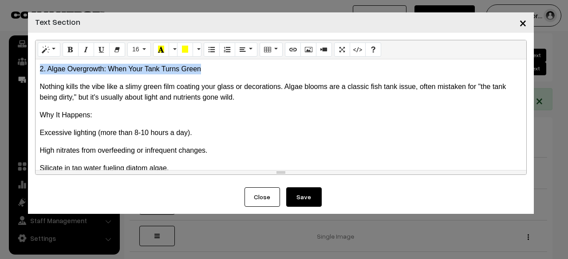
drag, startPoint x: 232, startPoint y: 66, endPoint x: 0, endPoint y: 59, distance: 232.5
click at [0, 59] on div "× Text Section Normal Quote Code Header 1 Header 2 Header 3 Header 4 Header 5 H…" at bounding box center [284, 129] width 568 height 259
click at [53, 48] on button "Style" at bounding box center [49, 50] width 23 height 14
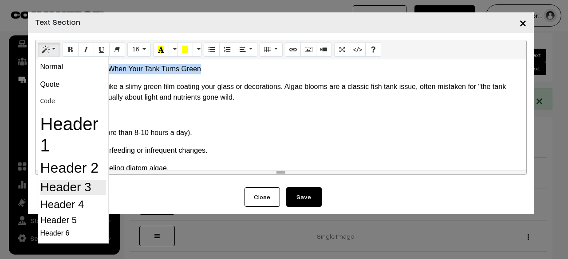
click at [87, 181] on h3 "Header 3" at bounding box center [73, 187] width 66 height 15
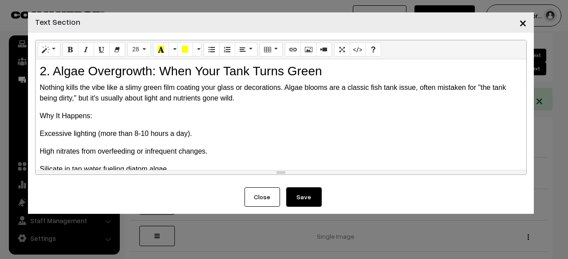
click at [51, 103] on p "Nothing kills the vibe like a slimy green film coating your glass or decoration…" at bounding box center [281, 92] width 482 height 21
drag, startPoint x: 96, startPoint y: 117, endPoint x: 37, endPoint y: 115, distance: 59.4
click at [37, 115] on div "2. Algae Overgrowth: When Your Tank Turns Green Nothing kills the vibe like a …" at bounding box center [280, 114] width 491 height 111
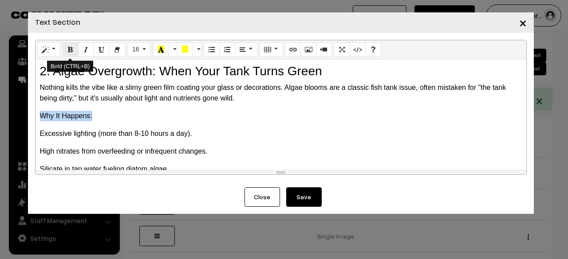
click at [68, 43] on button "Bold (CTRL+B)" at bounding box center [71, 50] width 16 height 14
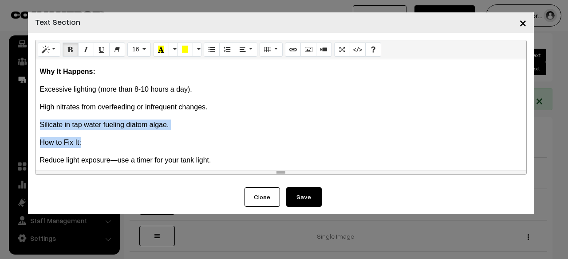
drag, startPoint x: 99, startPoint y: 148, endPoint x: 0, endPoint y: 113, distance: 105.2
click at [0, 113] on div "× Text Section Normal Quote Code Header 1 Header 2 Header 3 Header 4 Header 5 H…" at bounding box center [284, 129] width 568 height 259
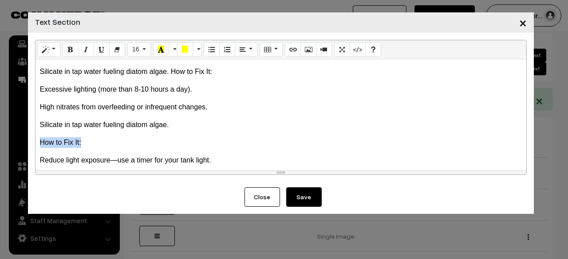
drag, startPoint x: 105, startPoint y: 147, endPoint x: 2, endPoint y: 134, distance: 104.2
click at [2, 134] on div "× Text Section Drop image or Text Normal Quote Code Header 1 Header 2 Header 3 …" at bounding box center [284, 129] width 568 height 259
click at [67, 47] on icon "Bold (CTRL+B)" at bounding box center [70, 49] width 6 height 7
click at [264, 199] on button "Close" at bounding box center [261, 198] width 35 height 20
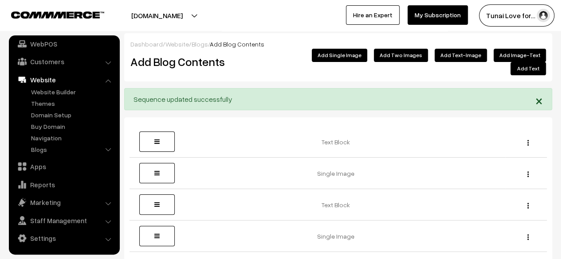
click at [511, 62] on button "Add Text" at bounding box center [528, 68] width 35 height 13
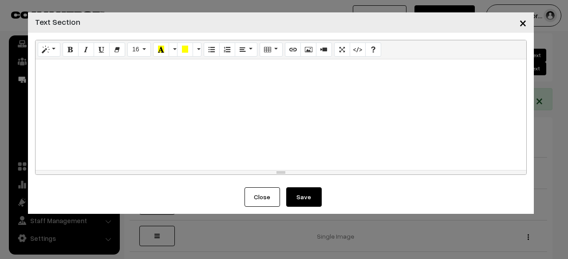
click at [245, 86] on div at bounding box center [280, 114] width 491 height 111
paste div
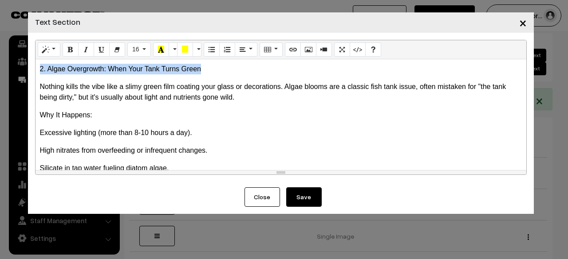
drag, startPoint x: 221, startPoint y: 74, endPoint x: 41, endPoint y: 61, distance: 180.1
click at [41, 61] on div "2. Algae Overgrowth: When Your Tank Turns Green Nothing kills the vibe like a …" at bounding box center [280, 114] width 491 height 111
click at [51, 52] on button "Style" at bounding box center [49, 50] width 23 height 14
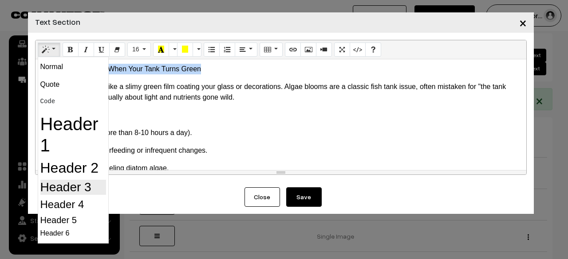
click at [66, 186] on h3 "Header 3" at bounding box center [73, 187] width 66 height 15
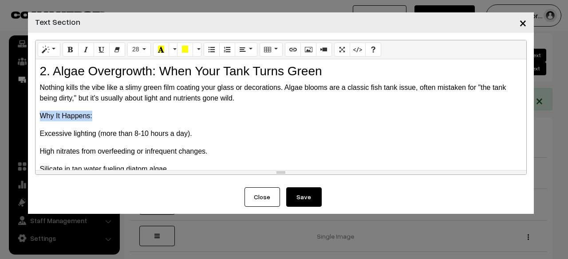
drag, startPoint x: 96, startPoint y: 116, endPoint x: 33, endPoint y: 118, distance: 63.0
click at [33, 118] on div "Normal Quote Code Header 1 Header 2 Header 3 Header 4 Header 5 Header 6 28 8 9 …" at bounding box center [281, 110] width 506 height 155
click at [56, 56] on button "Style" at bounding box center [49, 50] width 23 height 14
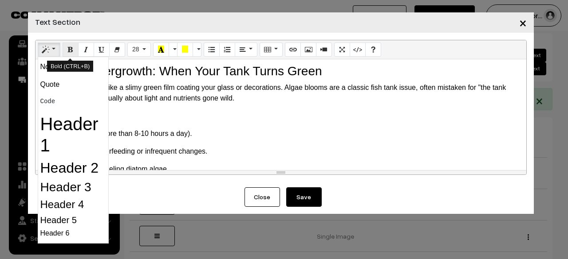
click at [72, 48] on icon "Bold (CTRL+B)" at bounding box center [70, 49] width 6 height 7
click at [273, 133] on p "Excessive lighting (more than 8-10 hours a day)." at bounding box center [281, 134] width 482 height 11
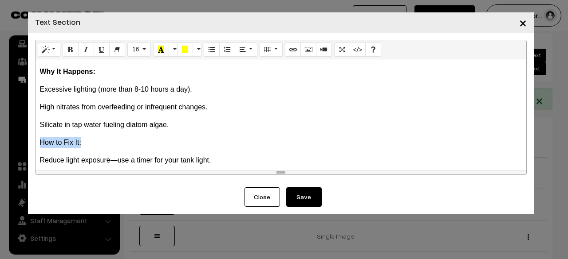
drag, startPoint x: 101, startPoint y: 143, endPoint x: 36, endPoint y: 139, distance: 64.9
click at [36, 139] on div "2. Algae Overgrowth: When Your Tank Turns Green Nothing kills the vibe like a …" at bounding box center [280, 114] width 491 height 111
click at [66, 52] on button "Bold (CTRL+B)" at bounding box center [71, 50] width 16 height 14
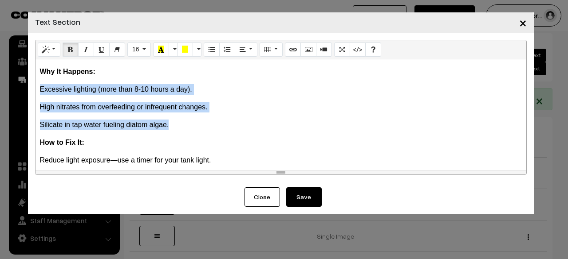
drag, startPoint x: 38, startPoint y: 84, endPoint x: 174, endPoint y: 129, distance: 142.9
click at [174, 129] on div "2. Algae Overgrowth: When Your Tank Turns Green Nothing kills the vibe like a …" at bounding box center [280, 114] width 491 height 111
click at [51, 52] on button "Style" at bounding box center [49, 50] width 23 height 14
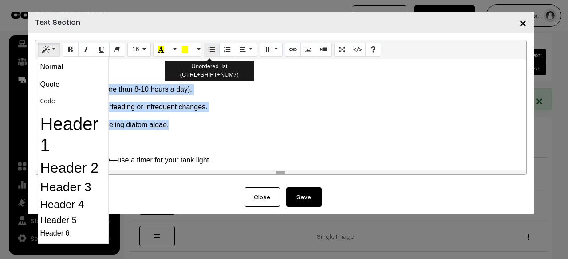
click at [209, 45] on button "Unordered list (CTRL+SHIFT+NUM7)" at bounding box center [212, 50] width 16 height 14
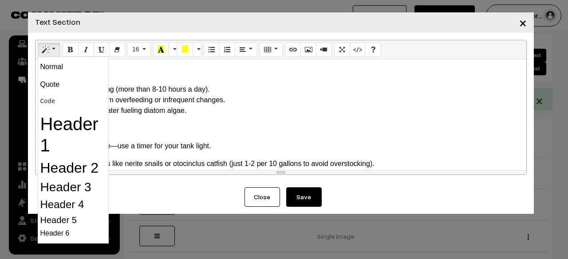
click at [238, 98] on li "High nitrates from overfeeding or infrequent changes." at bounding box center [290, 100] width 464 height 11
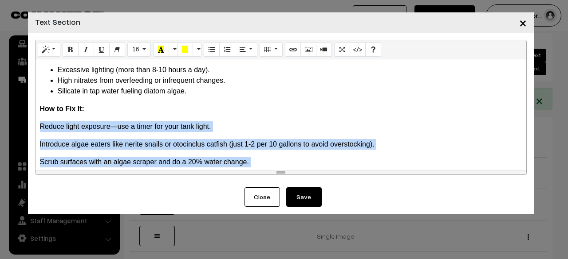
scroll to position [118, 0]
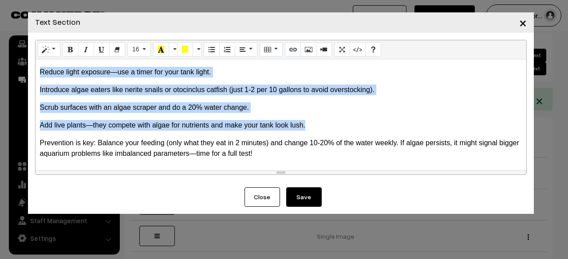
drag, startPoint x: 40, startPoint y: 139, endPoint x: 316, endPoint y: 123, distance: 276.4
click at [316, 123] on div "2. Algae Overgrowth: When Your Tank Turns Green Nothing kills the vibe like a …" at bounding box center [280, 114] width 491 height 111
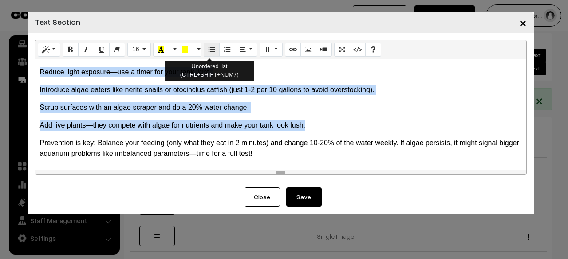
click at [214, 55] on button "Unordered list (CTRL+SHIFT+NUM7)" at bounding box center [212, 50] width 16 height 14
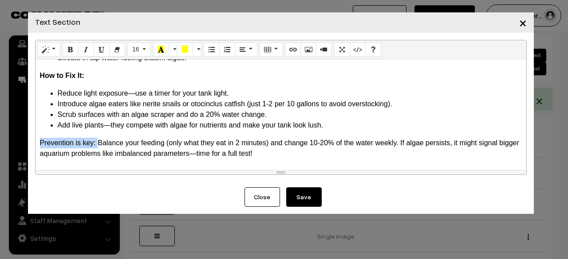
drag, startPoint x: 97, startPoint y: 143, endPoint x: 36, endPoint y: 146, distance: 60.4
click at [36, 146] on div "2. Algae Overgrowth: When Your Tank Turns Green Nothing kills the vibe like a …" at bounding box center [280, 114] width 491 height 111
click at [64, 45] on button "Bold (CTRL+B)" at bounding box center [71, 50] width 16 height 14
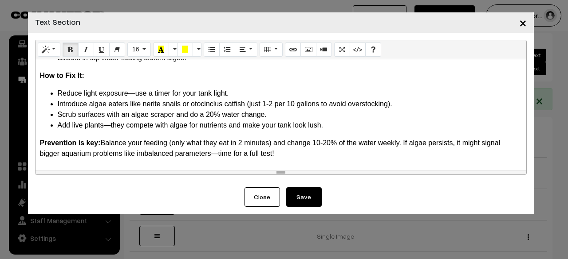
click at [299, 197] on button "Save" at bounding box center [303, 198] width 35 height 20
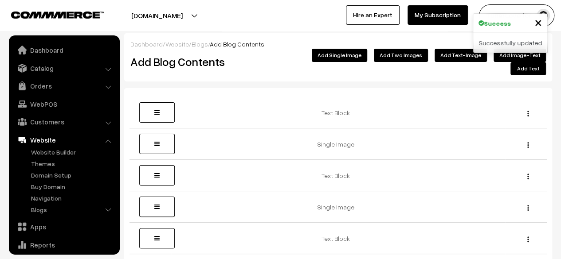
scroll to position [60, 0]
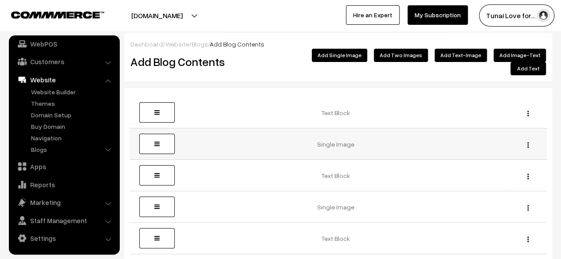
click at [528, 142] on img "button" at bounding box center [527, 145] width 1 height 6
drag, startPoint x: 500, startPoint y: 174, endPoint x: 335, endPoint y: 45, distance: 209.5
click at [500, 174] on link "Delete" at bounding box center [488, 178] width 75 height 20
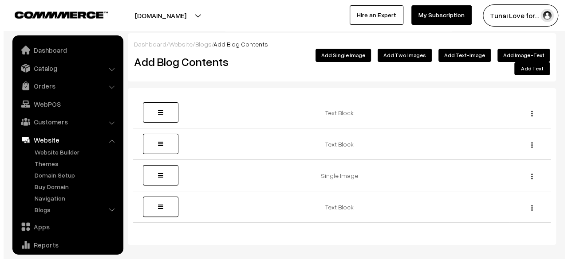
scroll to position [60, 0]
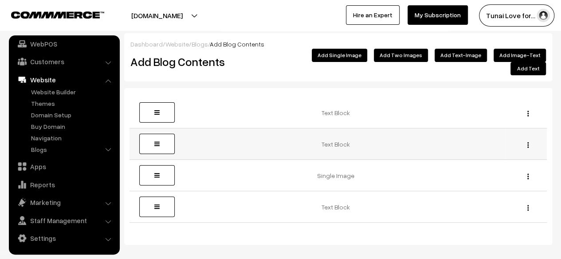
click at [527, 142] on img "button" at bounding box center [527, 145] width 1 height 6
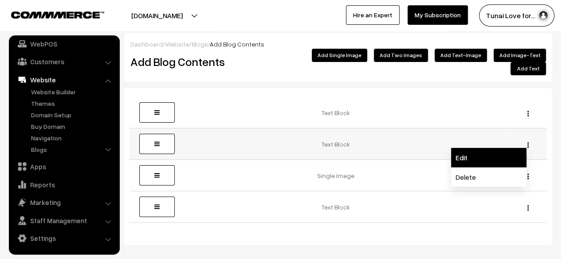
click at [504, 148] on link "Edit" at bounding box center [488, 158] width 75 height 20
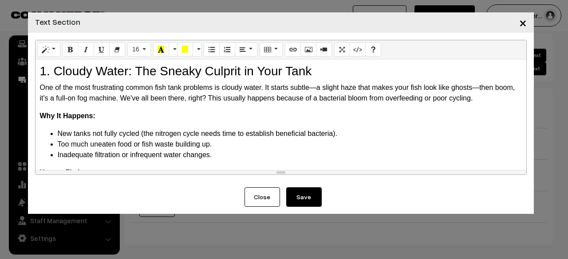
click at [290, 193] on button "Save" at bounding box center [303, 198] width 35 height 20
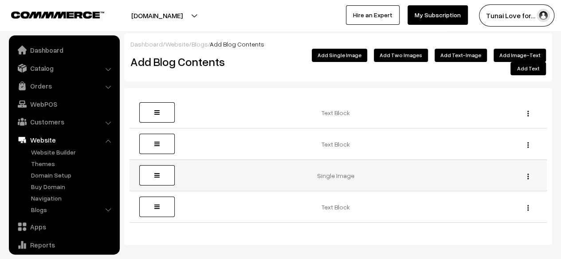
scroll to position [60, 0]
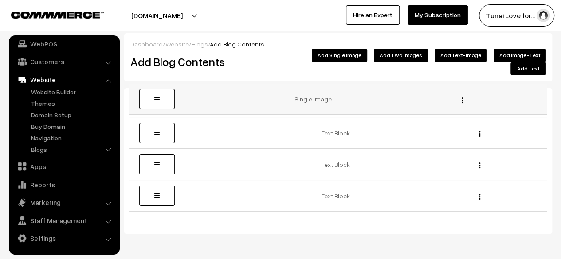
drag, startPoint x: 160, startPoint y: 165, endPoint x: 151, endPoint y: 99, distance: 66.7
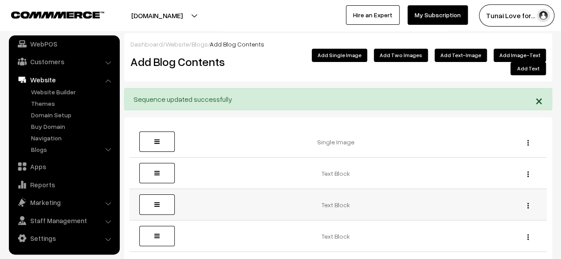
click at [527, 203] on img "button" at bounding box center [527, 206] width 1 height 6
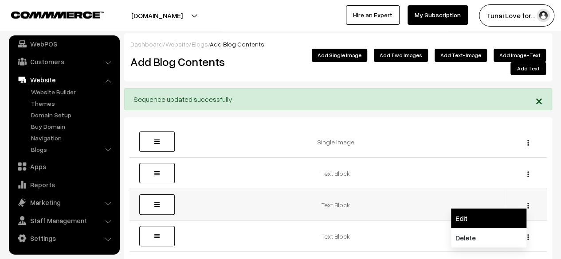
click at [518, 209] on link "Edit" at bounding box center [488, 219] width 75 height 20
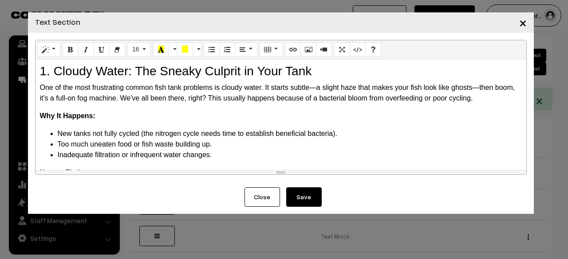
click at [255, 193] on button "Close" at bounding box center [261, 198] width 35 height 20
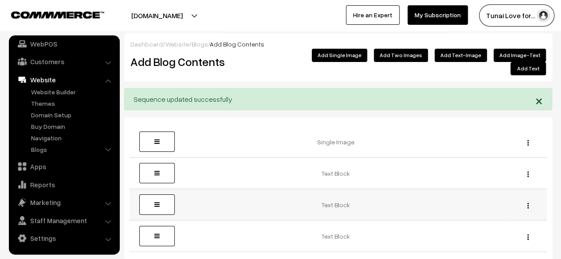
click at [528, 203] on img "button" at bounding box center [527, 206] width 1 height 6
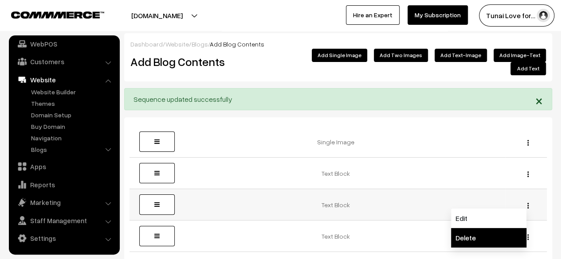
click at [492, 228] on link "Delete" at bounding box center [488, 238] width 75 height 20
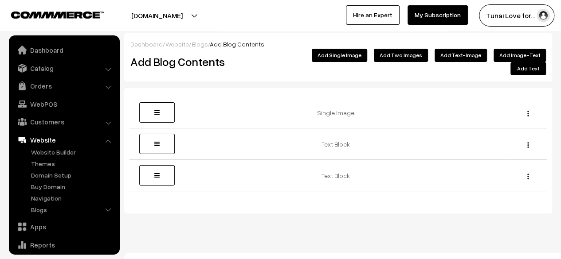
scroll to position [60, 0]
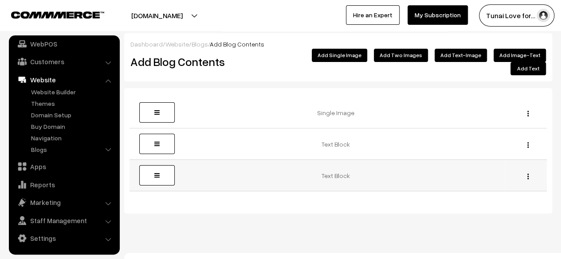
click at [527, 174] on img "button" at bounding box center [527, 177] width 1 height 6
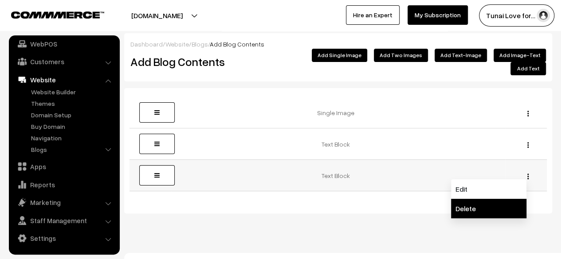
click at [485, 199] on link "Delete" at bounding box center [488, 209] width 75 height 20
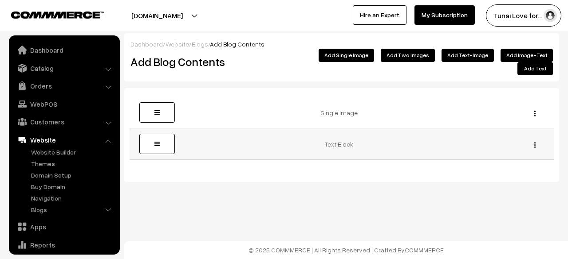
scroll to position [60, 0]
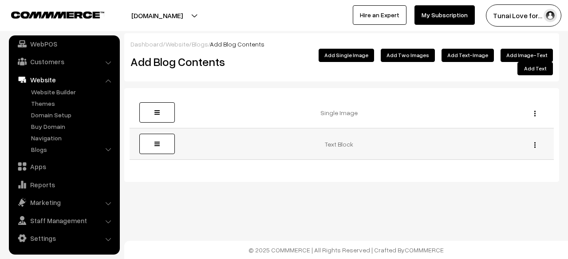
click at [534, 141] on button "button" at bounding box center [535, 144] width 2 height 7
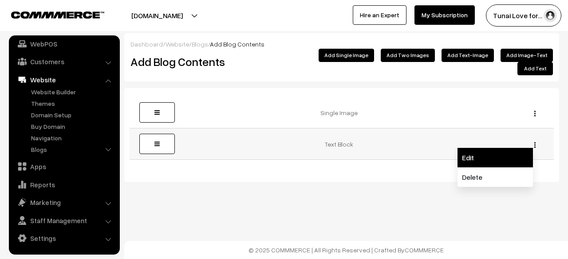
click at [510, 152] on link "Edit" at bounding box center [494, 158] width 75 height 20
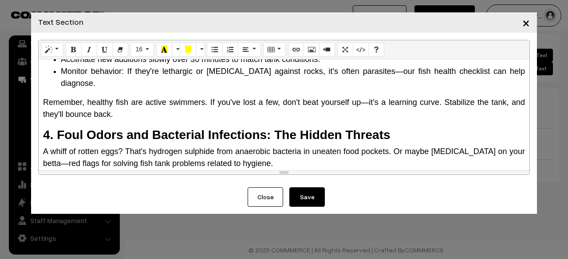
scroll to position [904, 0]
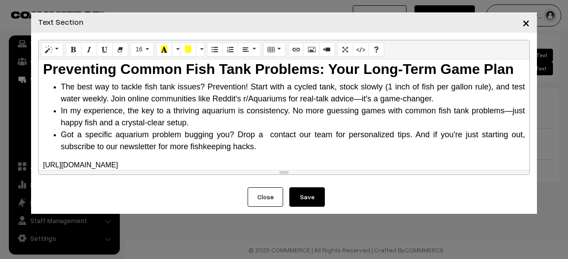
drag, startPoint x: 462, startPoint y: 149, endPoint x: 0, endPoint y: 142, distance: 462.2
click at [0, 142] on div "× Text Section Normal Quote Code Header 1 Header 2 Header 3 Header 4 Header 5 H…" at bounding box center [284, 129] width 568 height 259
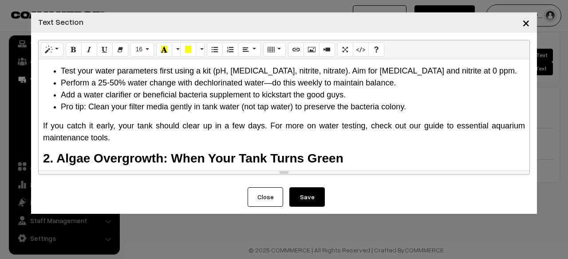
scroll to position [239, 0]
click at [118, 142] on p "If you catch it early, your tank should clear up in a few days. For more on wat…" at bounding box center [284, 133] width 482 height 24
